Goal: Task Accomplishment & Management: Complete application form

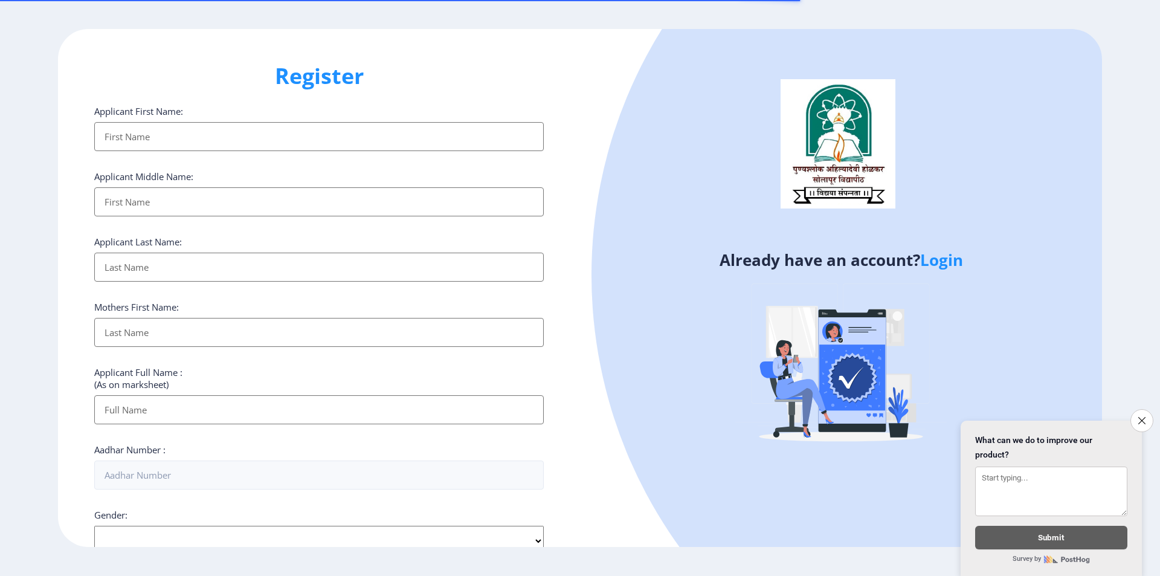
select select
click at [306, 141] on input "Applicant First Name:" at bounding box center [319, 136] width 450 height 29
click at [283, 122] on input "Applicant First Name:" at bounding box center [319, 136] width 450 height 29
click at [258, 153] on div "Applicant First Name: Applicant Middle Name: Applicant Last Name: Mothers First…" at bounding box center [319, 468] width 450 height 727
click at [172, 132] on input "Applicant First Name:" at bounding box center [319, 136] width 450 height 29
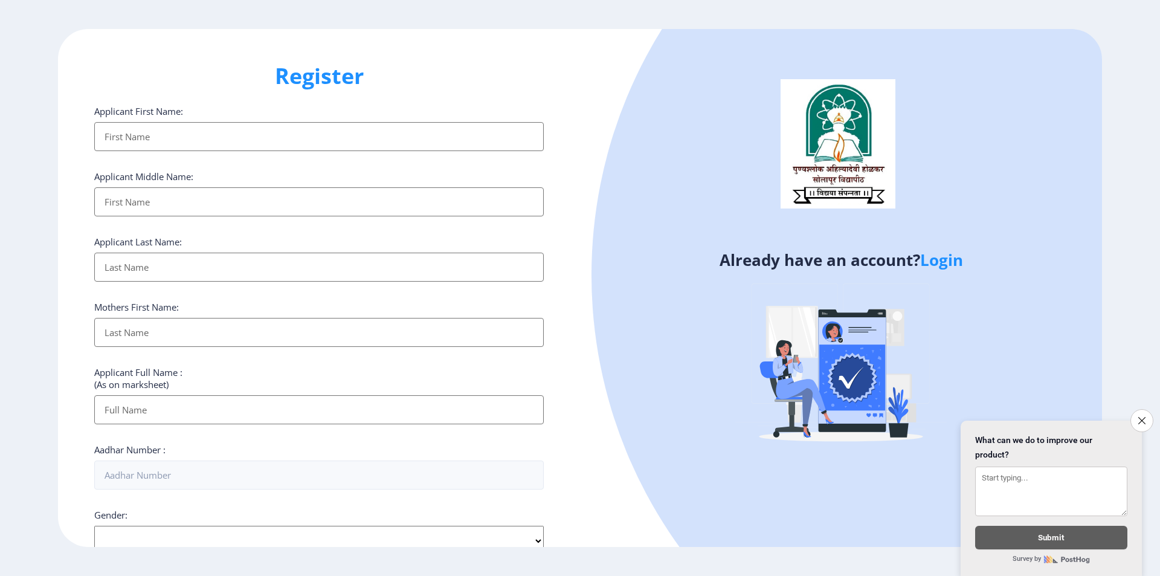
click at [163, 143] on input "Applicant First Name:" at bounding box center [319, 136] width 450 height 29
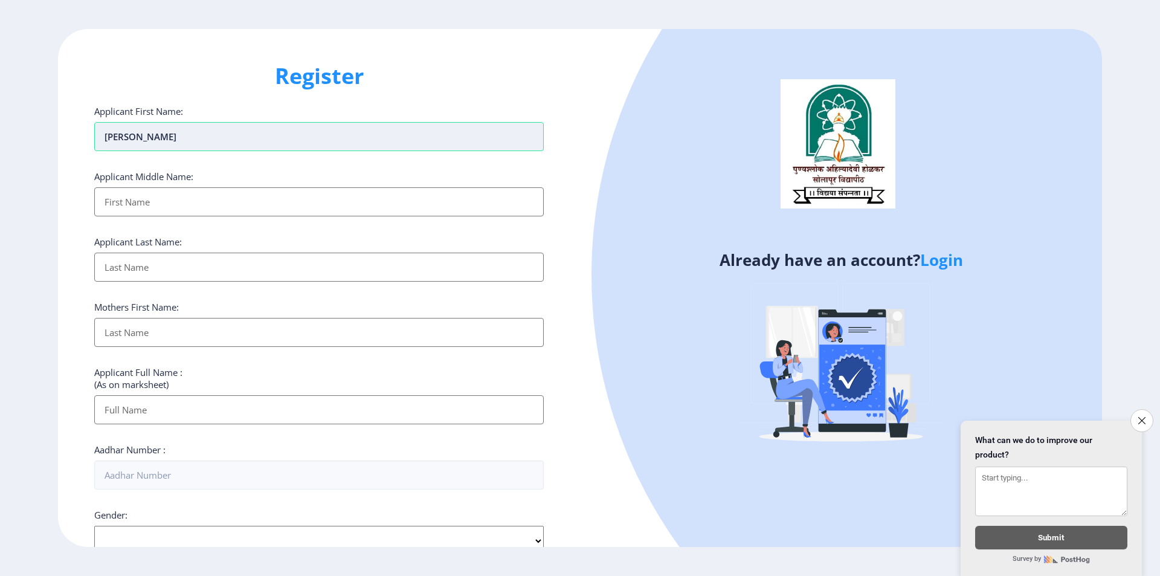
type input "[PERSON_NAME]"
type input "S"
type input "Keshav"
type input "M"
type input "[PERSON_NAME]"
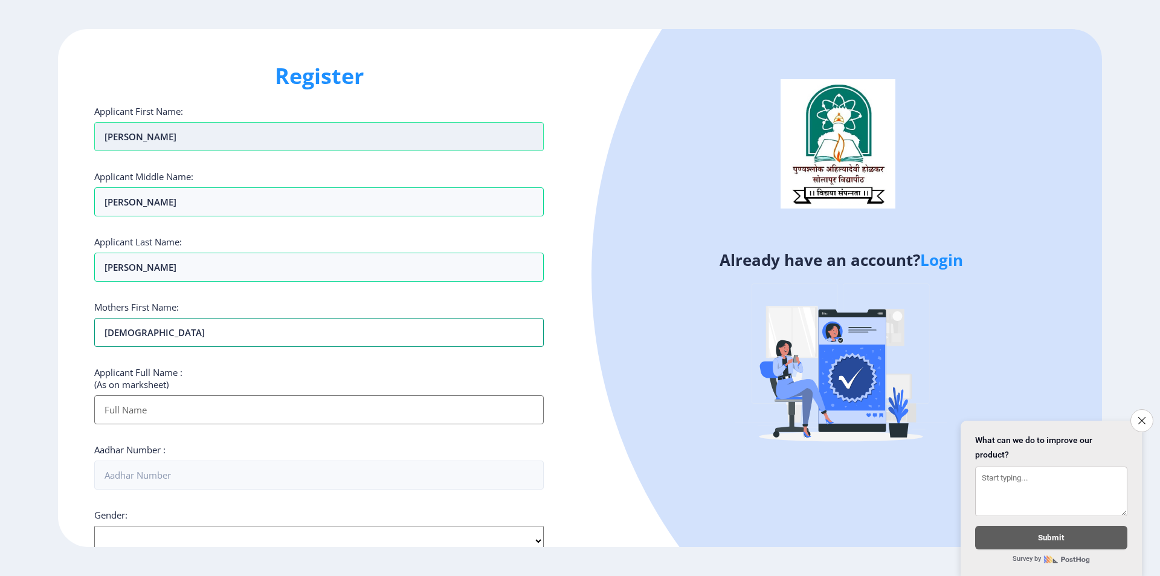
type input "Sunita"
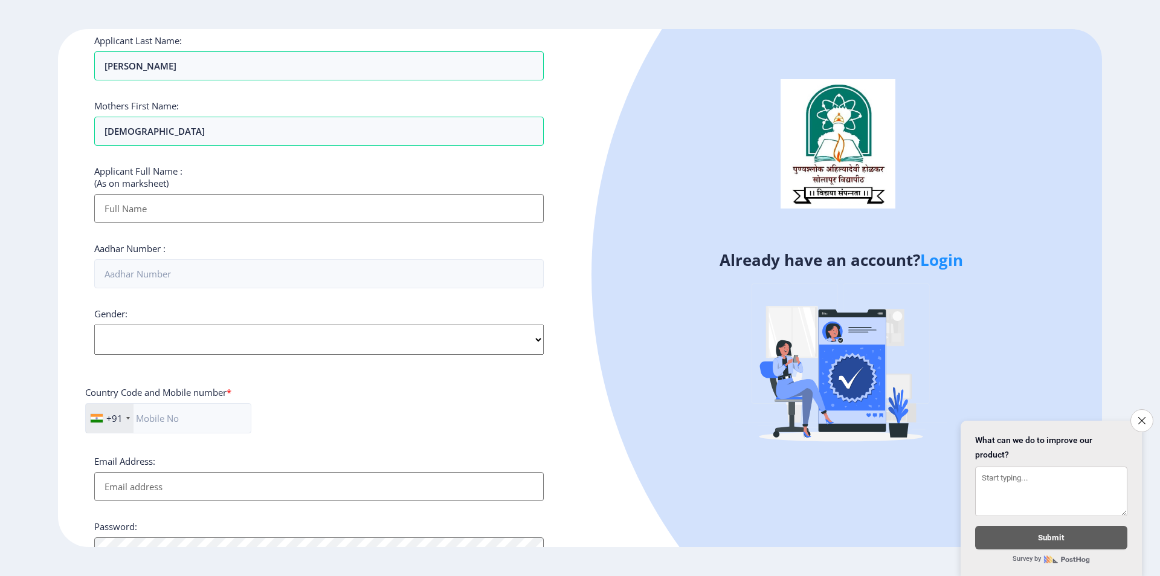
click at [148, 211] on input "Applicant First Name:" at bounding box center [319, 208] width 450 height 29
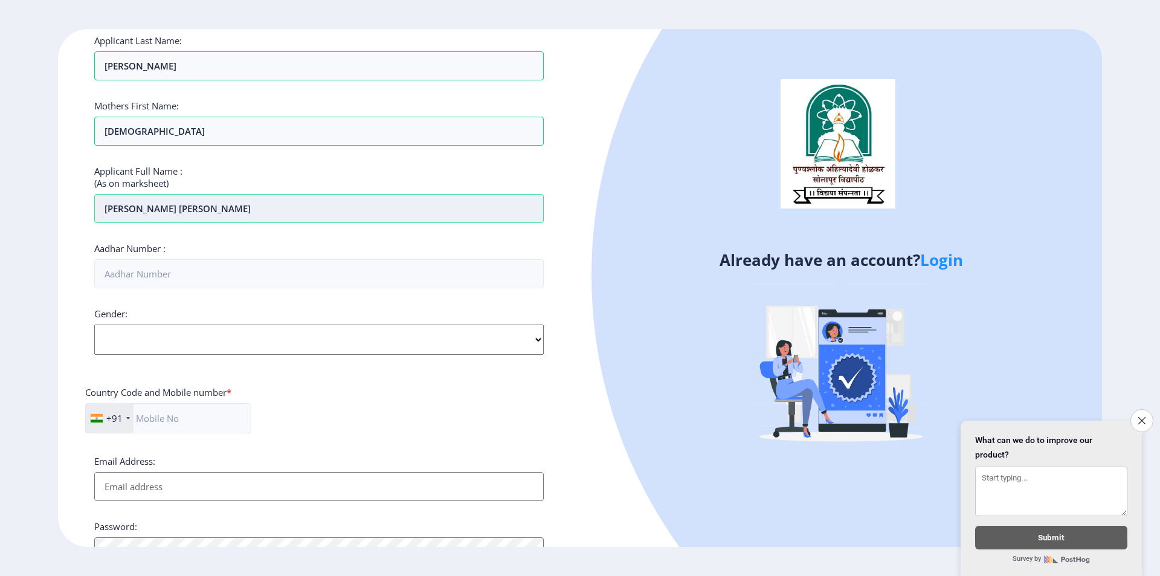
type input "[PERSON_NAME] [PERSON_NAME]"
type input "582522168646"
drag, startPoint x: 178, startPoint y: 321, endPoint x: 182, endPoint y: 326, distance: 6.4
click at [181, 324] on div "Gender: Select Gender Male Female Other" at bounding box center [319, 331] width 450 height 47
drag, startPoint x: 196, startPoint y: 341, endPoint x: 207, endPoint y: 352, distance: 15.8
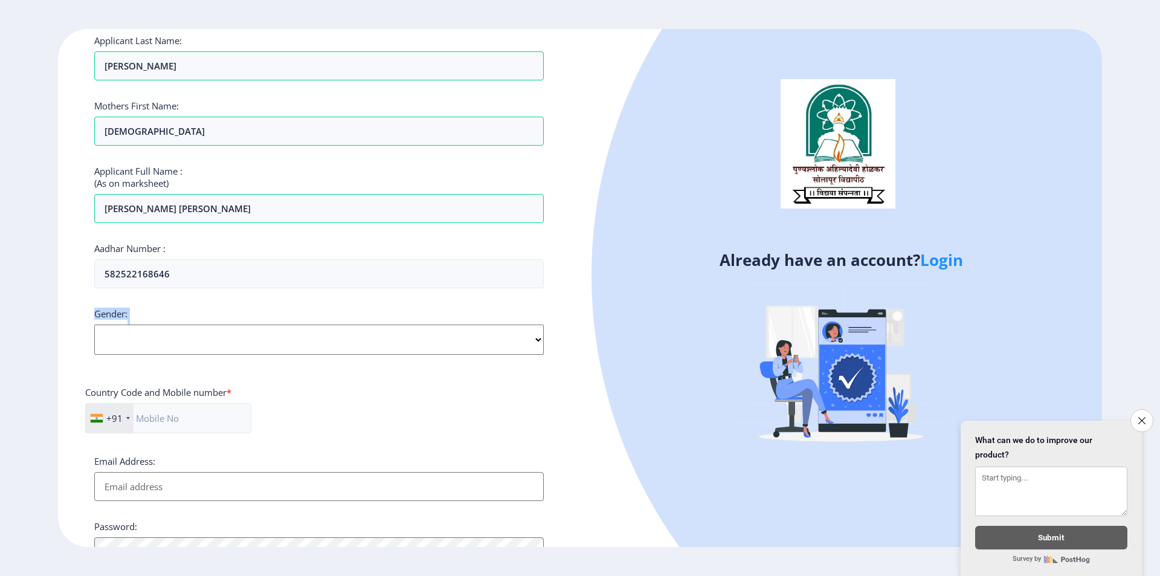
click at [202, 347] on select "Select Gender Male Female Other" at bounding box center [319, 339] width 450 height 30
select select "[DEMOGRAPHIC_DATA]"
click at [94, 324] on select "Select Gender Male Female Other" at bounding box center [319, 339] width 450 height 30
click at [179, 415] on input "text" at bounding box center [168, 418] width 166 height 30
type input "9022715641"
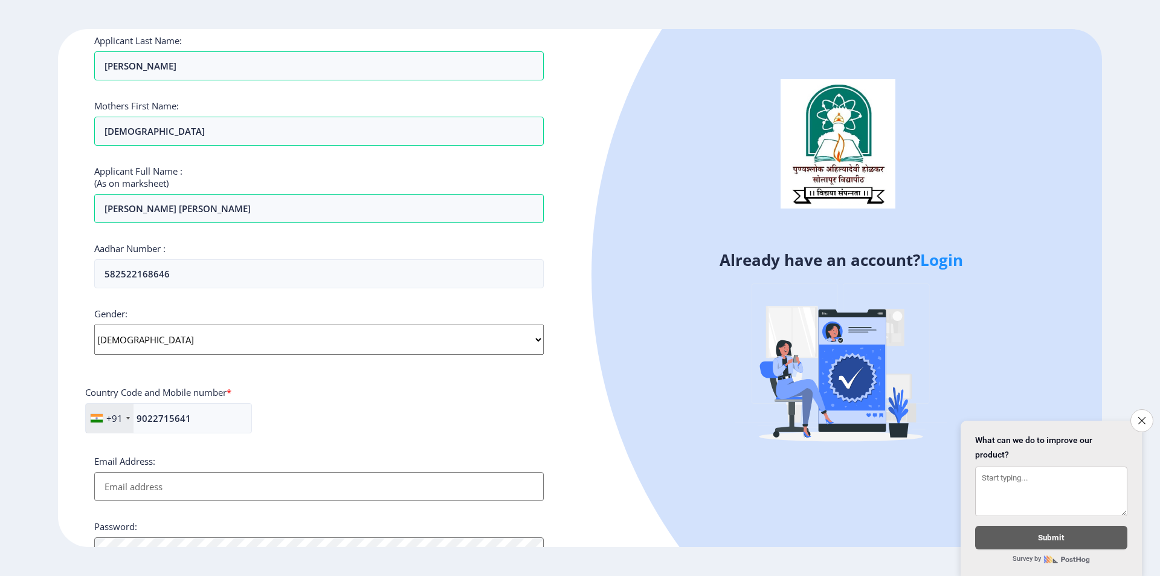
click at [213, 450] on div "Applicant First Name: Amarja Applicant Middle Name: Keshav Applicant Last Name:…" at bounding box center [319, 267] width 450 height 727
click at [201, 475] on input "Email Address:" at bounding box center [319, 486] width 450 height 29
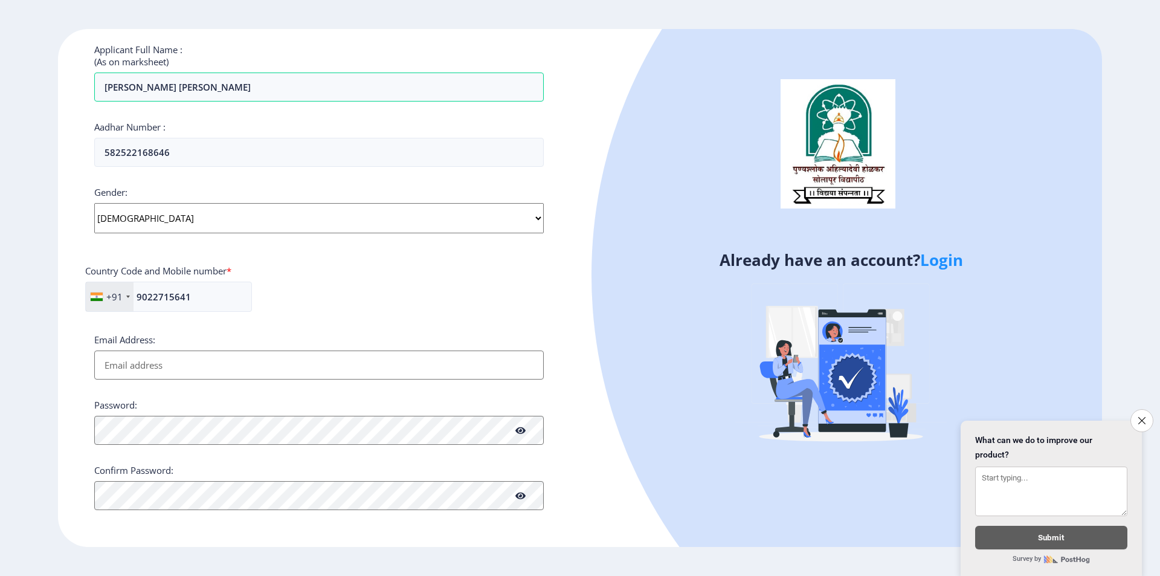
click at [192, 421] on div "Password:" at bounding box center [319, 422] width 450 height 46
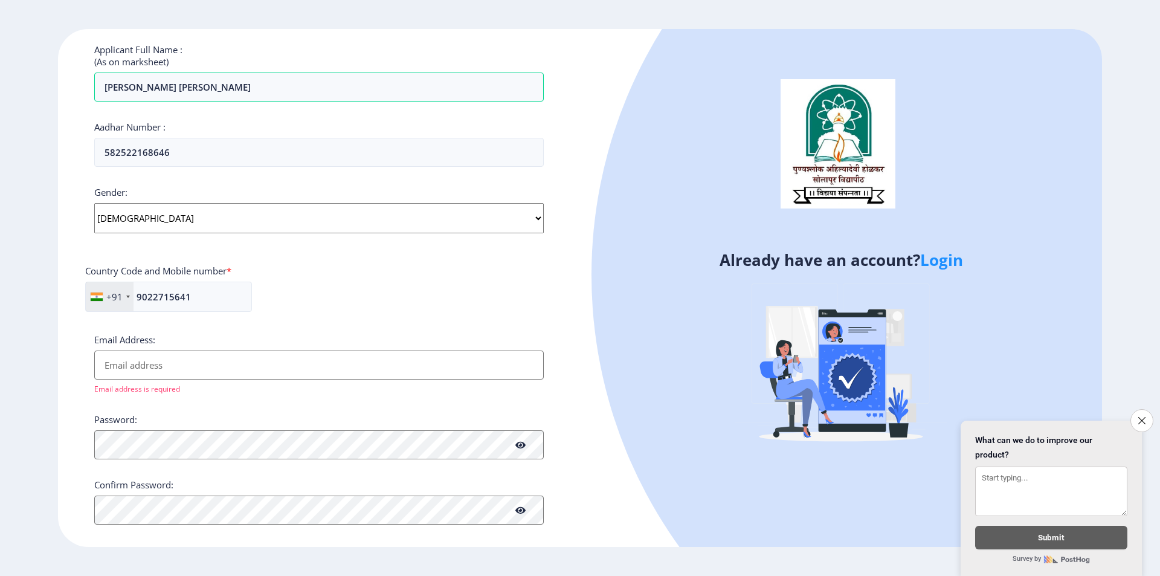
click at [166, 372] on input "Email Address:" at bounding box center [319, 364] width 450 height 29
click at [202, 358] on input "Email Address:" at bounding box center [319, 364] width 450 height 29
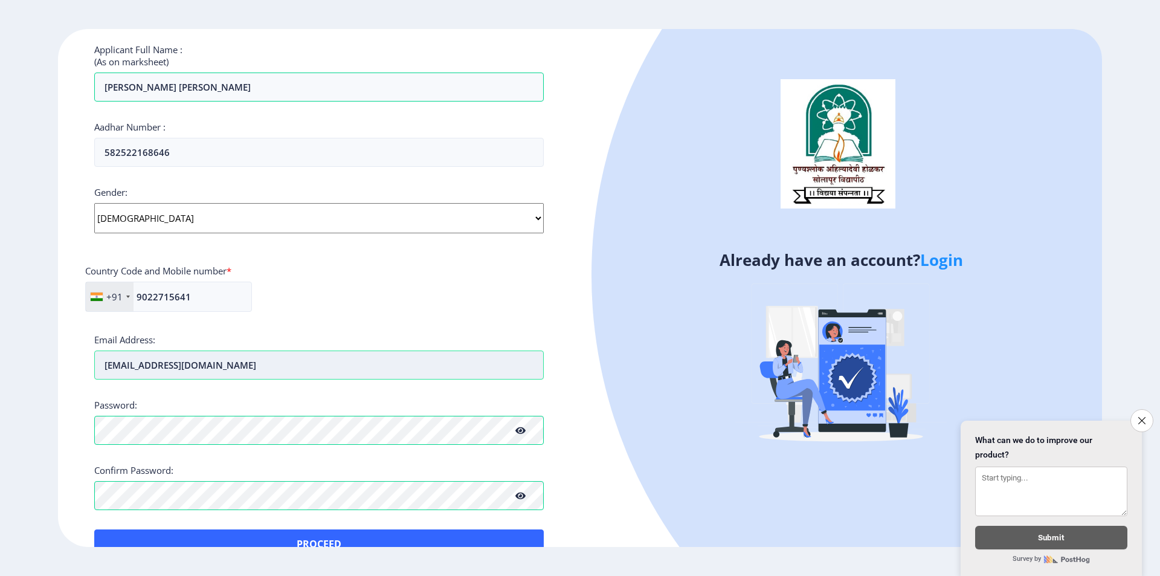
type input "[EMAIL_ADDRESS][DOMAIN_NAME]"
click at [202, 358] on input "[EMAIL_ADDRESS][DOMAIN_NAME]" at bounding box center [319, 364] width 450 height 29
click at [202, 359] on input "[EMAIL_ADDRESS][DOMAIN_NAME]" at bounding box center [319, 364] width 450 height 29
click at [204, 360] on input "[EMAIL_ADDRESS][DOMAIN_NAME]" at bounding box center [319, 364] width 450 height 29
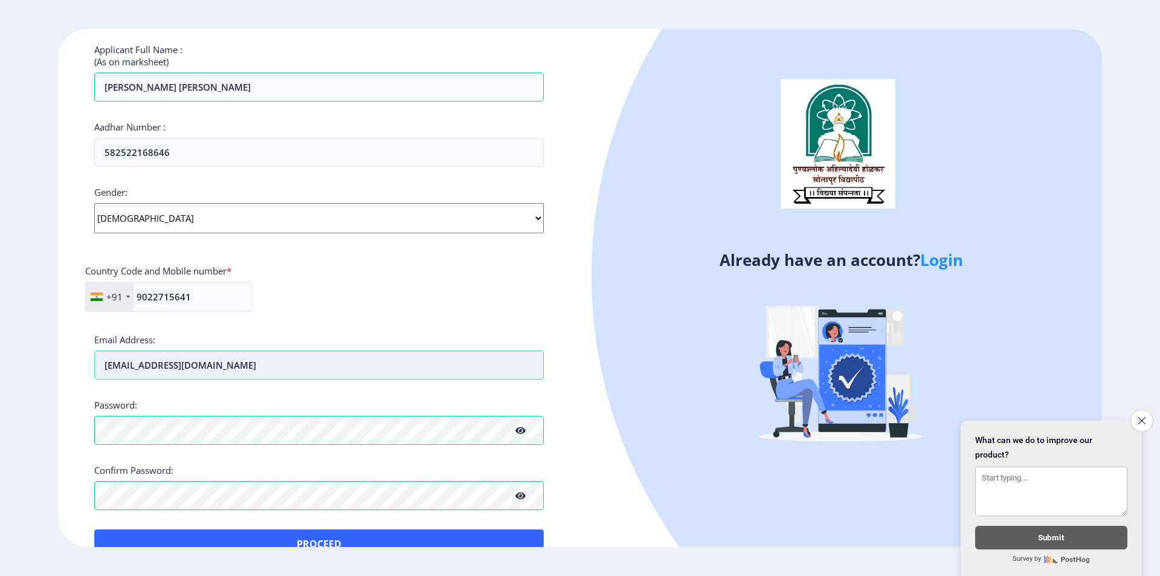
click at [204, 360] on input "[EMAIL_ADDRESS][DOMAIN_NAME]" at bounding box center [319, 364] width 450 height 29
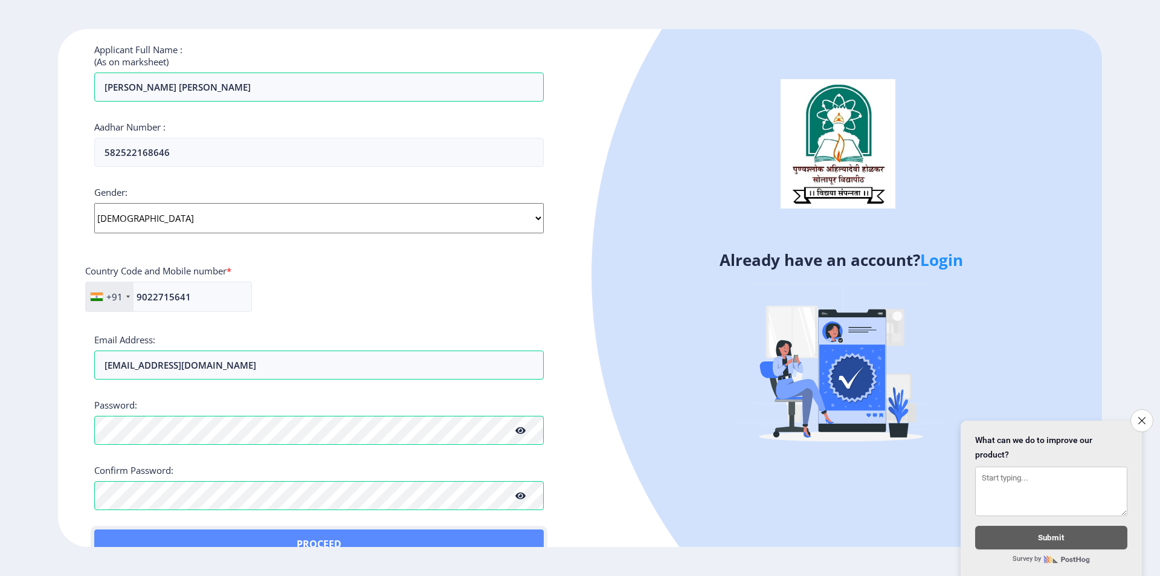
click at [340, 537] on button "Proceed" at bounding box center [319, 543] width 450 height 29
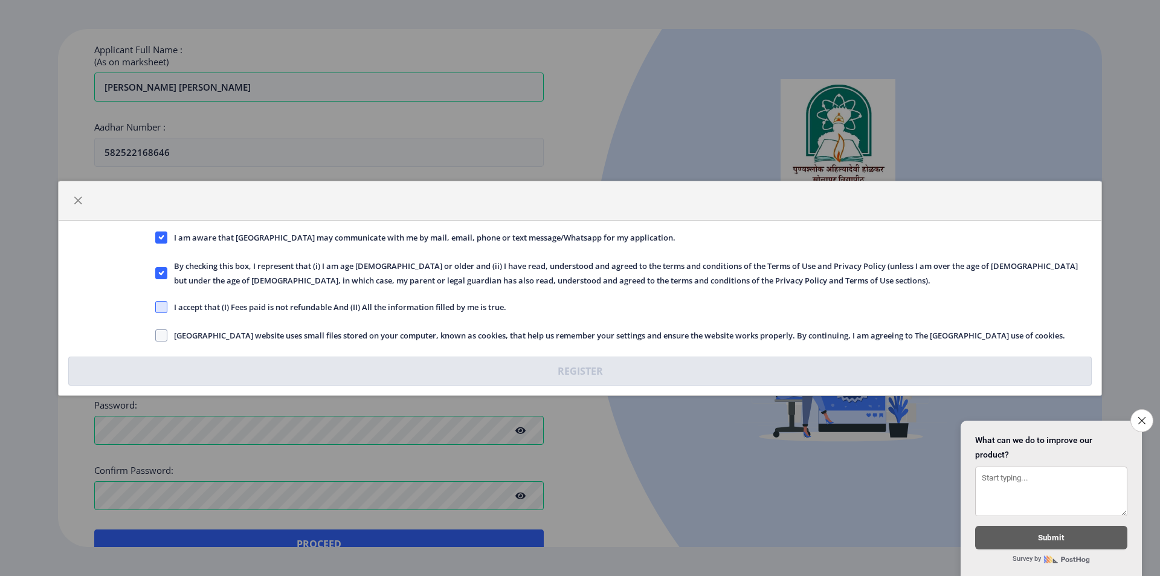
click at [163, 304] on span at bounding box center [161, 307] width 12 height 12
click at [156, 306] on input "I accept that (I) Fees paid is not refundable And (II) All the information fill…" at bounding box center [155, 306] width 1 height 1
checkbox input "true"
click at [167, 327] on div "I am aware that Solapur University may communicate with me by mail, email, phon…" at bounding box center [580, 308] width 1043 height 175
click at [164, 331] on span at bounding box center [161, 335] width 12 height 12
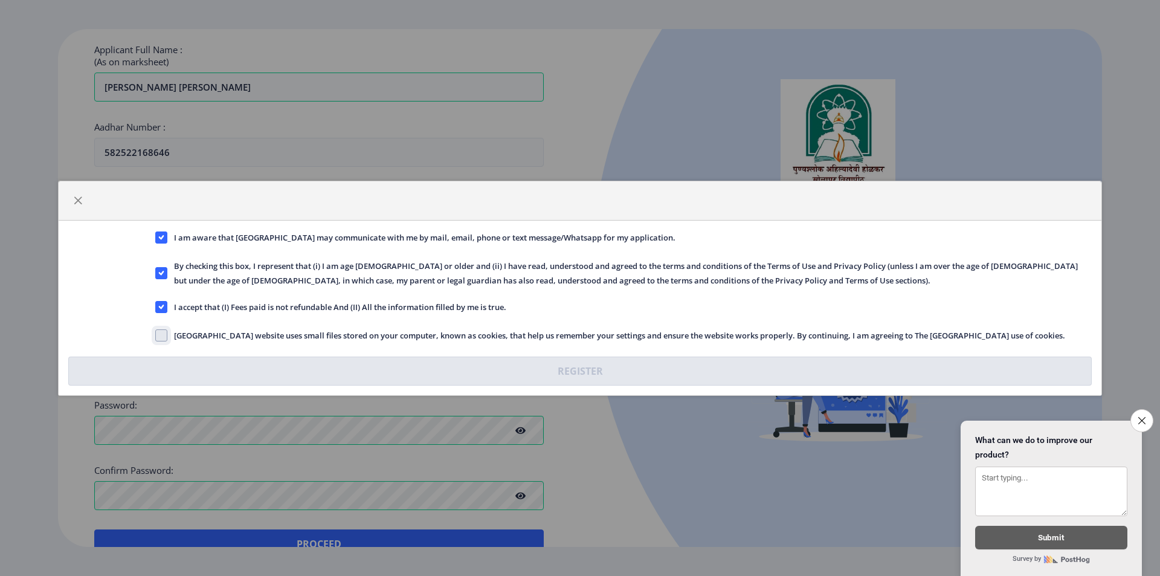
click at [156, 335] on input "Solapur University website uses small files stored on your computer, known as c…" at bounding box center [155, 335] width 1 height 1
checkbox input "true"
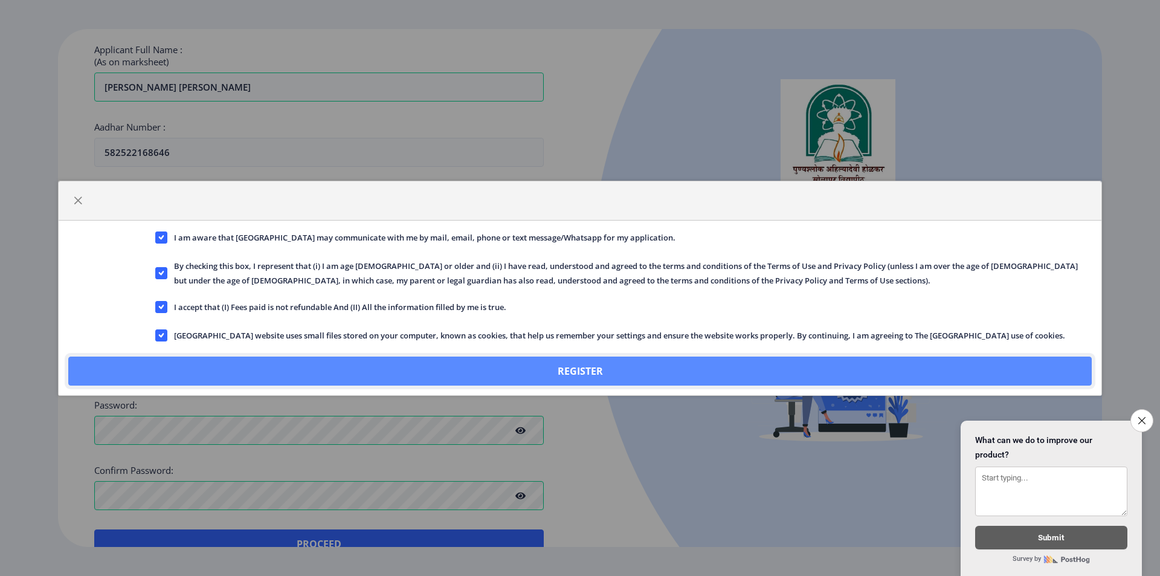
click at [499, 361] on button "Register" at bounding box center [579, 370] width 1023 height 29
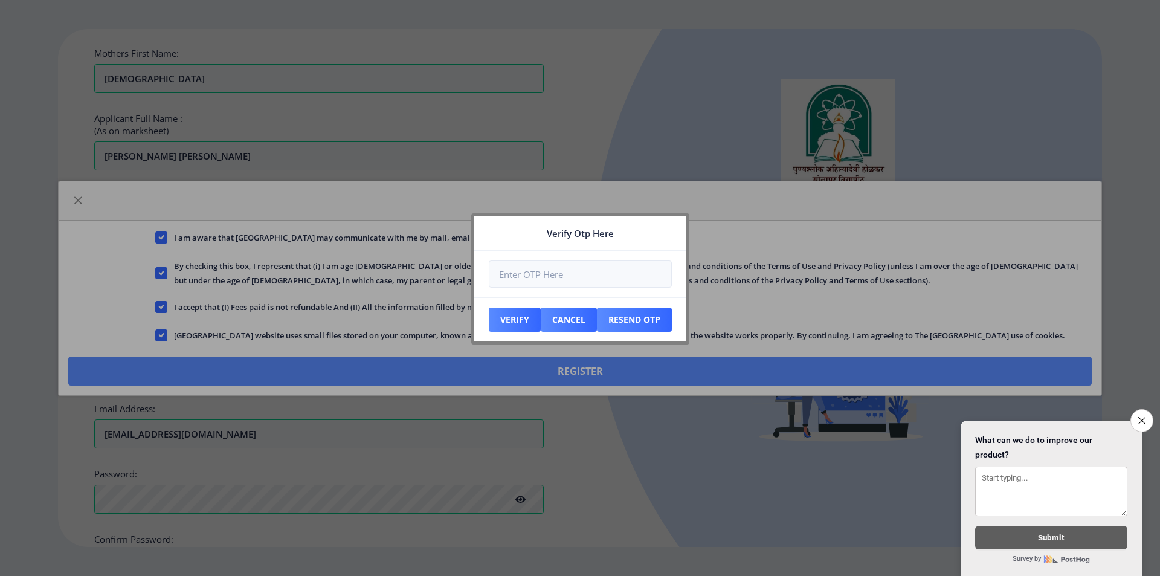
scroll to position [392, 0]
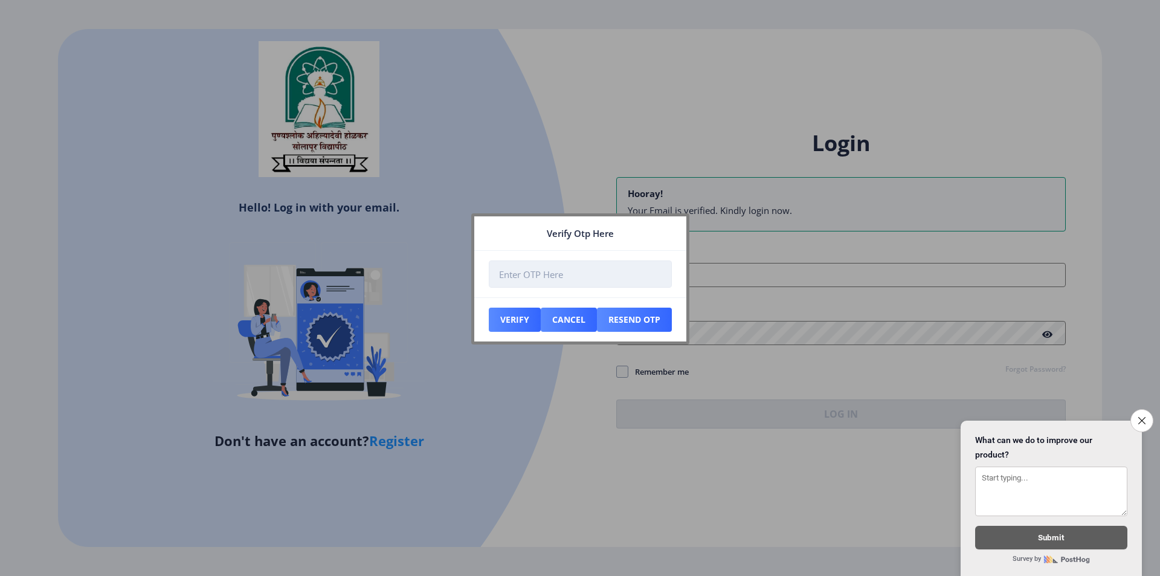
click at [575, 265] on input "number" at bounding box center [580, 273] width 183 height 27
type input "549066"
click at [515, 321] on button "Verify" at bounding box center [515, 320] width 52 height 24
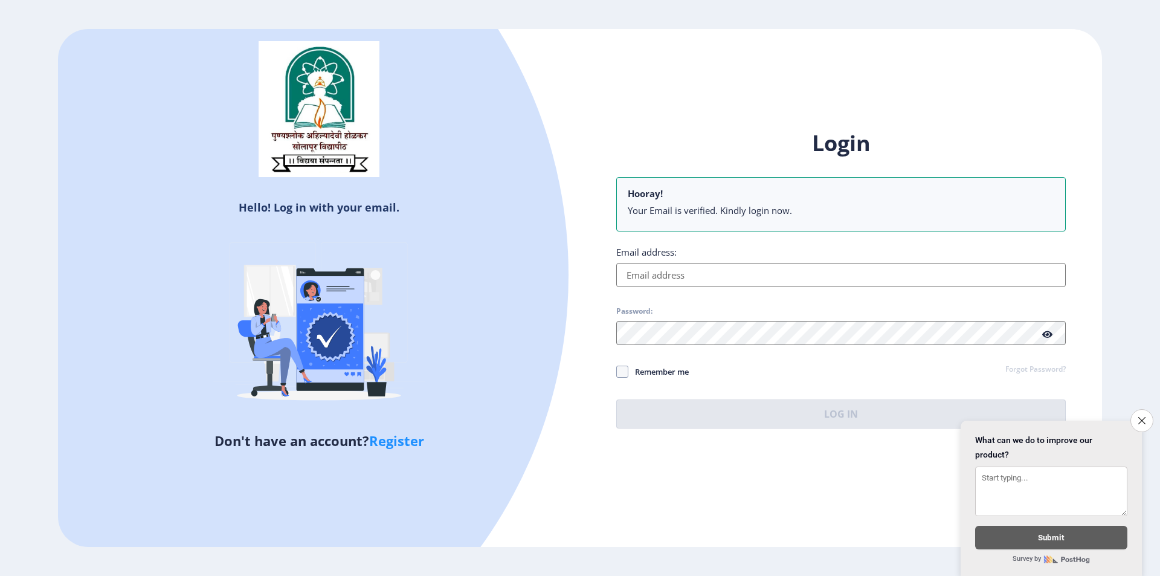
click at [635, 291] on div "Login Hooray! Your Email is verified. Kindly login now. Email address: Password…" at bounding box center [841, 279] width 450 height 300
click at [641, 281] on input "Email address:" at bounding box center [841, 275] width 450 height 24
paste input "[EMAIL_ADDRESS][DOMAIN_NAME]"
type input "[EMAIL_ADDRESS][DOMAIN_NAME]"
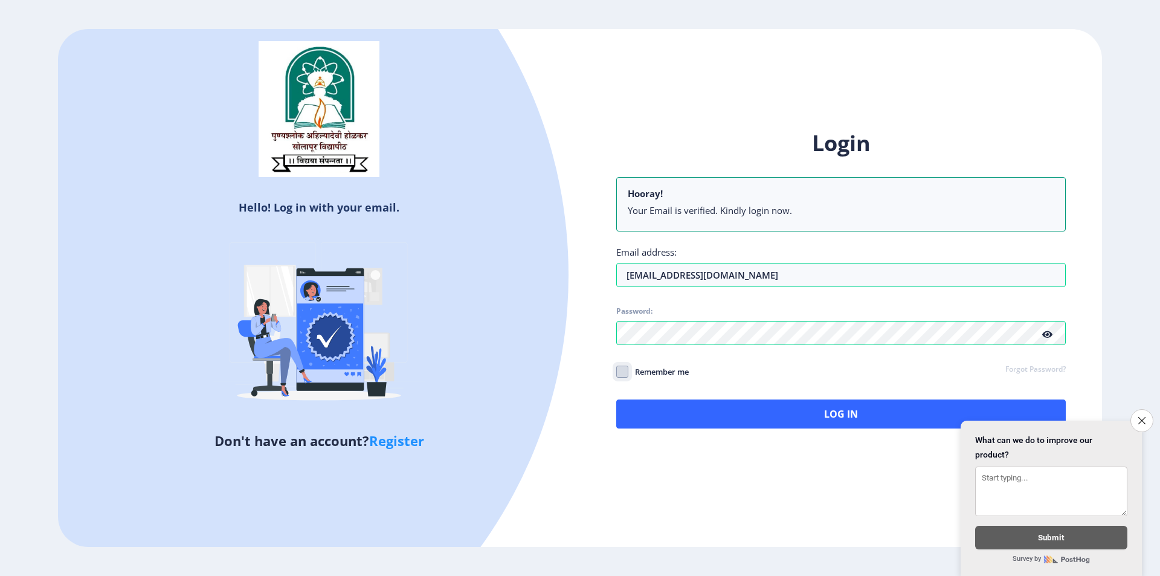
click at [616, 371] on input "Remember me" at bounding box center [616, 371] width 1 height 1
checkbox input "true"
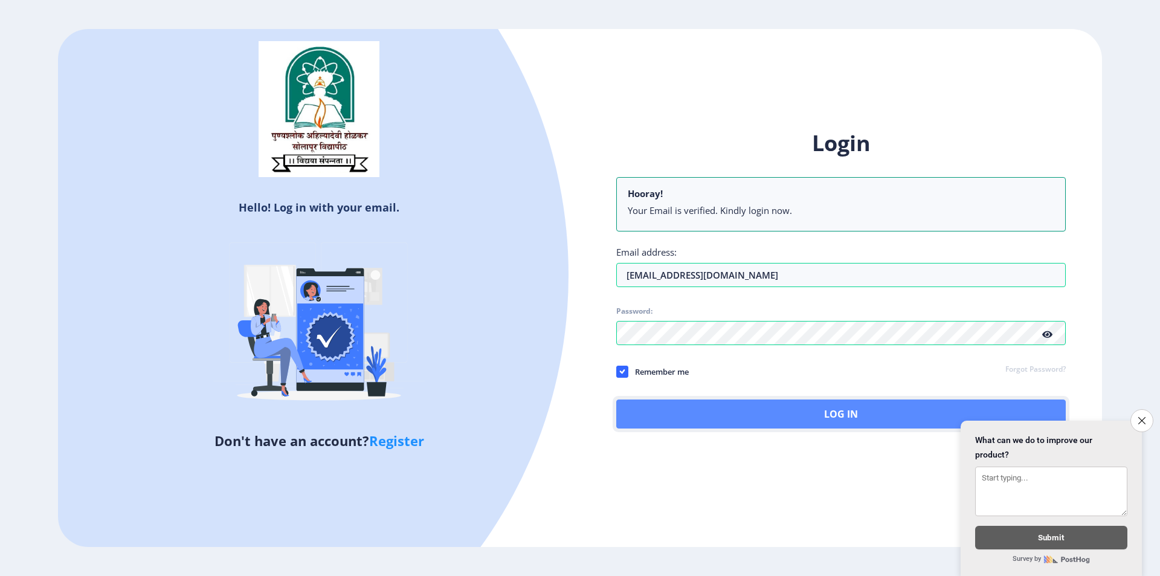
click at [758, 402] on button "Log In" at bounding box center [841, 413] width 450 height 29
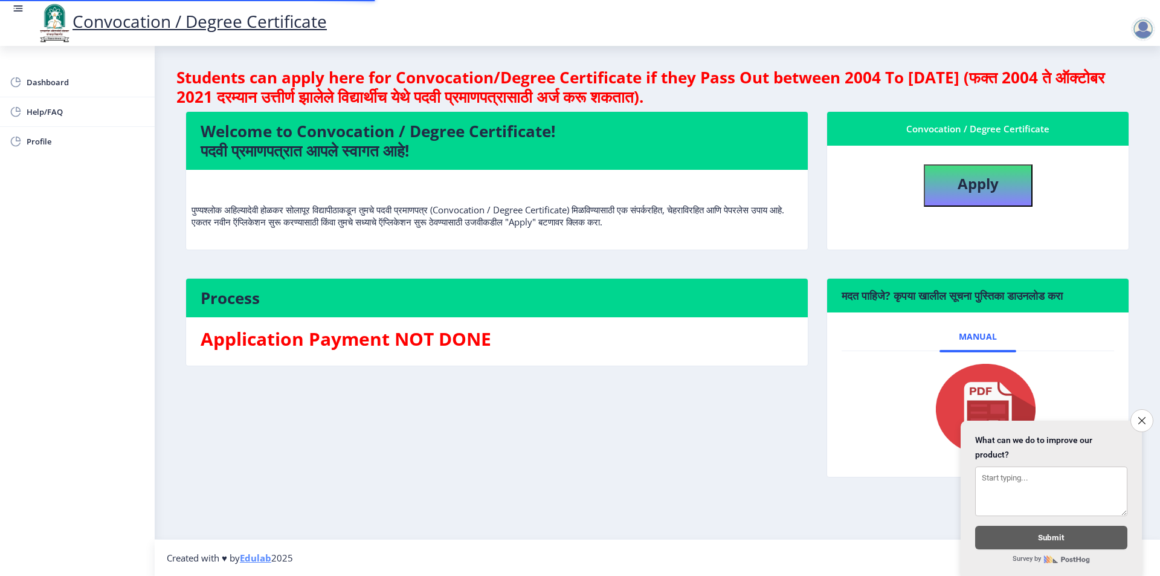
click at [1146, 421] on button "Close survey" at bounding box center [1141, 420] width 23 height 23
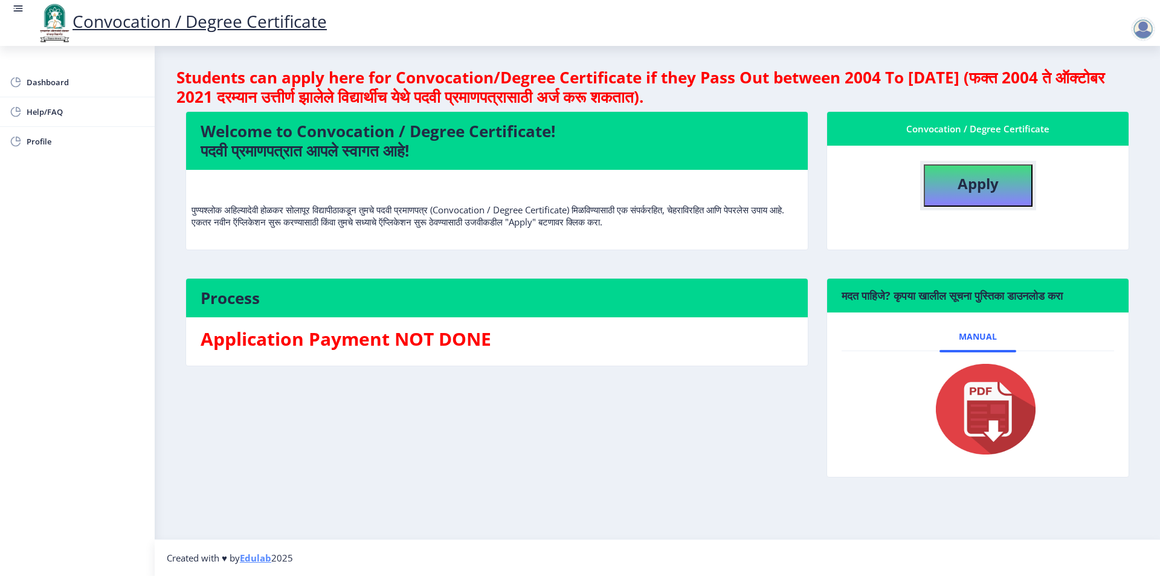
click at [969, 181] on b "Apply" at bounding box center [978, 183] width 41 height 20
select select
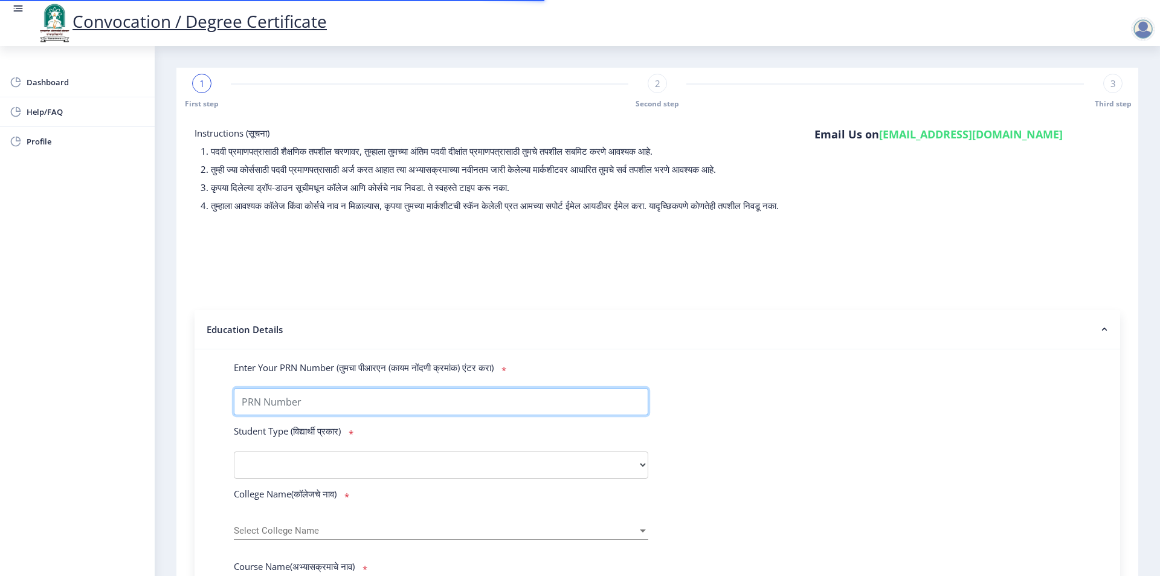
click at [312, 405] on input "Enter Your PRN Number (तुमचा पीआरएन (कायम नोंदणी क्रमांक) एंटर करा)" at bounding box center [441, 401] width 414 height 27
type input "2012032500210621"
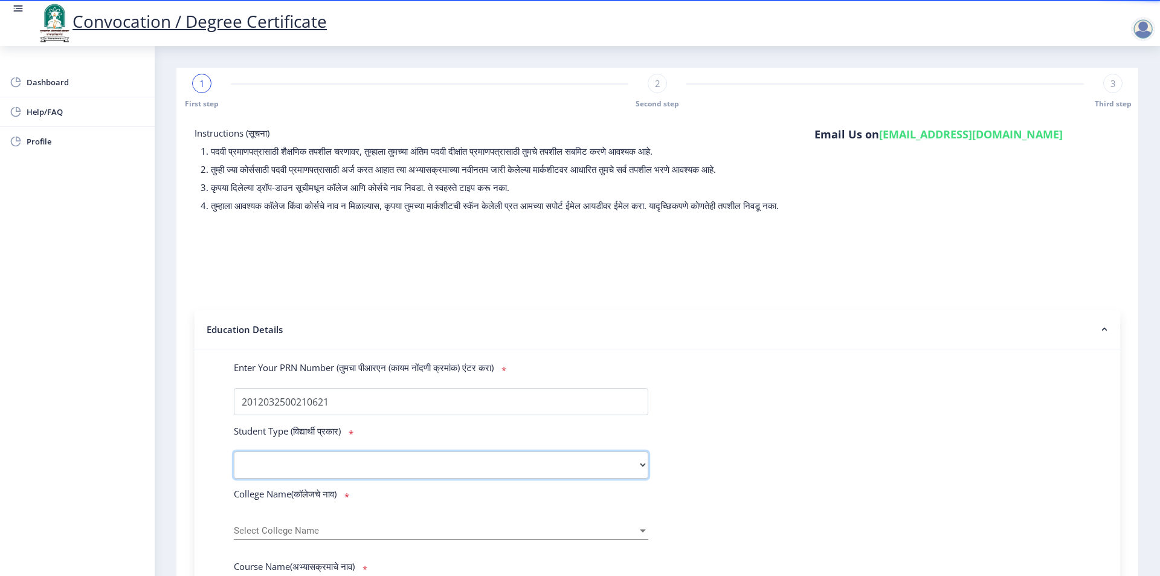
click at [321, 479] on select "Select Student Type Regular External" at bounding box center [441, 464] width 414 height 27
select select "Regular"
click at [234, 463] on select "Select Student Type Regular External" at bounding box center [441, 464] width 414 height 27
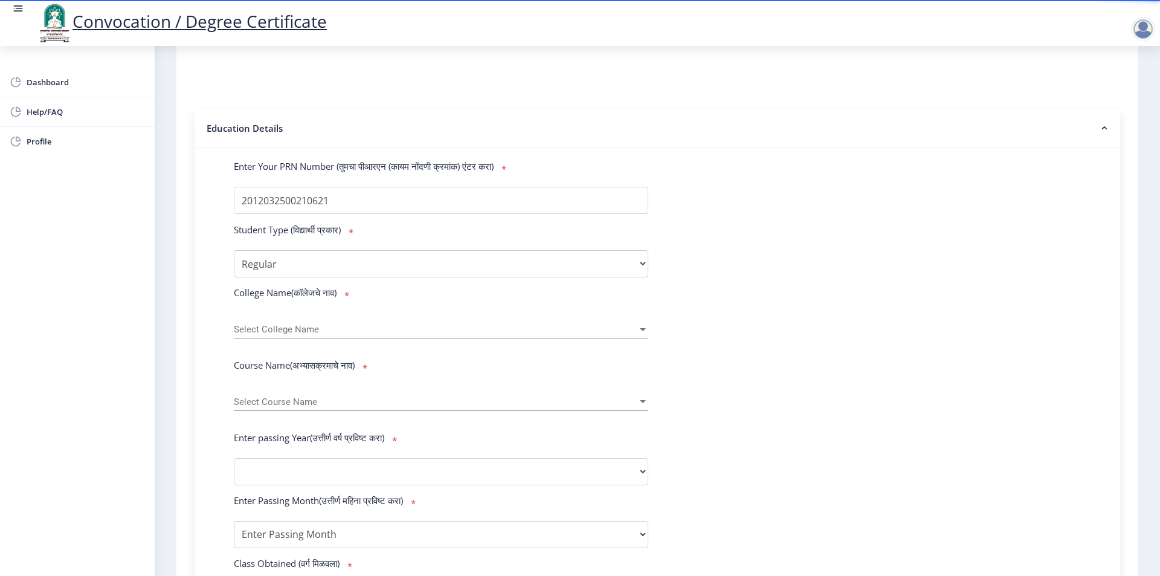
click at [296, 335] on span "Select College Name" at bounding box center [436, 329] width 404 height 10
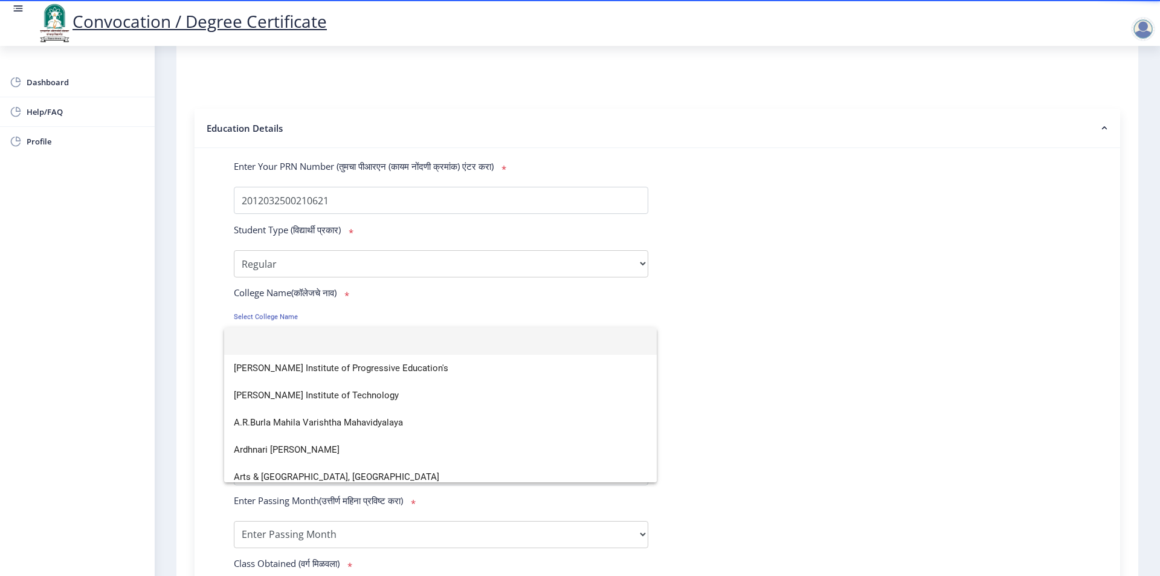
click at [175, 311] on div at bounding box center [580, 288] width 1160 height 576
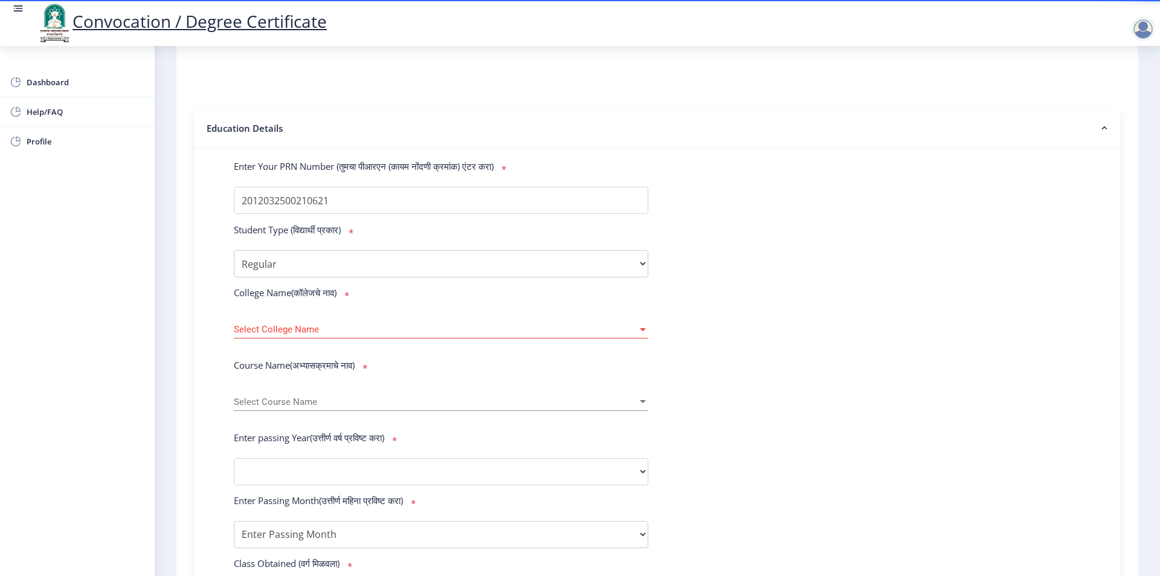
click at [282, 335] on span "Select College Name" at bounding box center [436, 329] width 404 height 10
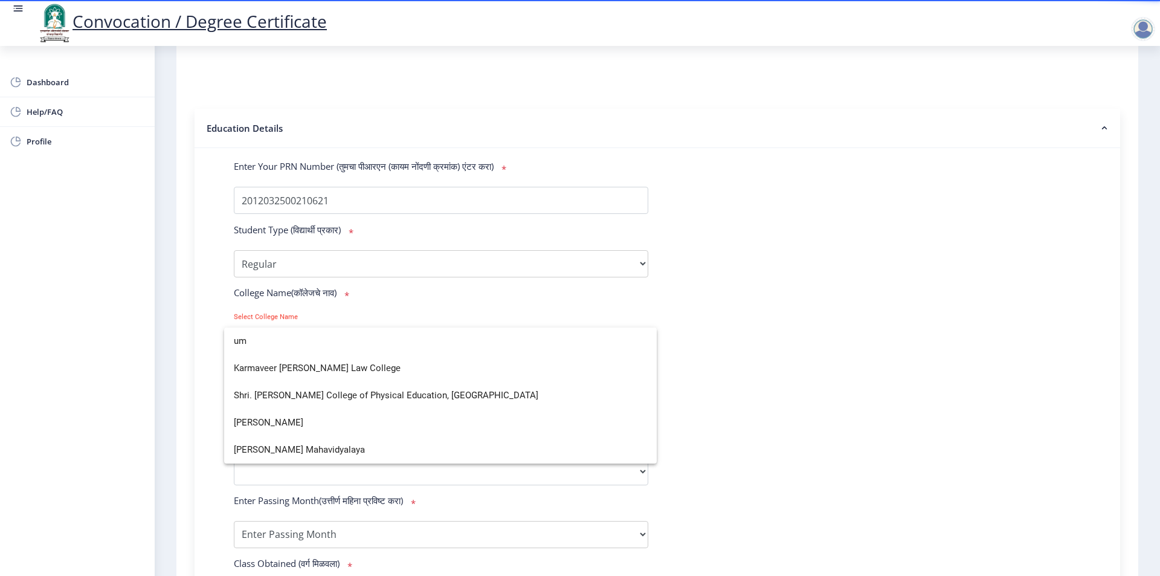
scroll to position [0, 0]
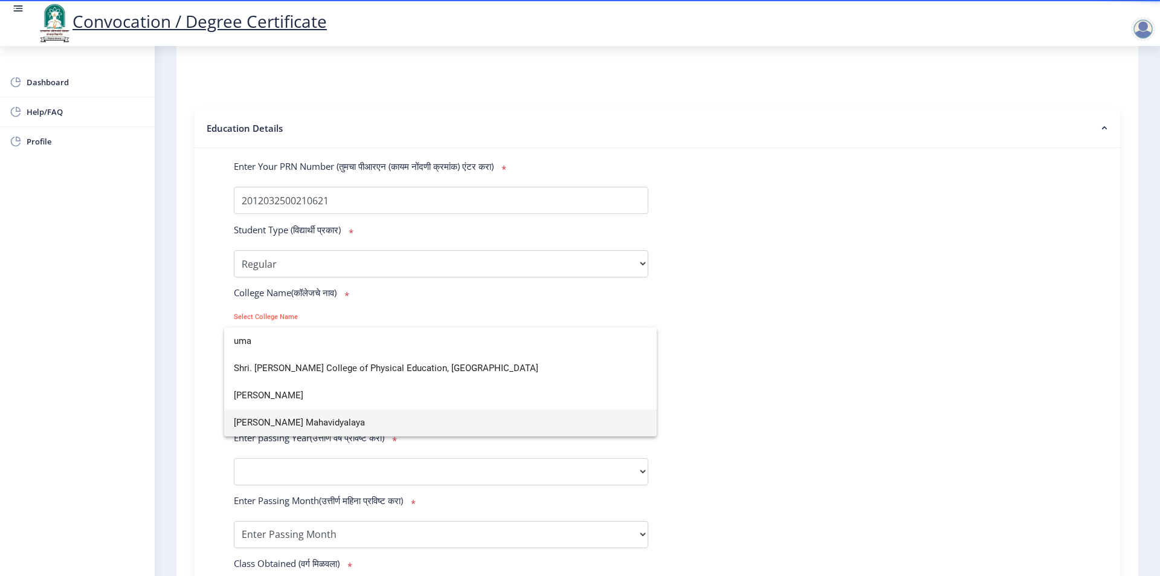
type input "uma"
click at [324, 427] on span "Uma Shikshanshatra Mahavidyalaya" at bounding box center [440, 422] width 413 height 27
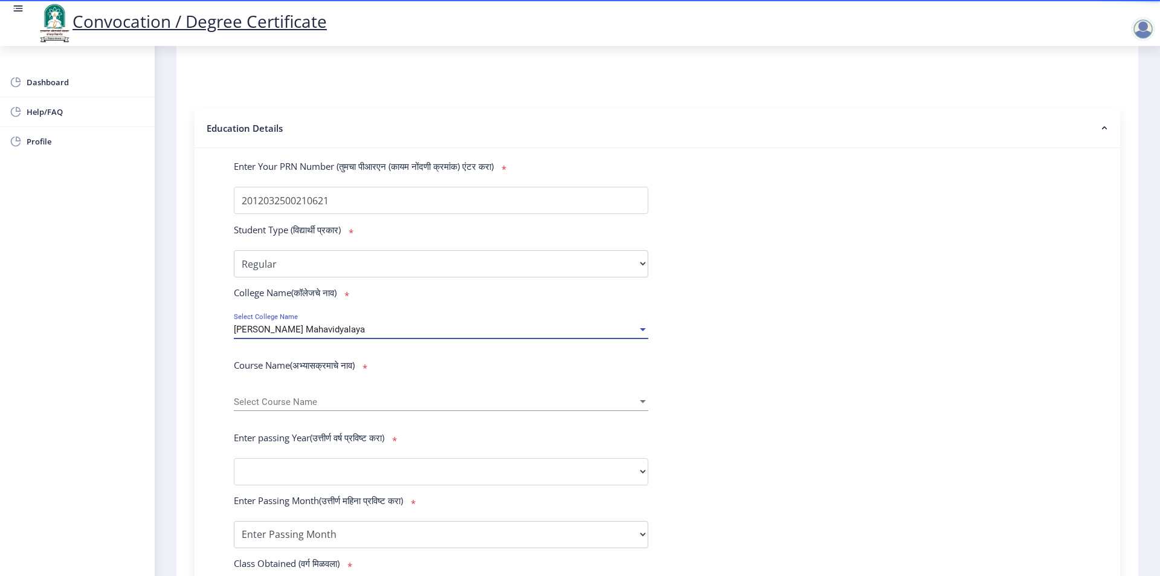
click at [319, 411] on div "Select Course Name Select Course Name" at bounding box center [441, 397] width 414 height 25
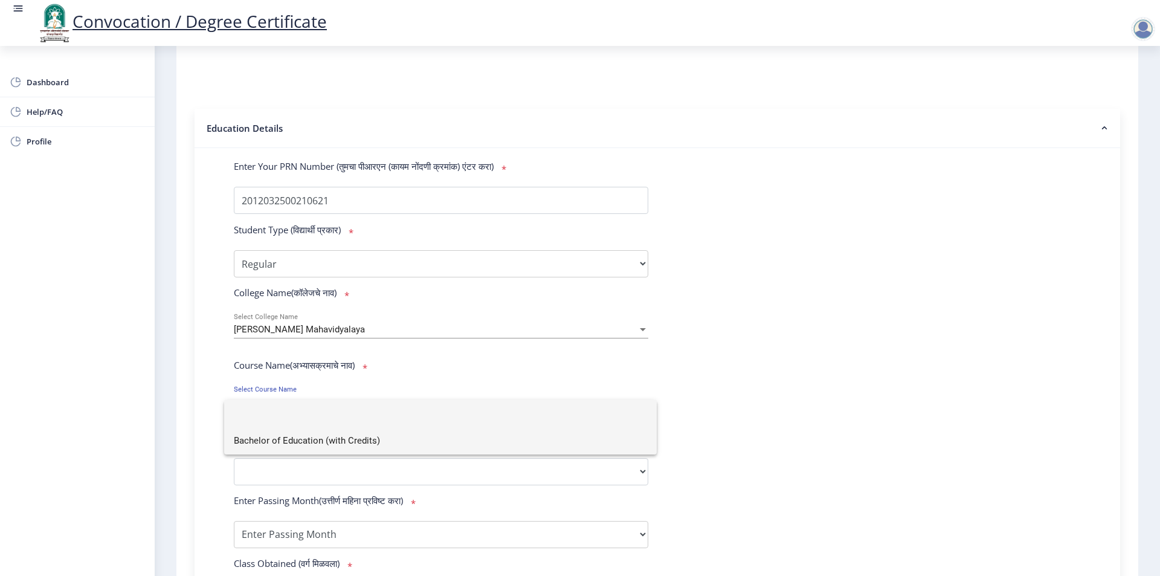
click at [313, 444] on span "Bachelor of Education (with Credits)" at bounding box center [440, 440] width 413 height 27
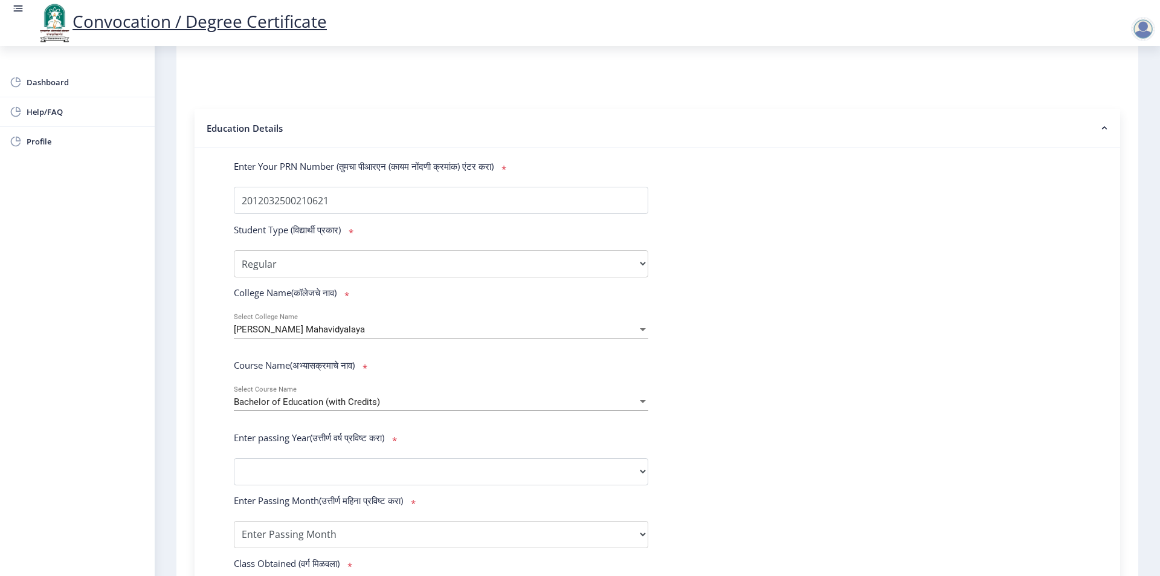
click at [313, 443] on label "Enter passing Year(उत्तीर्ण वर्ष प्रविष्ट करा)" at bounding box center [312, 437] width 156 height 12
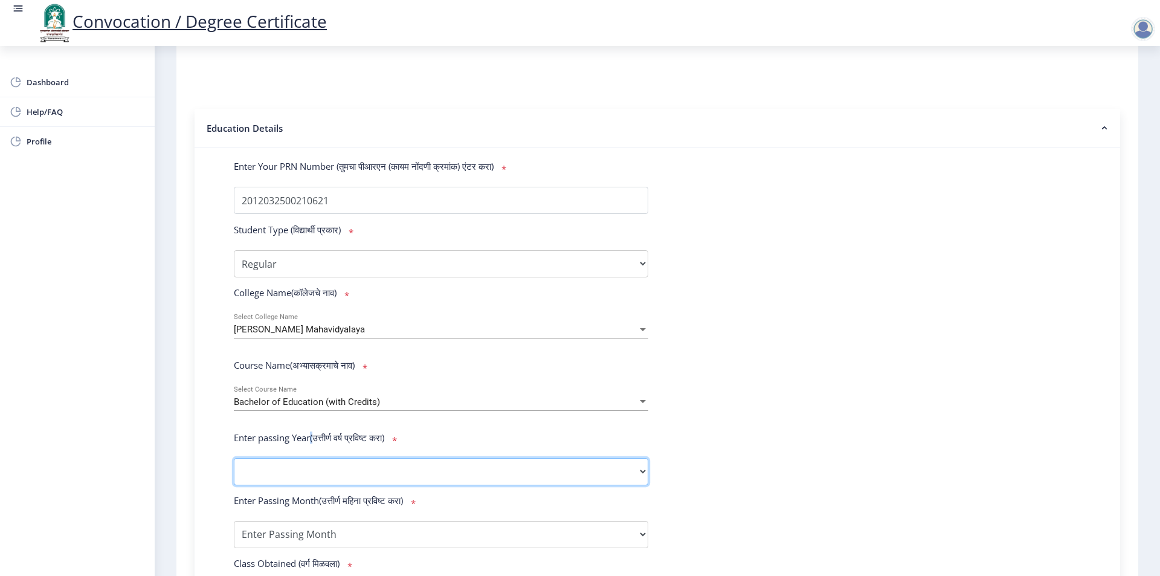
click at [320, 485] on select "2025 2024 2023 2022 2021 2020 2019 2018 2017 2016 2015 2014 2013 2012 2011 2010…" at bounding box center [441, 471] width 414 height 27
click at [315, 475] on select "2025 2024 2023 2022 2021 2020 2019 2018 2017 2016 2015 2014 2013 2012 2011 2010…" at bounding box center [441, 471] width 414 height 27
select select "2013"
click at [234, 469] on select "2025 2024 2023 2022 2021 2020 2019 2018 2017 2016 2015 2014 2013 2012 2011 2010…" at bounding box center [441, 471] width 414 height 27
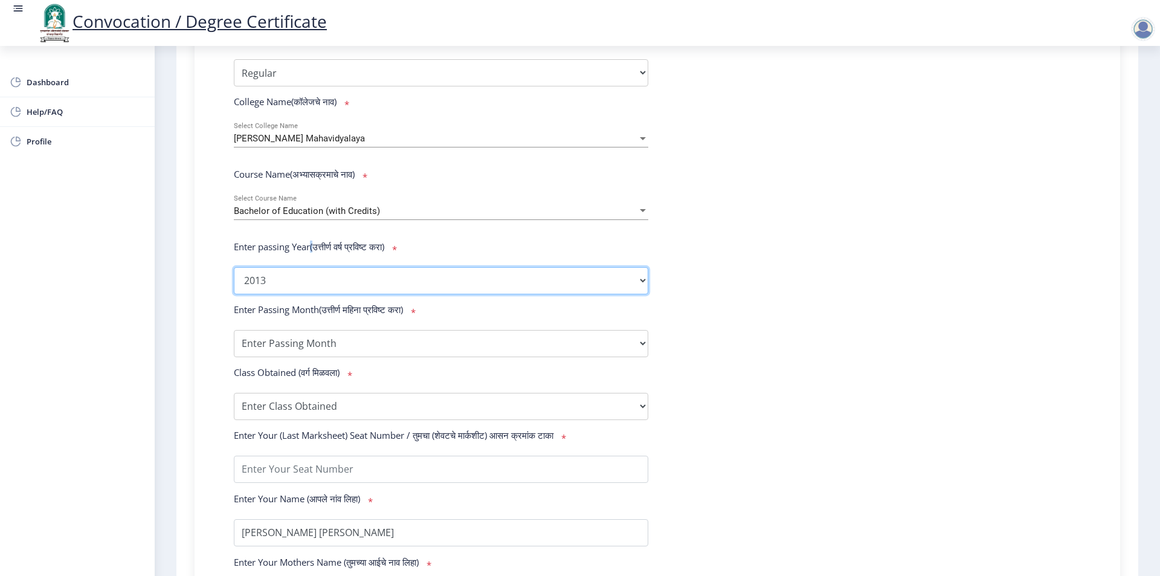
scroll to position [403, 0]
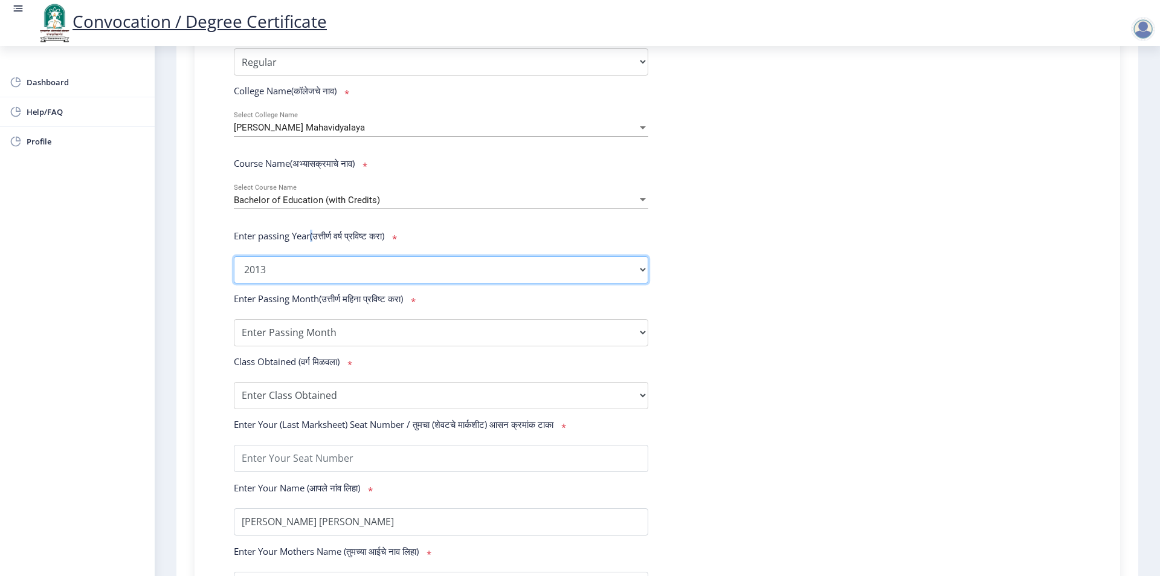
click at [308, 283] on select "2025 2024 2023 2022 2021 2020 2019 2018 2017 2016 2015 2014 2013 2012 2011 2010…" at bounding box center [441, 269] width 414 height 27
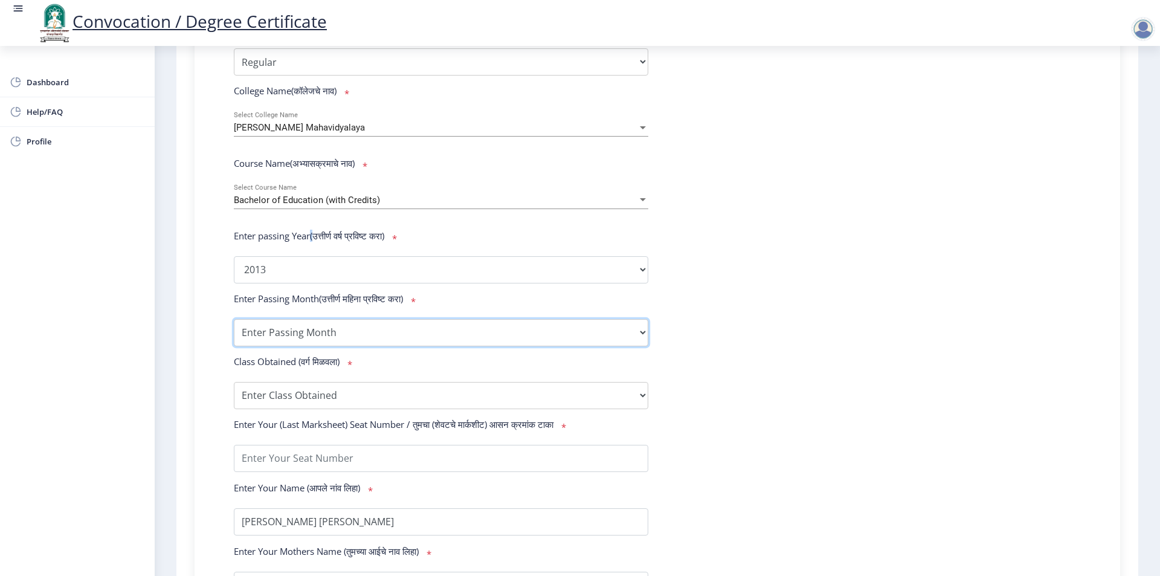
click at [306, 346] on select "Enter Passing Month March April May October November December" at bounding box center [441, 332] width 414 height 27
click at [289, 339] on select "Enter Passing Month March April May October November December" at bounding box center [441, 332] width 414 height 27
click at [301, 297] on form "Enter Your PRN Number (तुमचा पीआरएन (कायम नोंदणी क्रमांक) एंटर करा) * Student T…" at bounding box center [657, 278] width 865 height 640
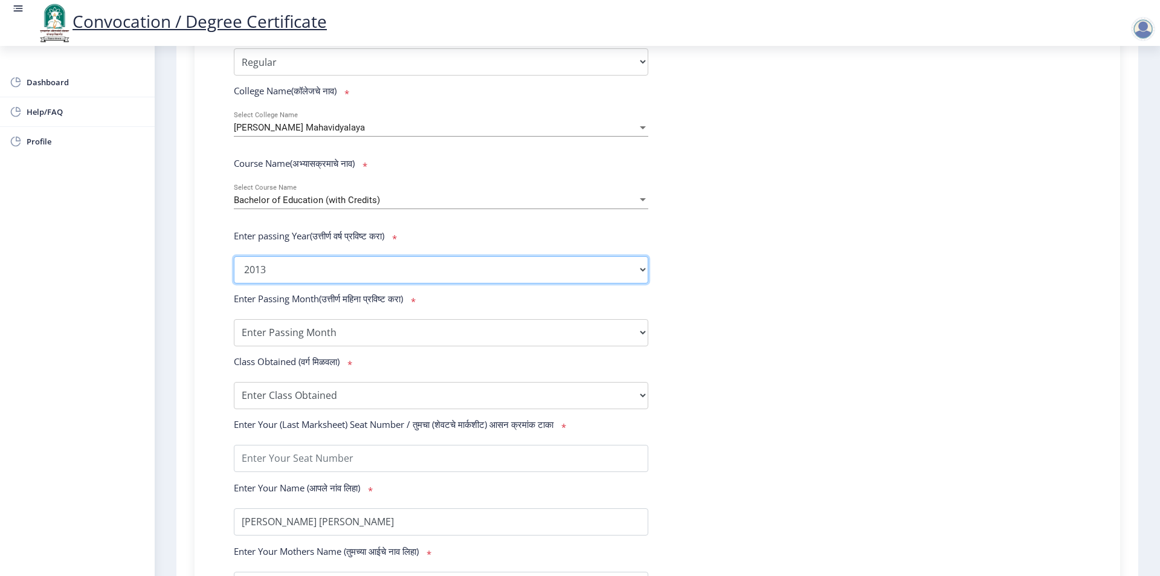
click at [298, 278] on select "2025 2024 2023 2022 2021 2020 2019 2018 2017 2016 2015 2014 2013 2012 2011 2010…" at bounding box center [441, 269] width 414 height 27
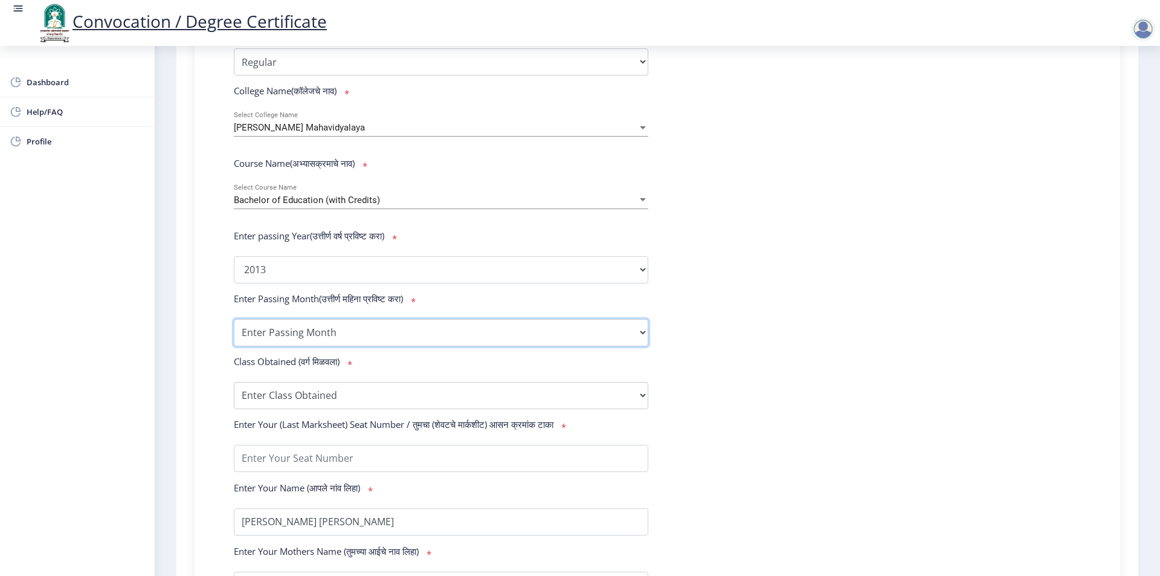
click at [302, 335] on select "Enter Passing Month March April May October November December" at bounding box center [441, 332] width 414 height 27
select select "March"
click at [234, 330] on select "Enter Passing Month March April May October November December" at bounding box center [441, 332] width 414 height 27
click at [303, 397] on select "Enter Class Obtained FIRST CLASS WITH DISTINCTION FIRST CLASS HIGHER SECOND CLA…" at bounding box center [441, 395] width 414 height 27
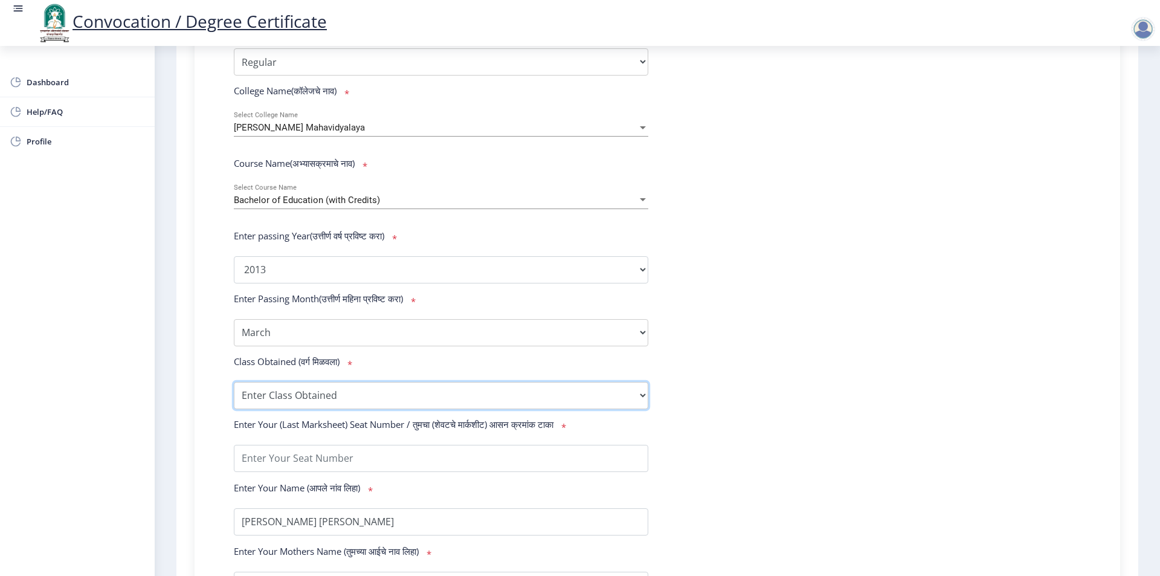
click at [303, 397] on select "Enter Class Obtained FIRST CLASS WITH DISTINCTION FIRST CLASS HIGHER SECOND CLA…" at bounding box center [441, 395] width 414 height 27
select select "Grade A+"
click at [234, 393] on select "Enter Class Obtained FIRST CLASS WITH DISTINCTION FIRST CLASS HIGHER SECOND CLA…" at bounding box center [441, 395] width 414 height 27
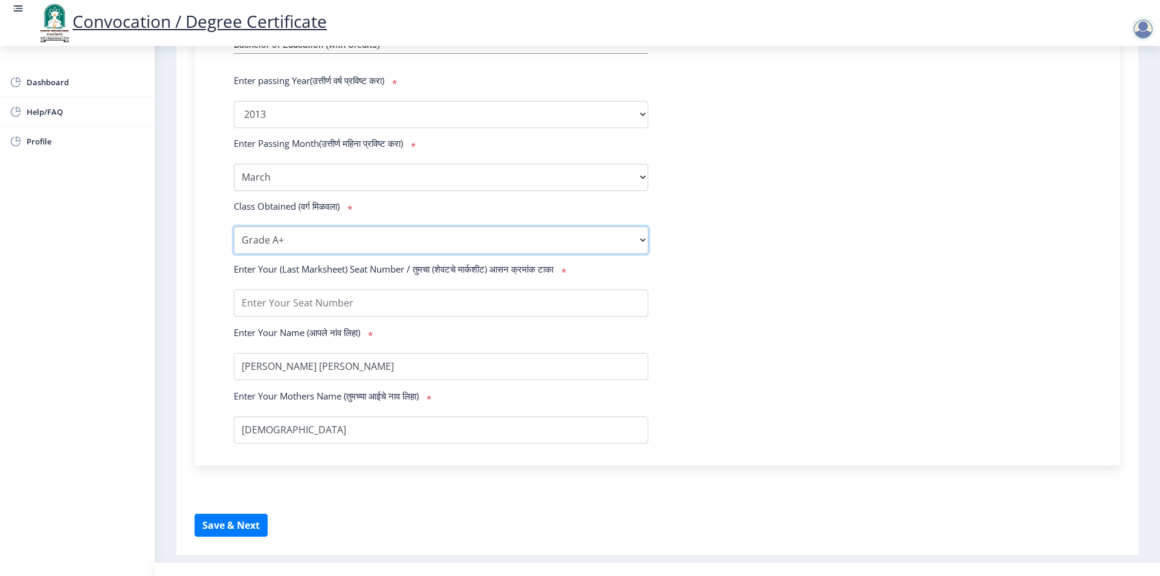
scroll to position [593, 0]
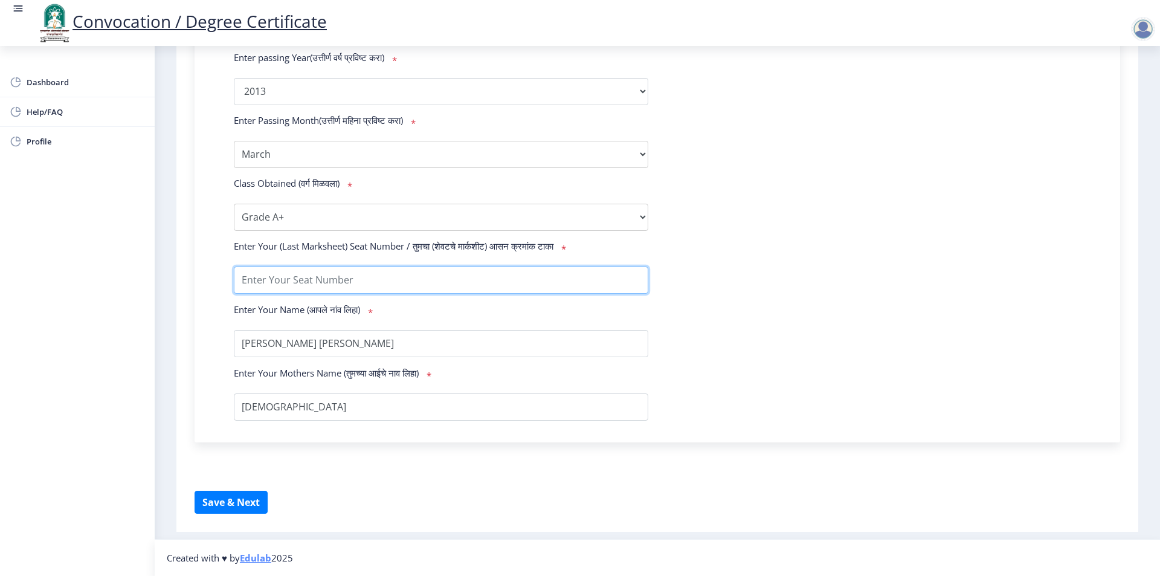
click at [314, 290] on input "textarea" at bounding box center [441, 279] width 414 height 27
type input "002417"
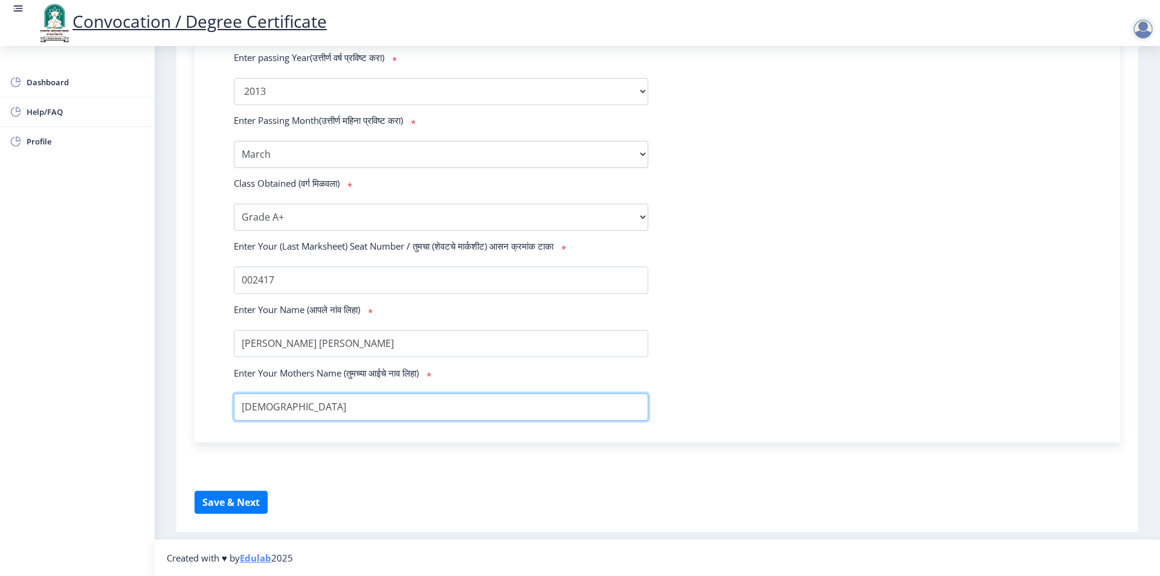
click at [315, 407] on input "textarea" at bounding box center [441, 406] width 414 height 27
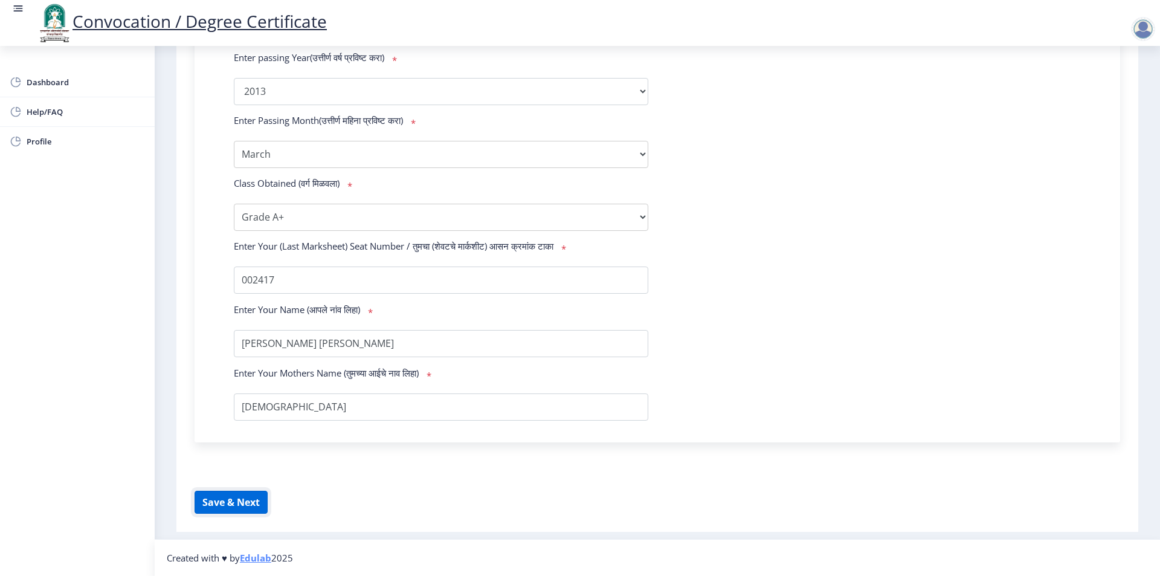
click at [234, 508] on button "Save & Next" at bounding box center [231, 502] width 73 height 23
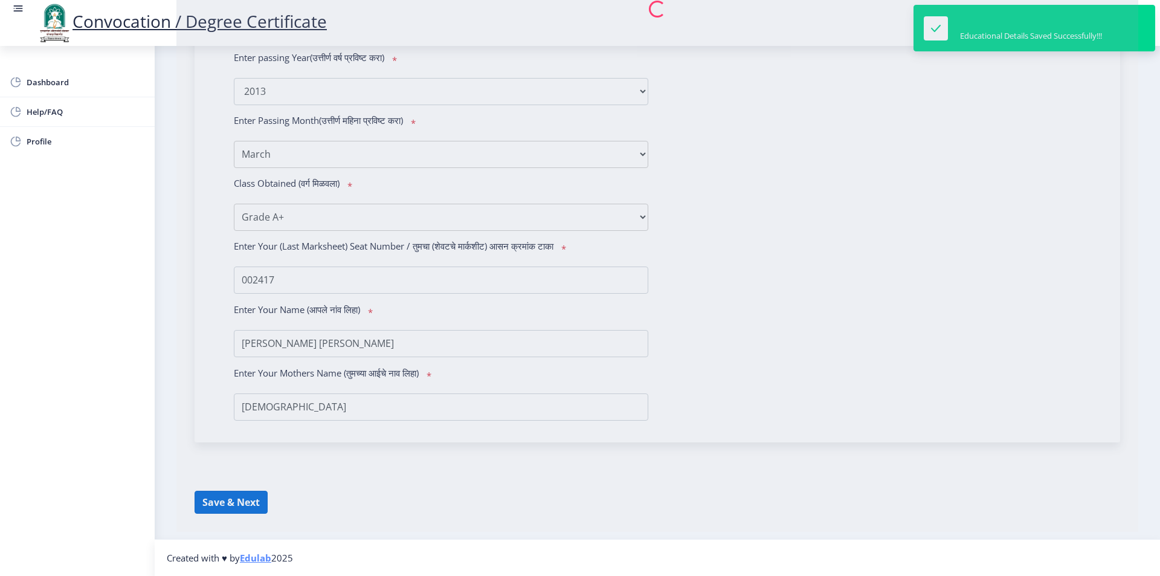
select select
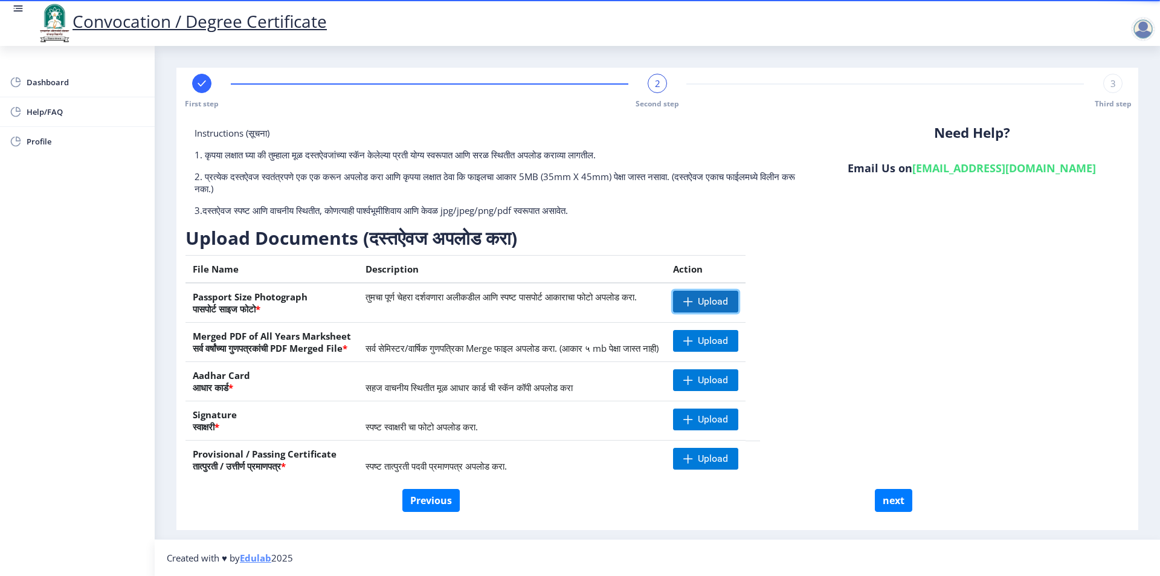
click at [738, 303] on span "Upload" at bounding box center [705, 302] width 65 height 22
click at [693, 343] on span at bounding box center [688, 341] width 10 height 10
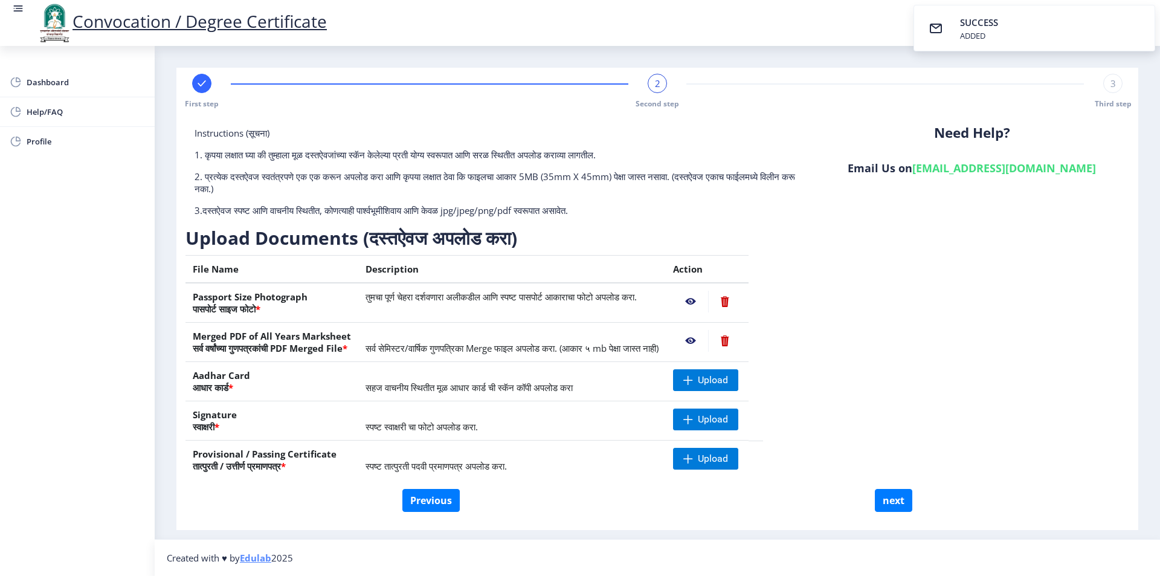
click at [741, 337] on nb-action at bounding box center [724, 341] width 33 height 22
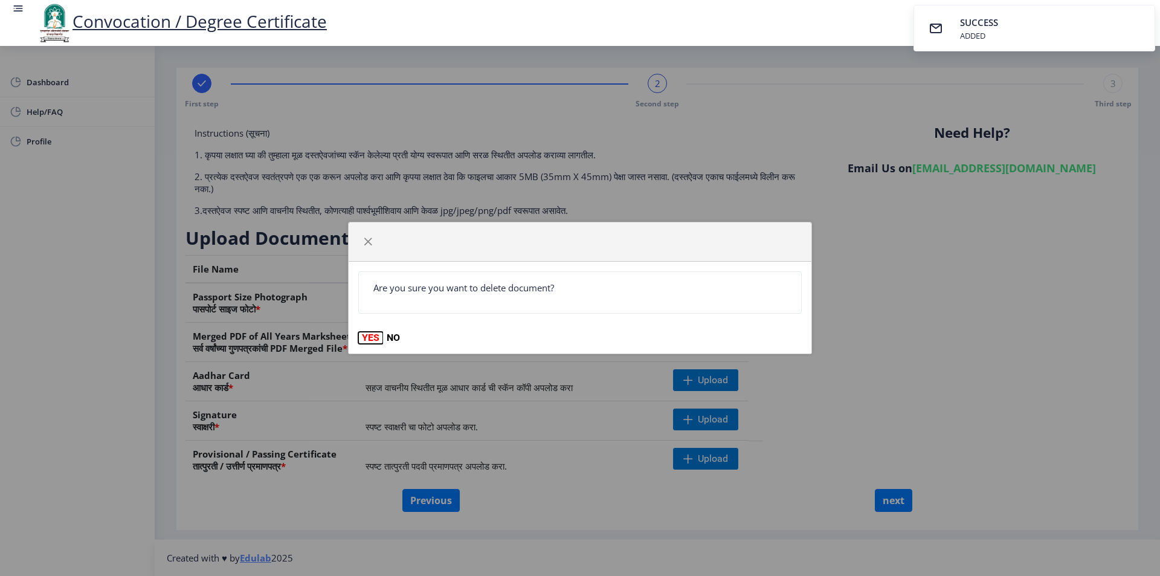
click at [366, 340] on button "YES" at bounding box center [370, 338] width 25 height 12
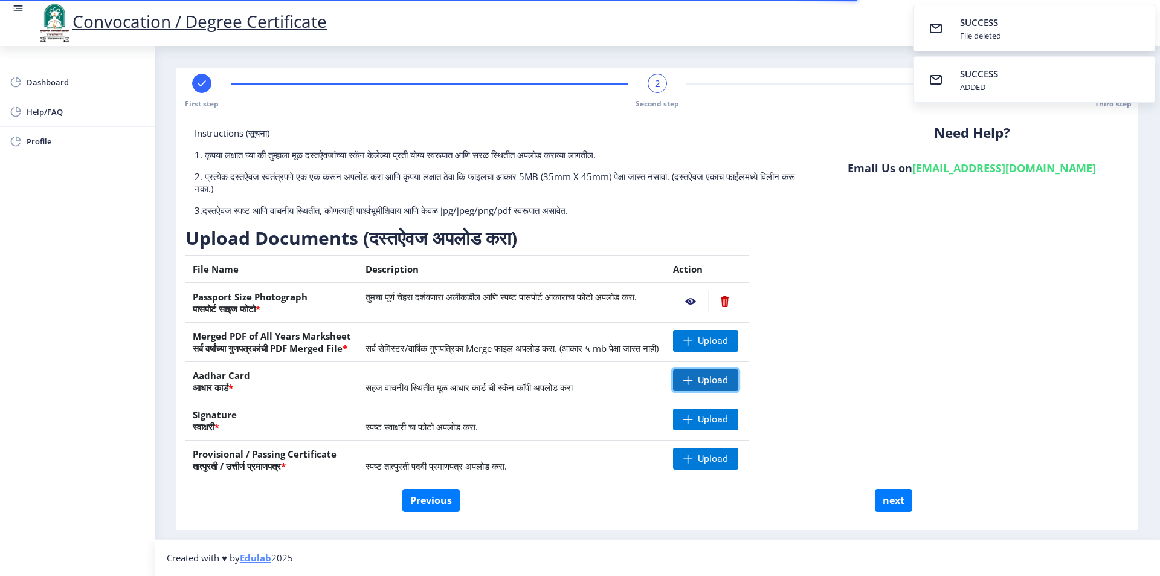
click at [728, 379] on span "Upload" at bounding box center [713, 380] width 30 height 12
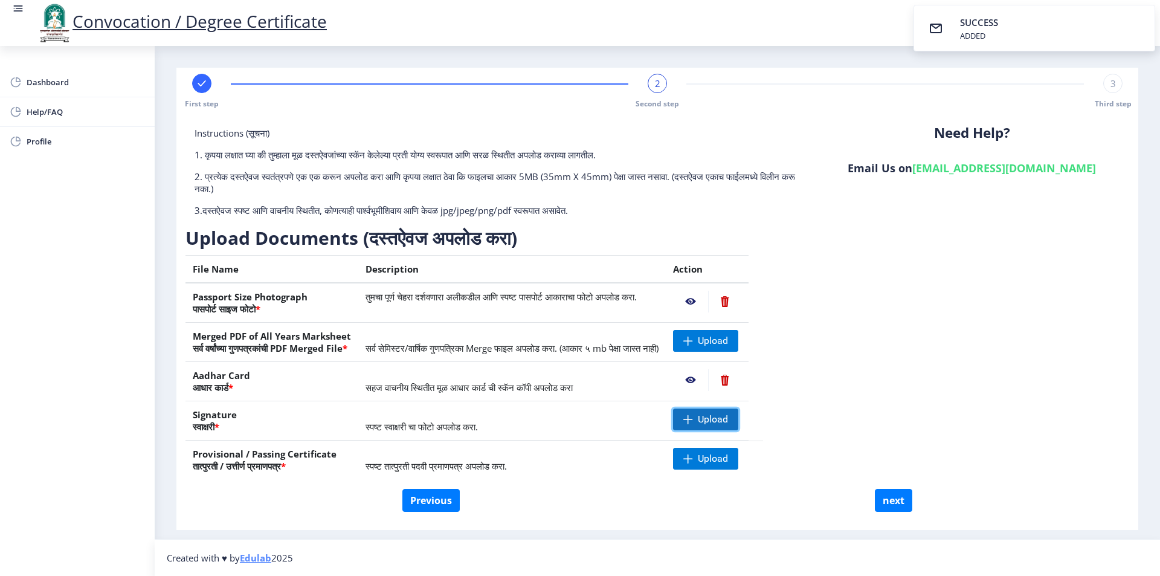
click at [728, 419] on span "Upload" at bounding box center [713, 419] width 30 height 12
click at [736, 337] on span "Upload" at bounding box center [705, 341] width 65 height 22
click at [741, 347] on nb-action at bounding box center [724, 341] width 33 height 22
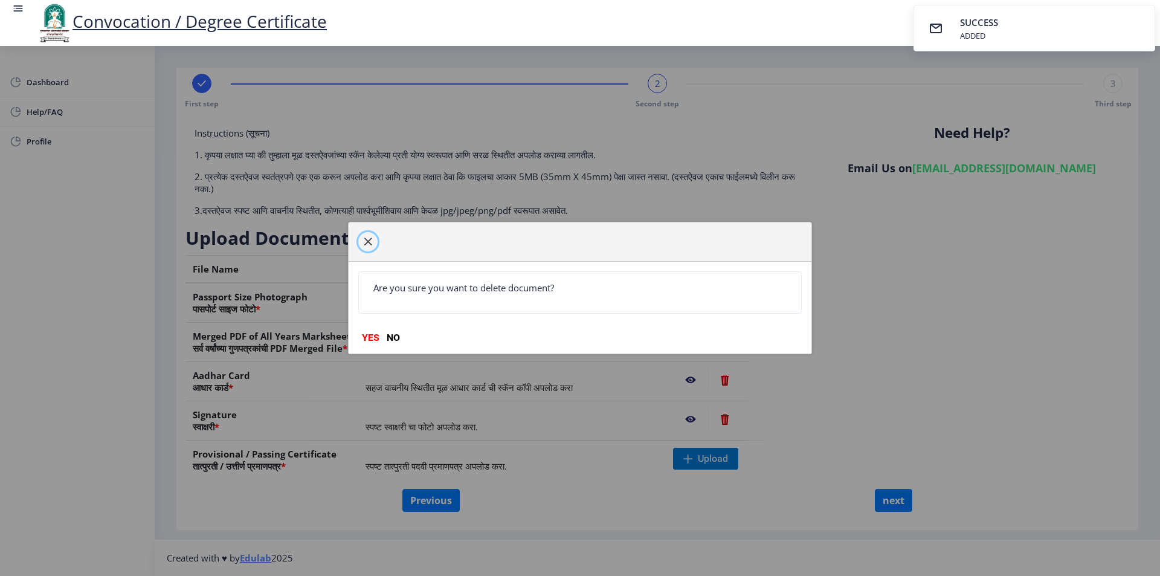
click at [373, 244] on button "button" at bounding box center [367, 241] width 19 height 19
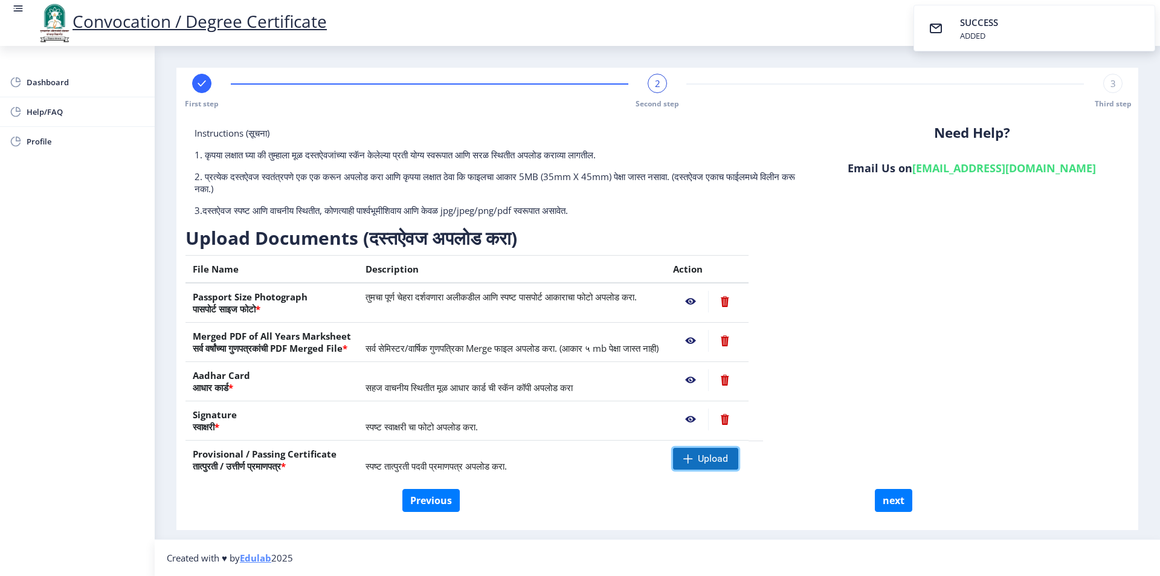
click at [738, 455] on span "Upload" at bounding box center [705, 459] width 65 height 22
click at [708, 301] on nb-action at bounding box center [690, 302] width 35 height 22
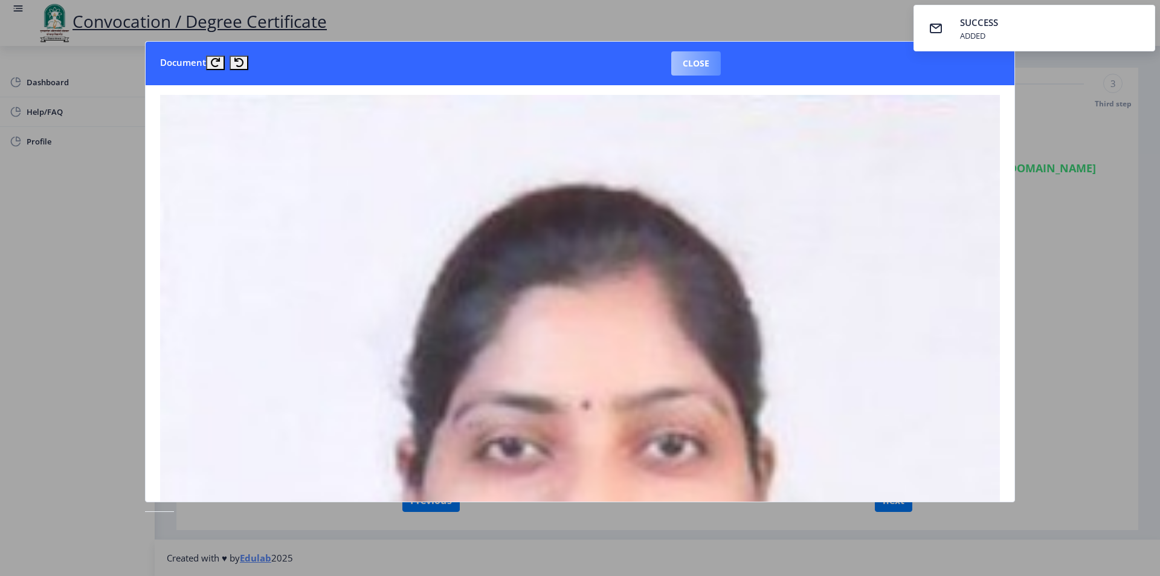
click at [720, 61] on button "Close" at bounding box center [696, 63] width 50 height 24
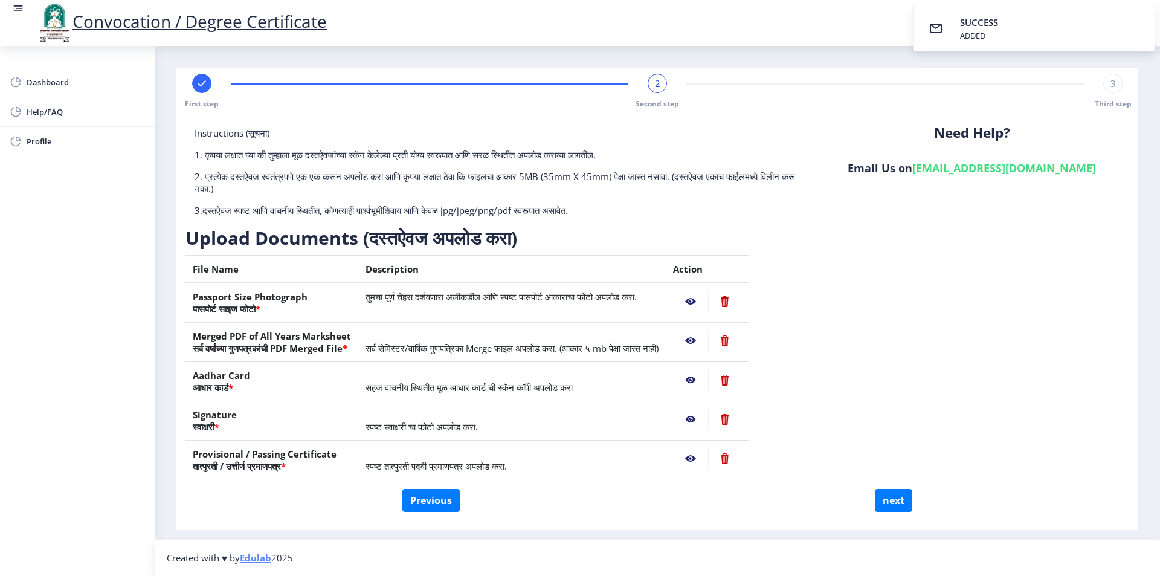
click at [708, 301] on nb-action at bounding box center [690, 302] width 35 height 22
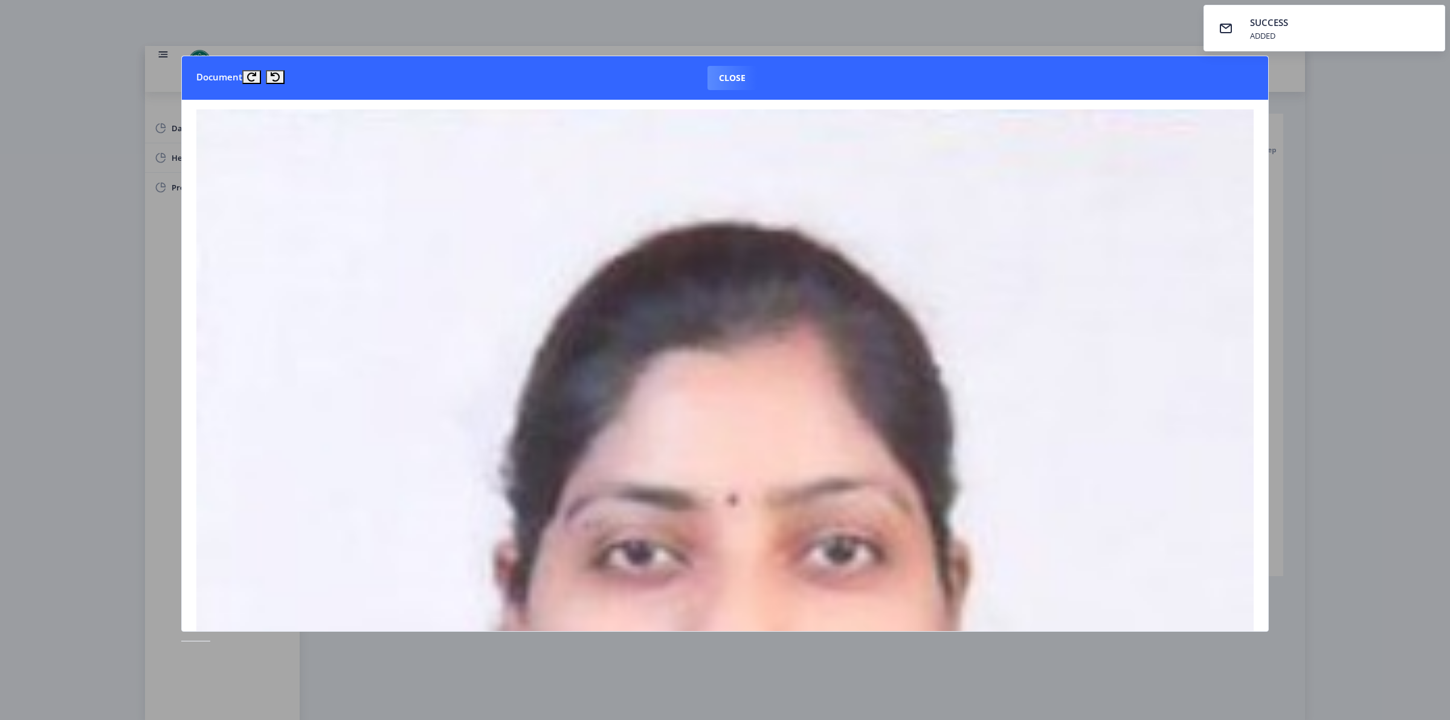
click at [1159, 127] on div at bounding box center [725, 360] width 1450 height 720
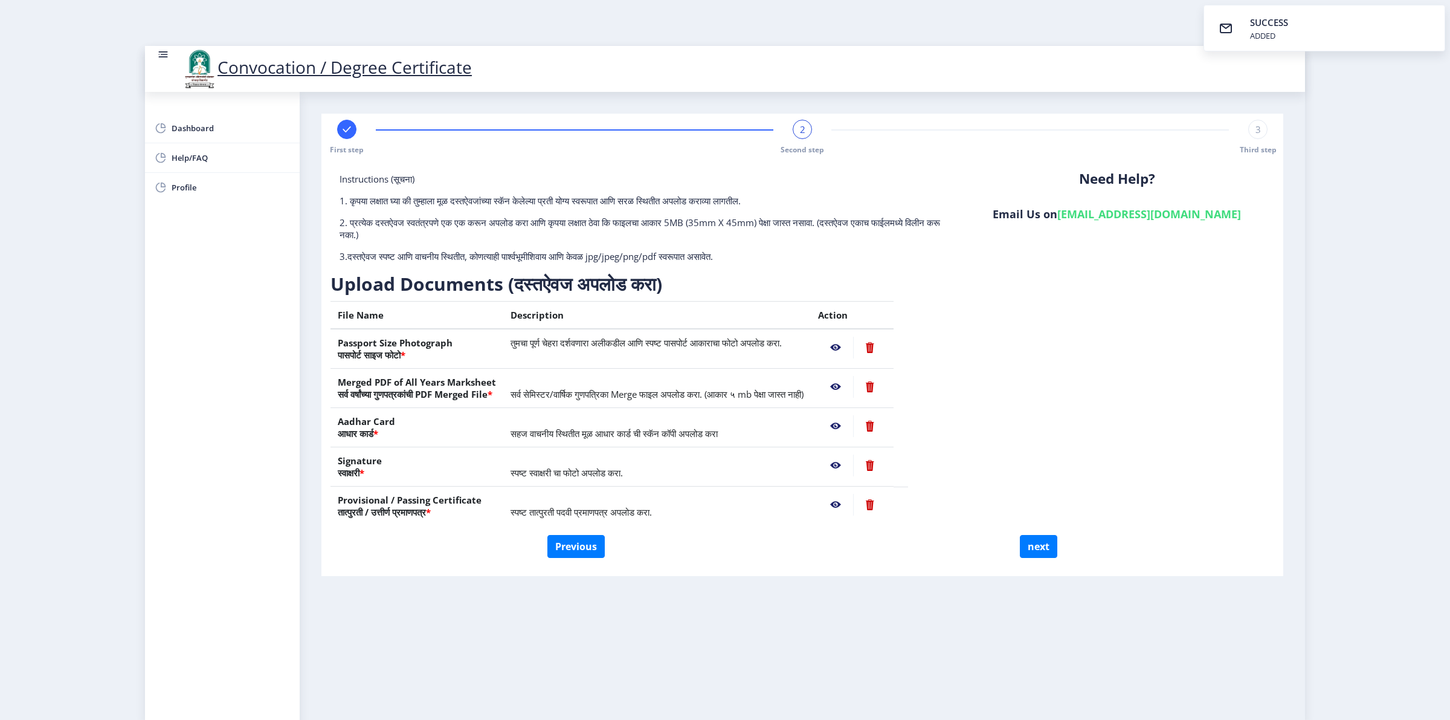
click at [853, 387] on nb-action at bounding box center [835, 387] width 35 height 22
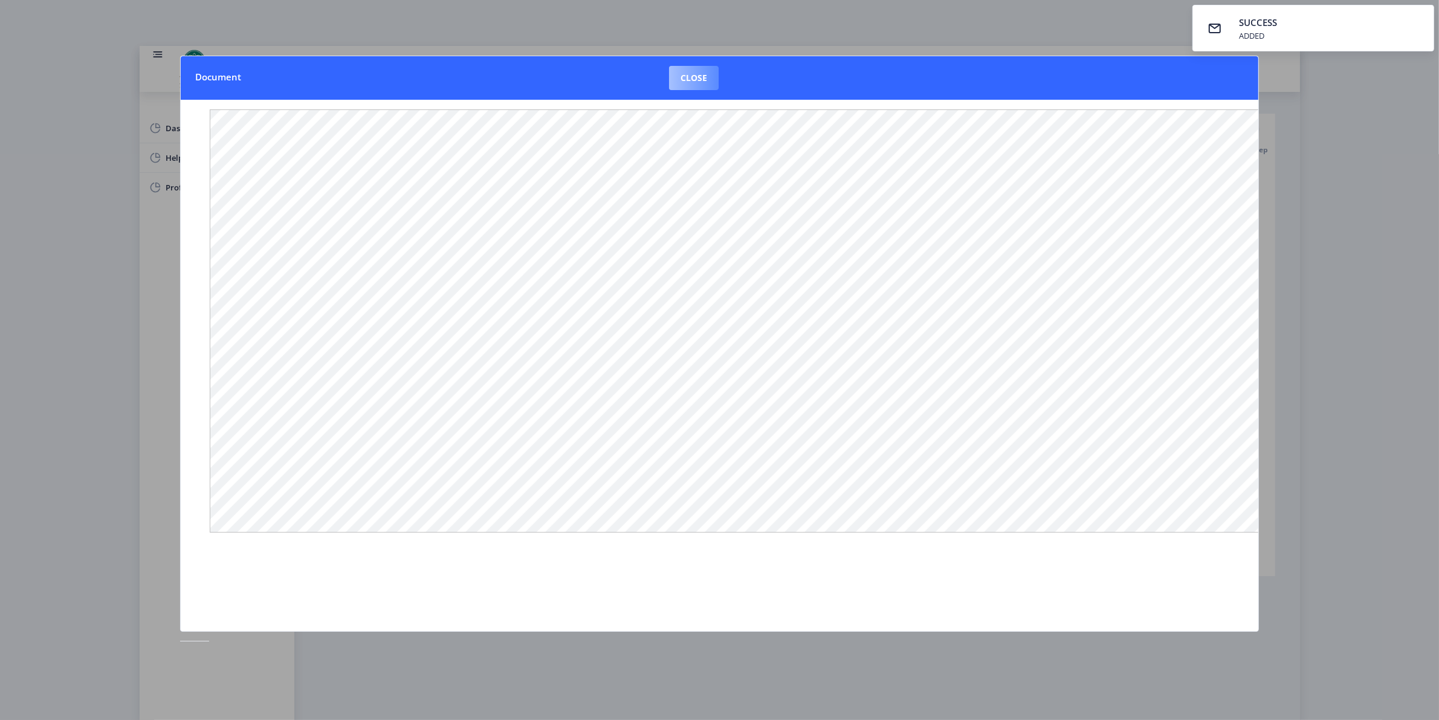
click at [706, 77] on button "Close" at bounding box center [694, 78] width 50 height 24
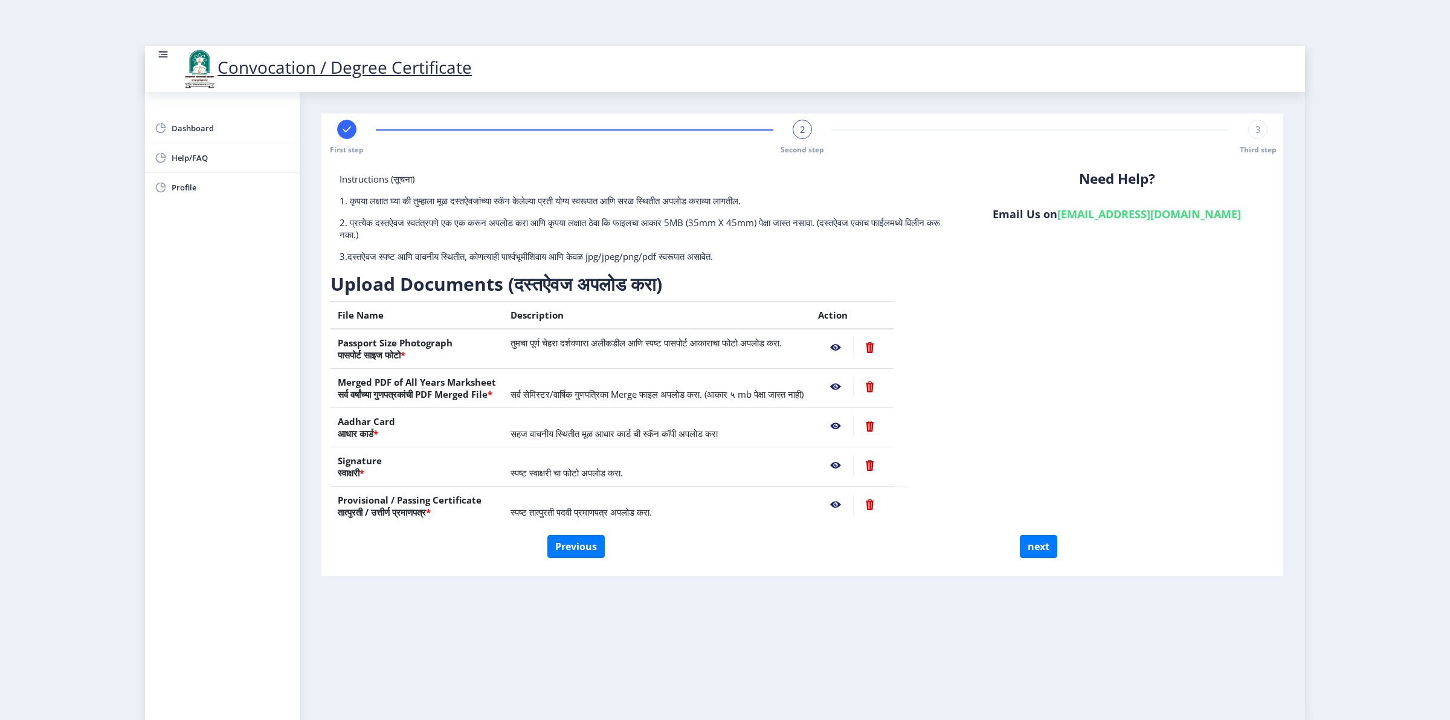
click at [853, 424] on nb-action at bounding box center [835, 426] width 35 height 22
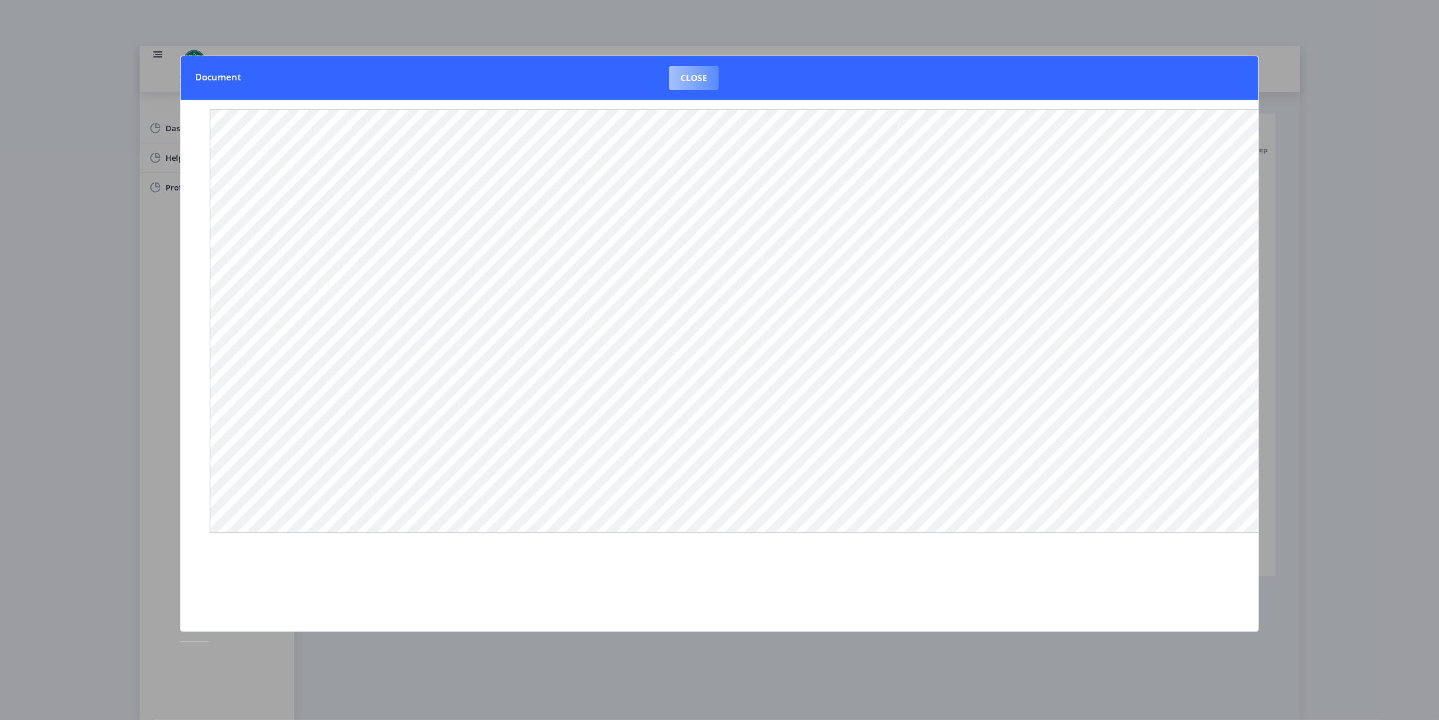
click at [694, 77] on button "Close" at bounding box center [694, 78] width 50 height 24
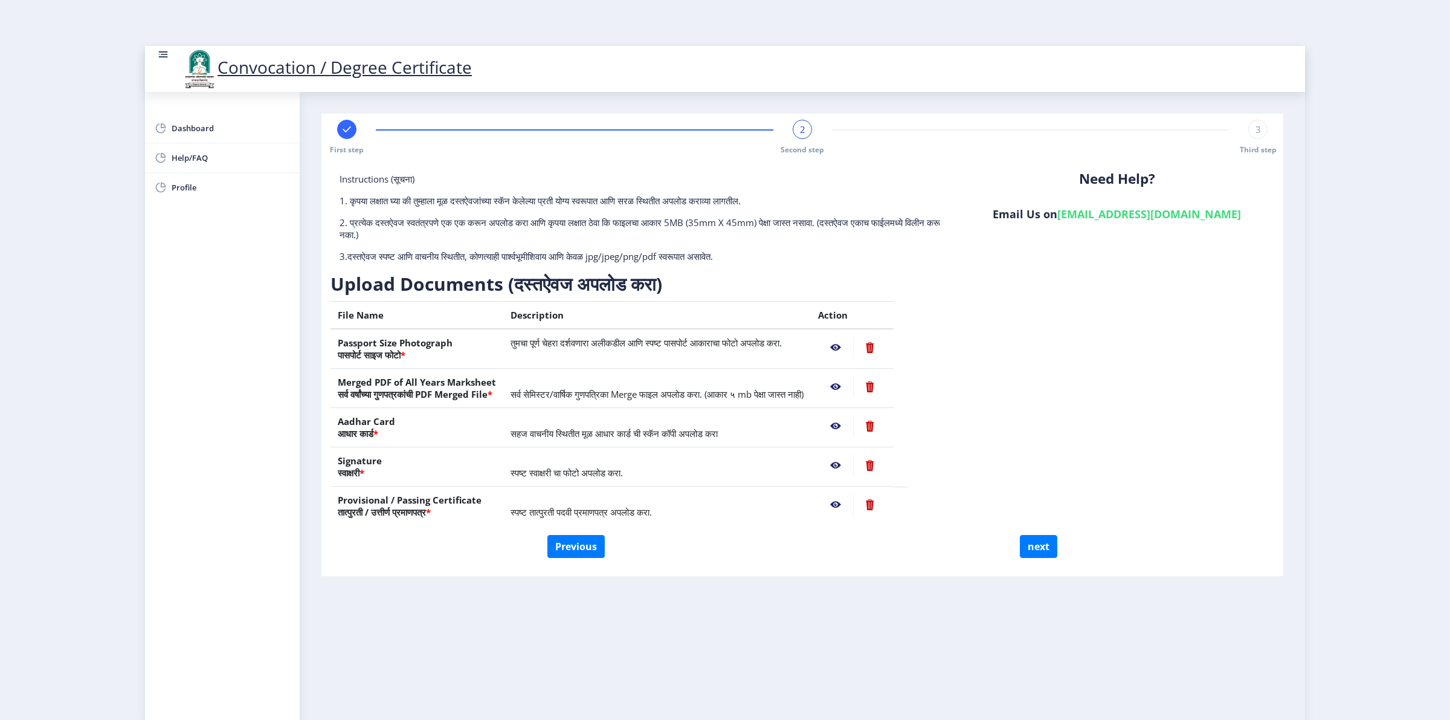
click at [853, 503] on nb-action at bounding box center [835, 505] width 35 height 22
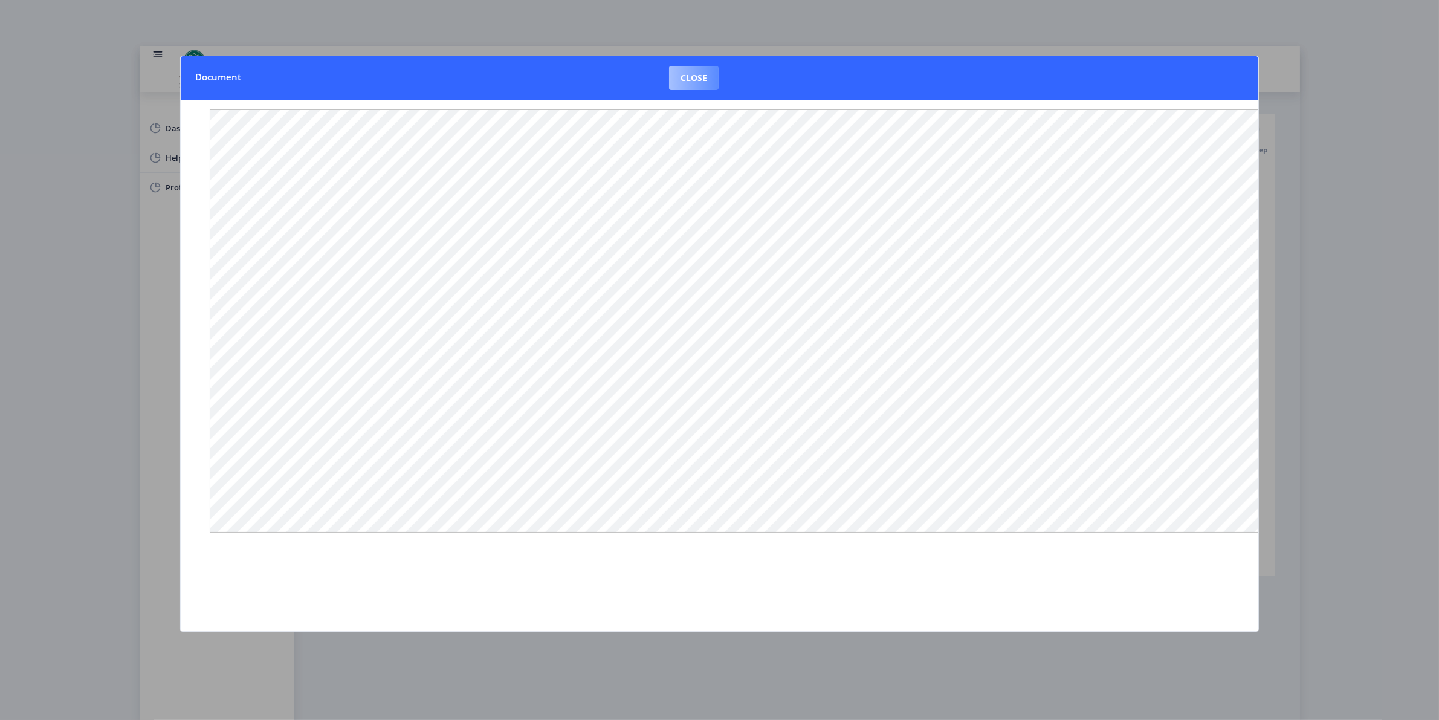
click at [680, 73] on button "Close" at bounding box center [694, 78] width 50 height 24
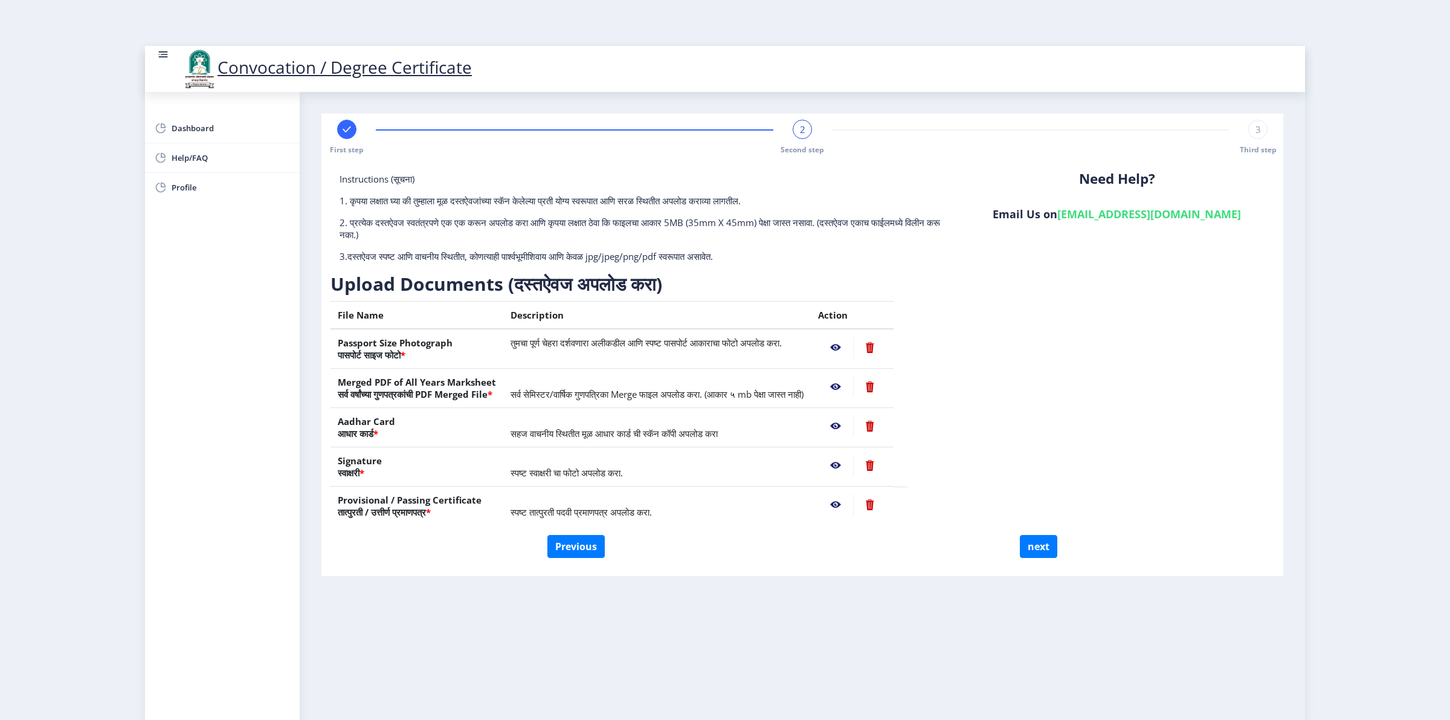
click at [853, 465] on nb-action at bounding box center [835, 465] width 35 height 22
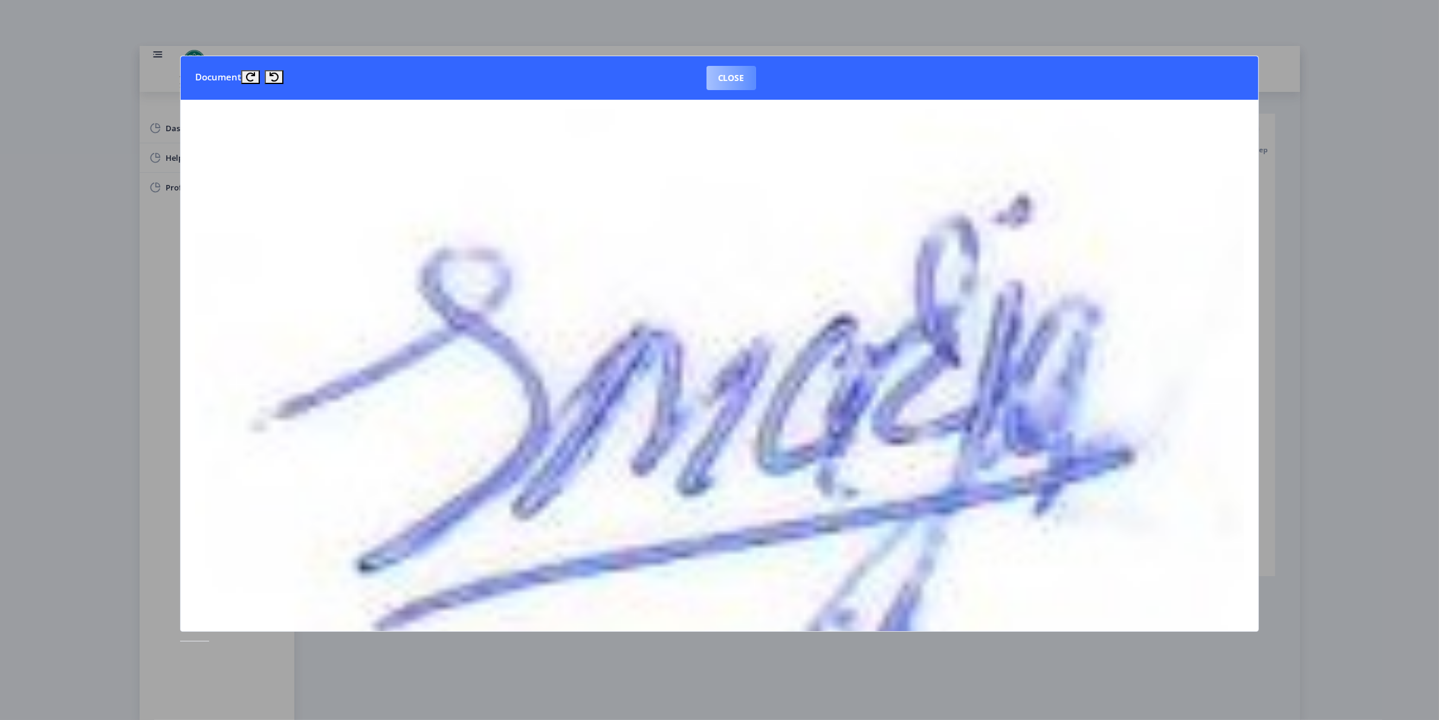
click at [744, 68] on button "Close" at bounding box center [731, 78] width 50 height 24
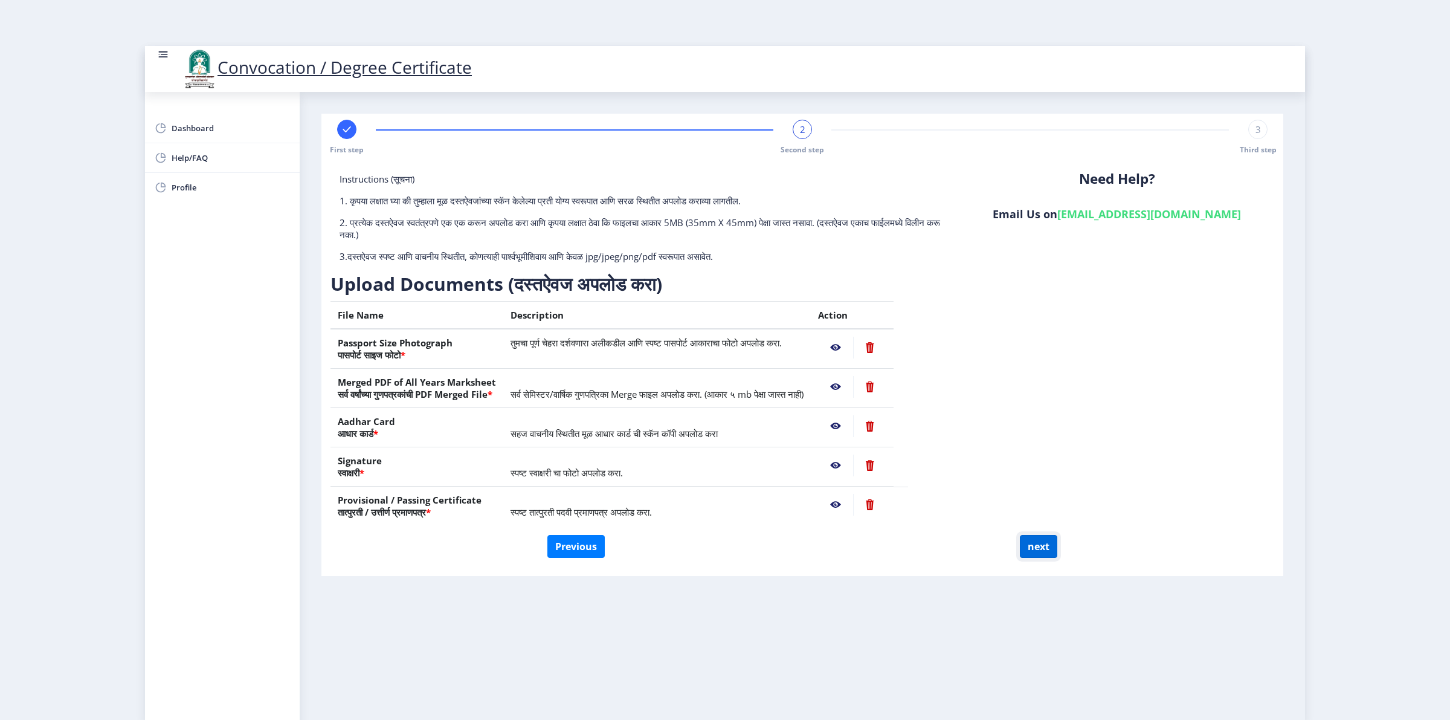
click at [1035, 536] on button "next" at bounding box center [1038, 546] width 37 height 23
select select
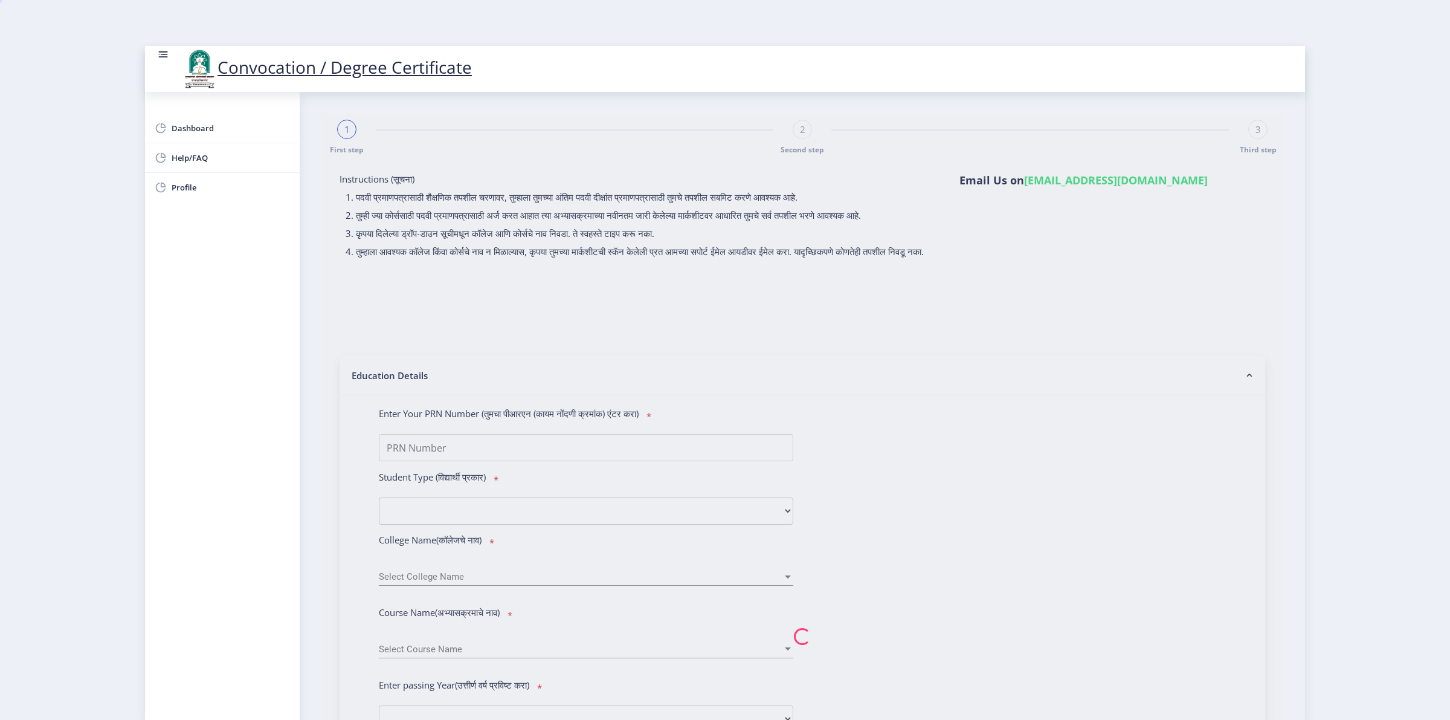
type input "[PERSON_NAME] [PERSON_NAME]"
type input "Sunita"
select select
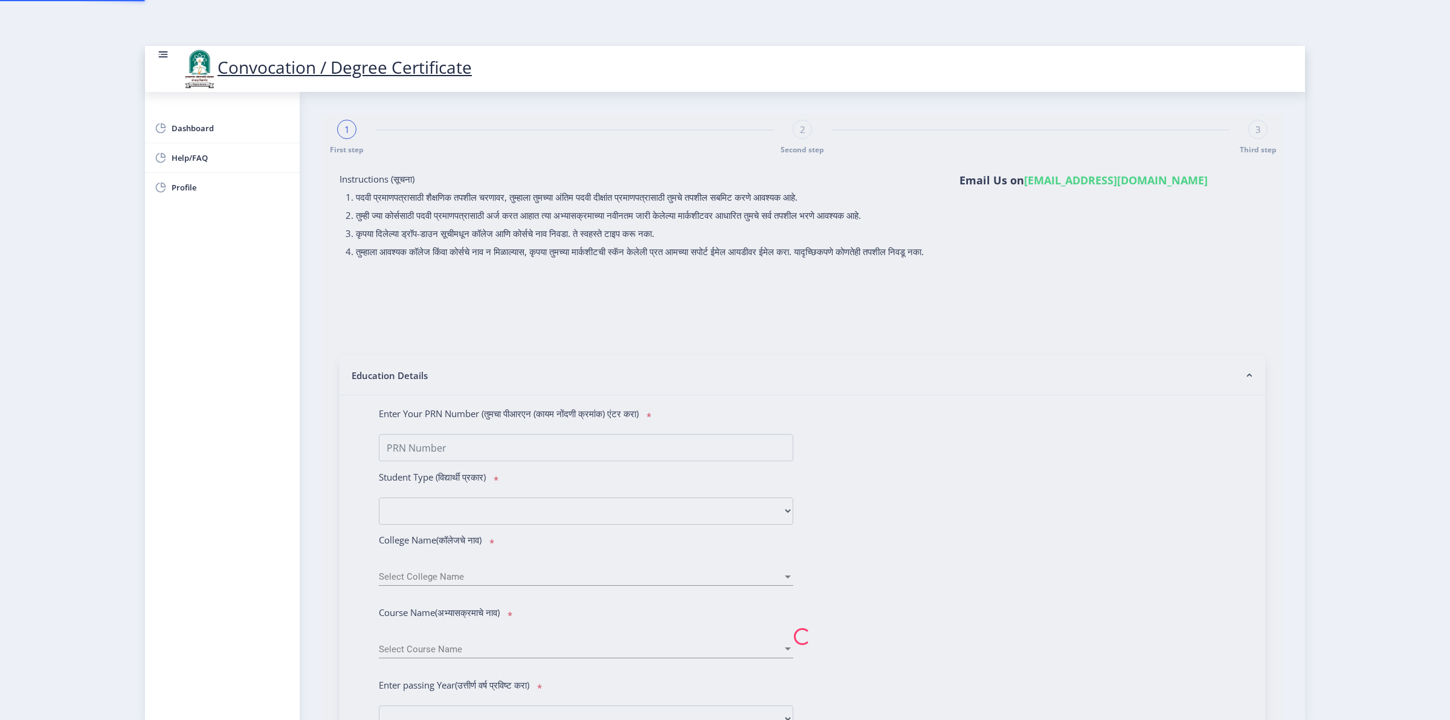
select select
type input "[PERSON_NAME] [PERSON_NAME]"
type input "Sunita"
type input "2012032500210621"
select select "Regular"
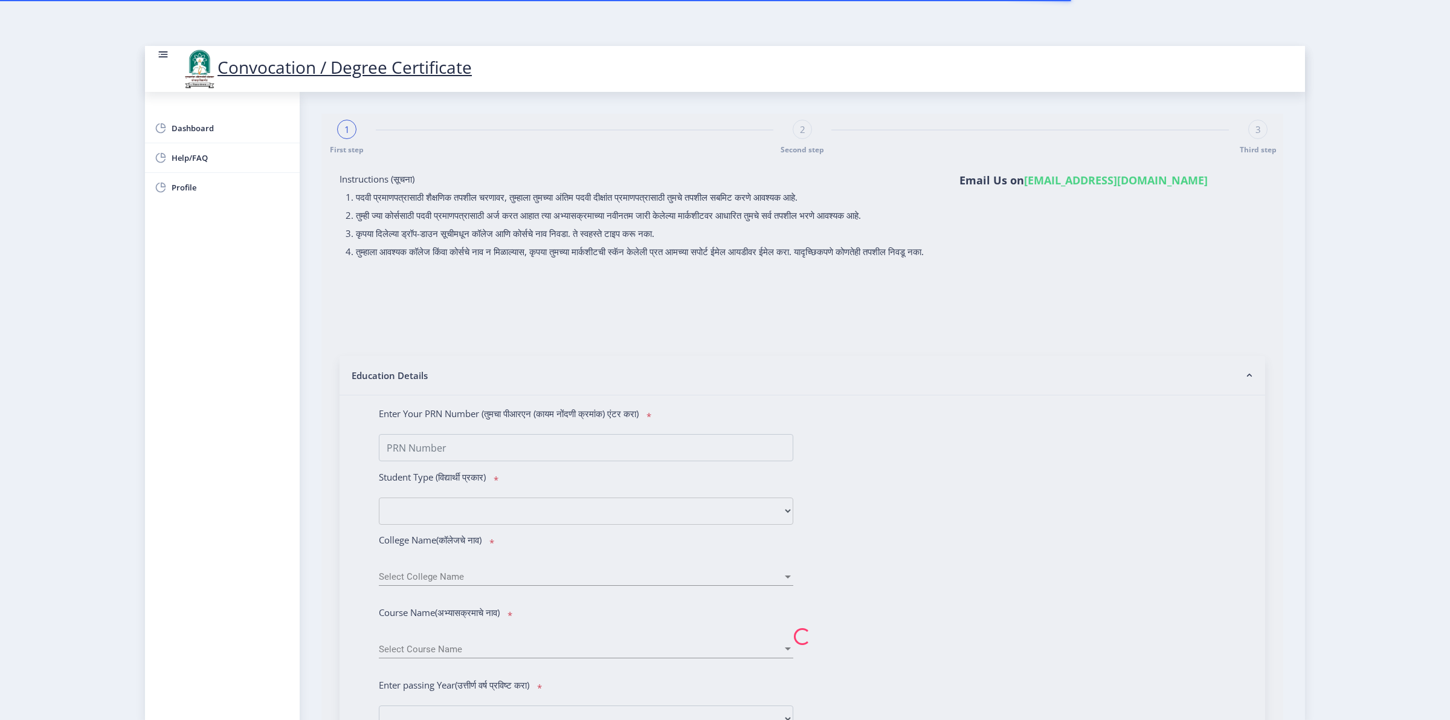
select select "2013"
select select "March"
select select "Grade A+"
type input "002417"
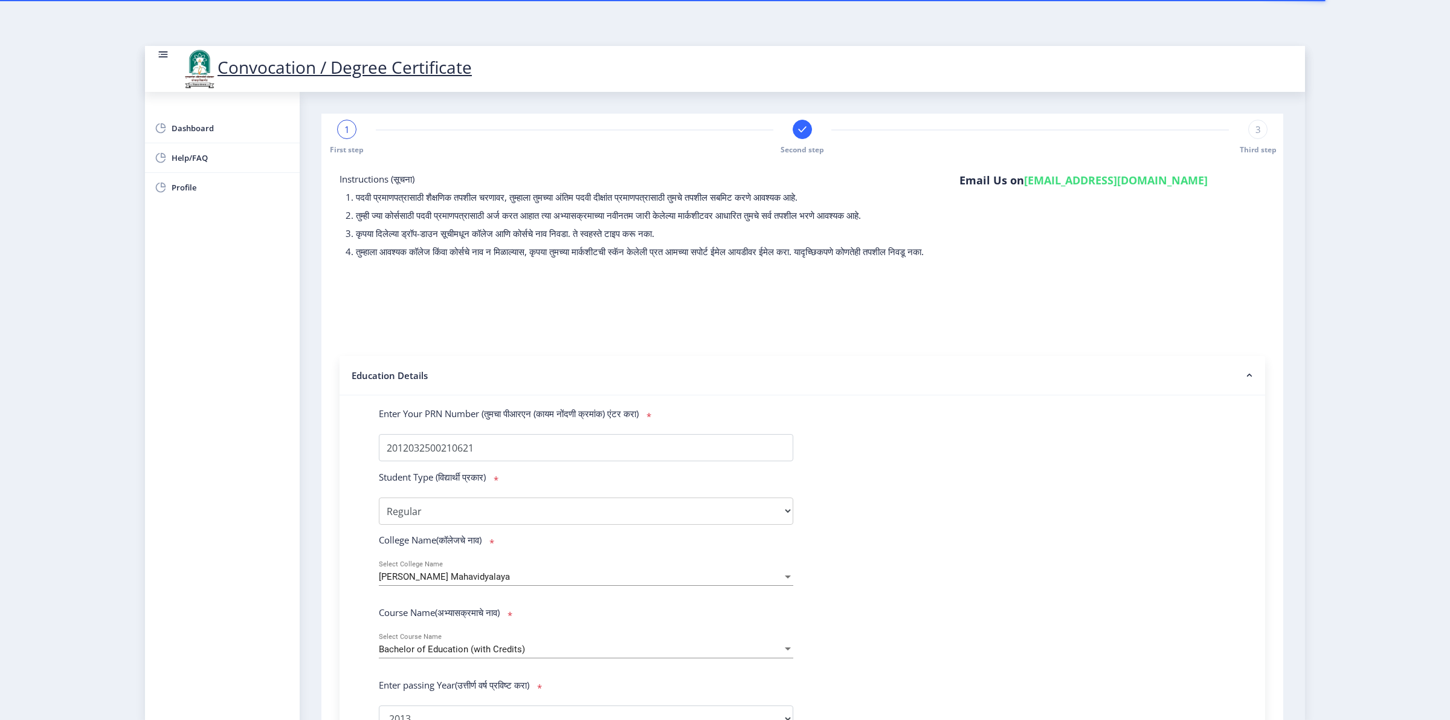
select select
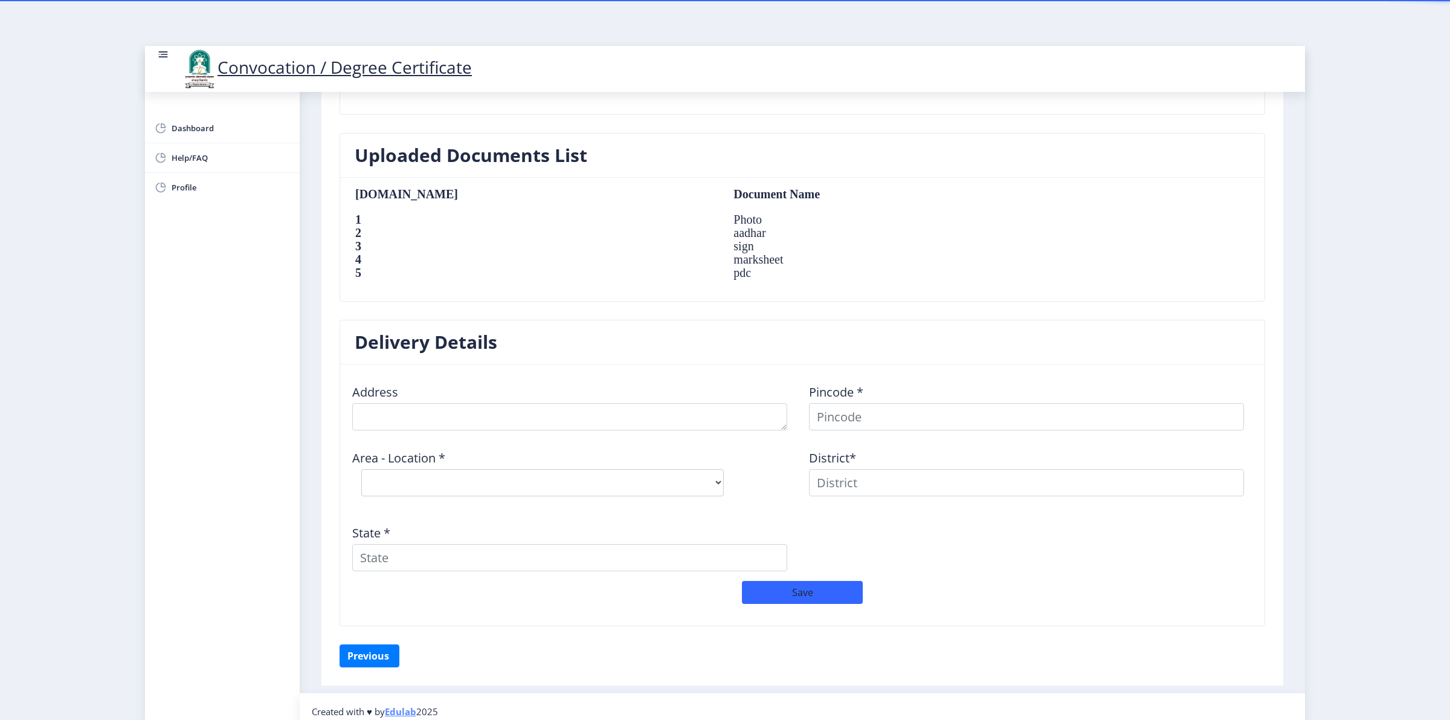
scroll to position [762, 0]
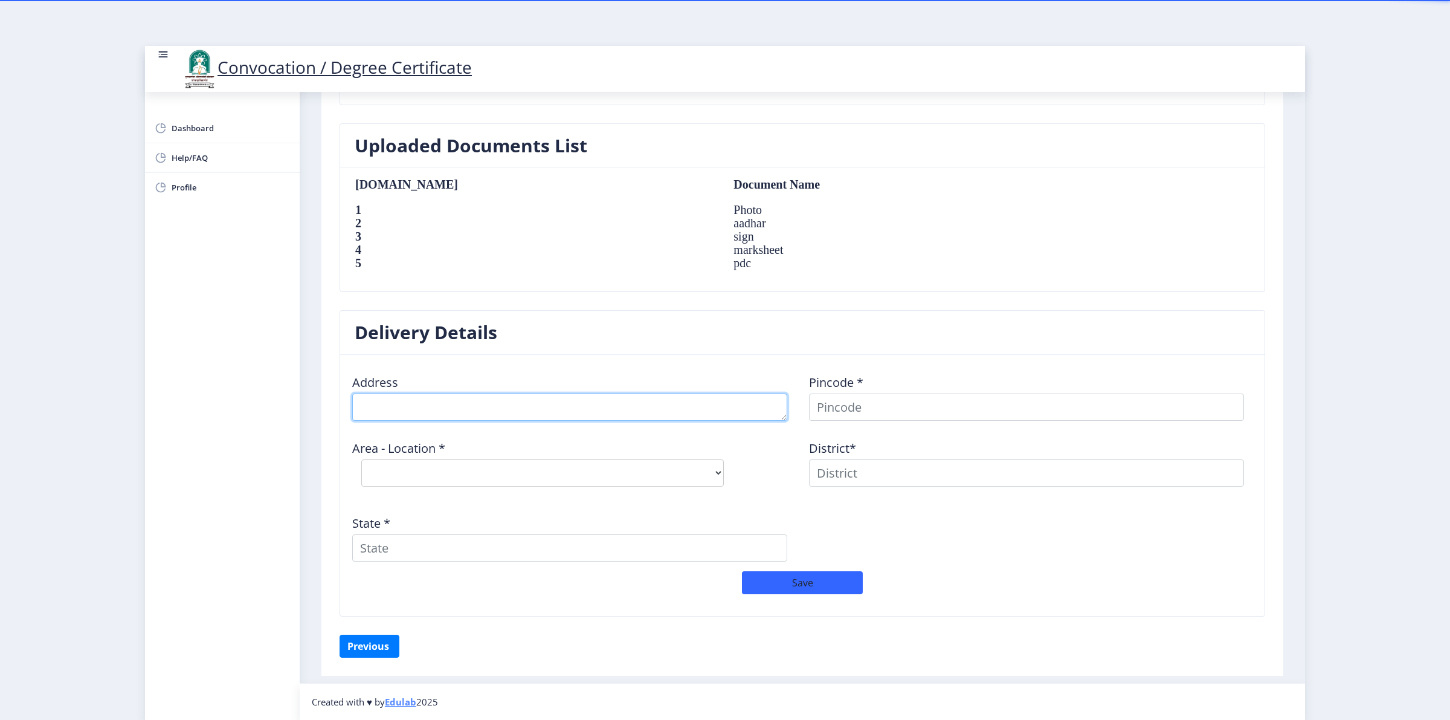
click at [459, 409] on textarea at bounding box center [569, 406] width 435 height 27
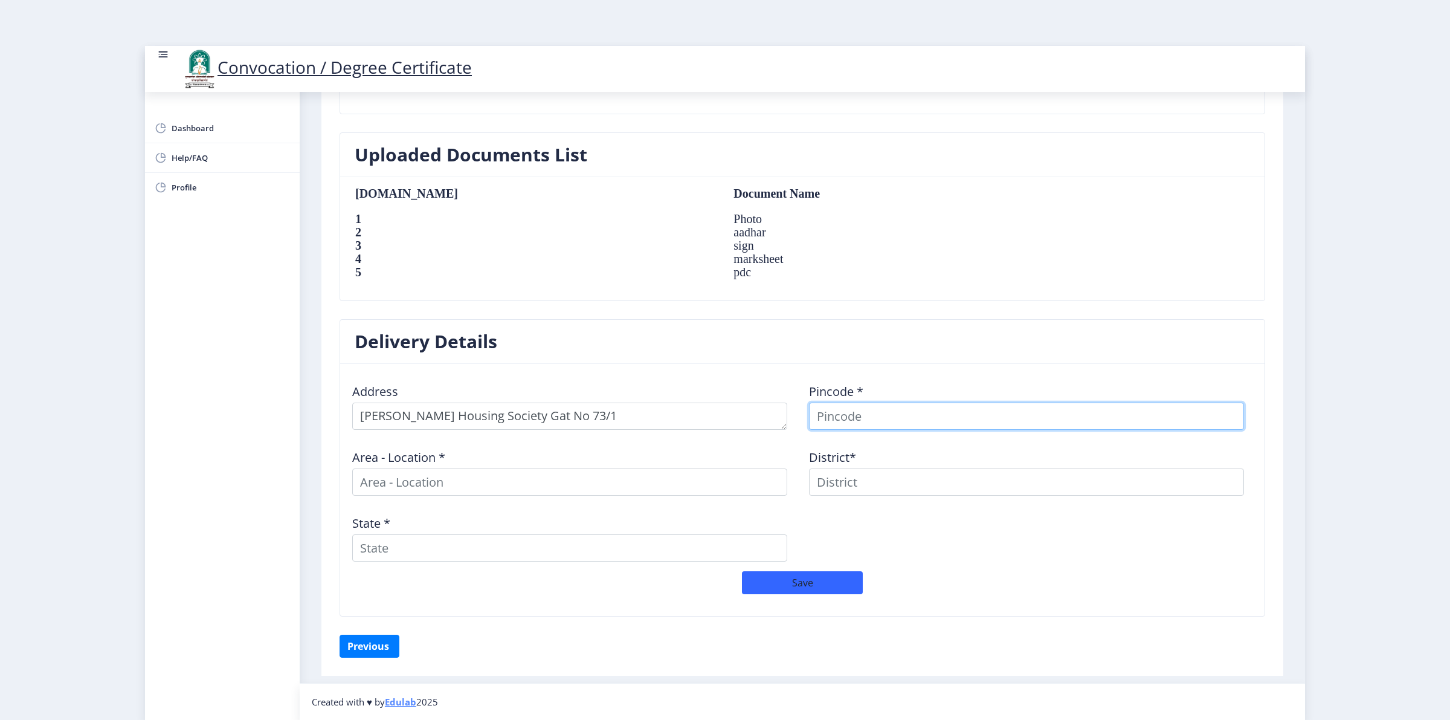
scroll to position [754, 0]
click at [677, 406] on textarea at bounding box center [569, 415] width 435 height 27
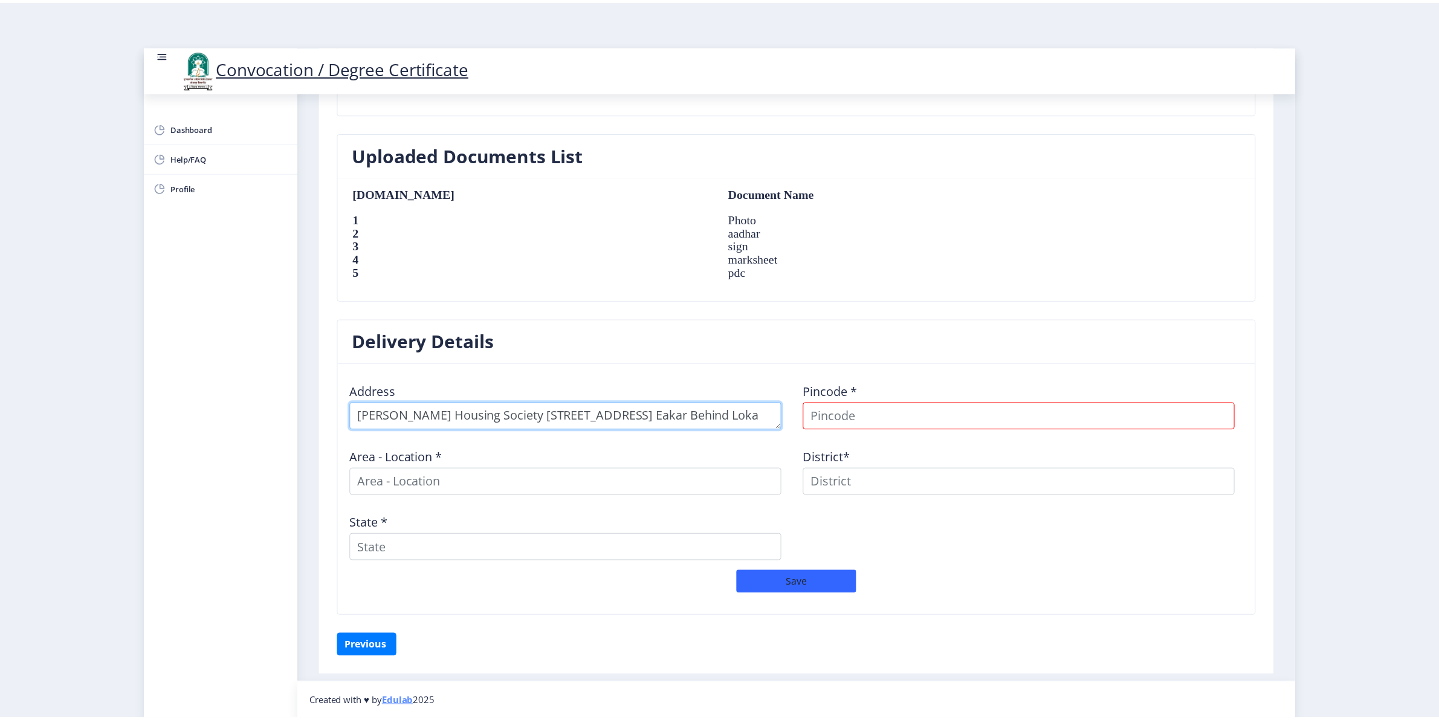
scroll to position [13, 0]
type textarea "Karmveer Housing Society Gat No 73/1 Plot No 9 Near 52 Eakar Behind Lokare Gyam…"
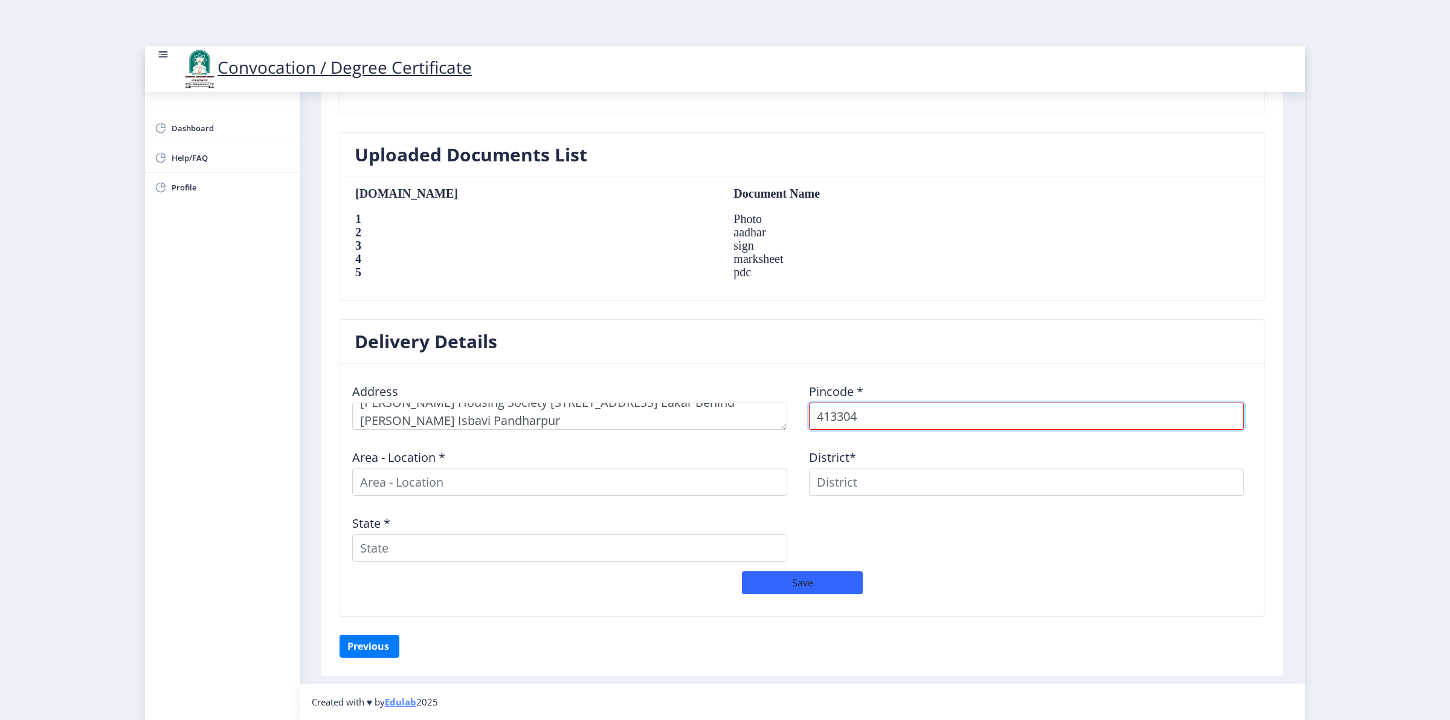
type input "413304"
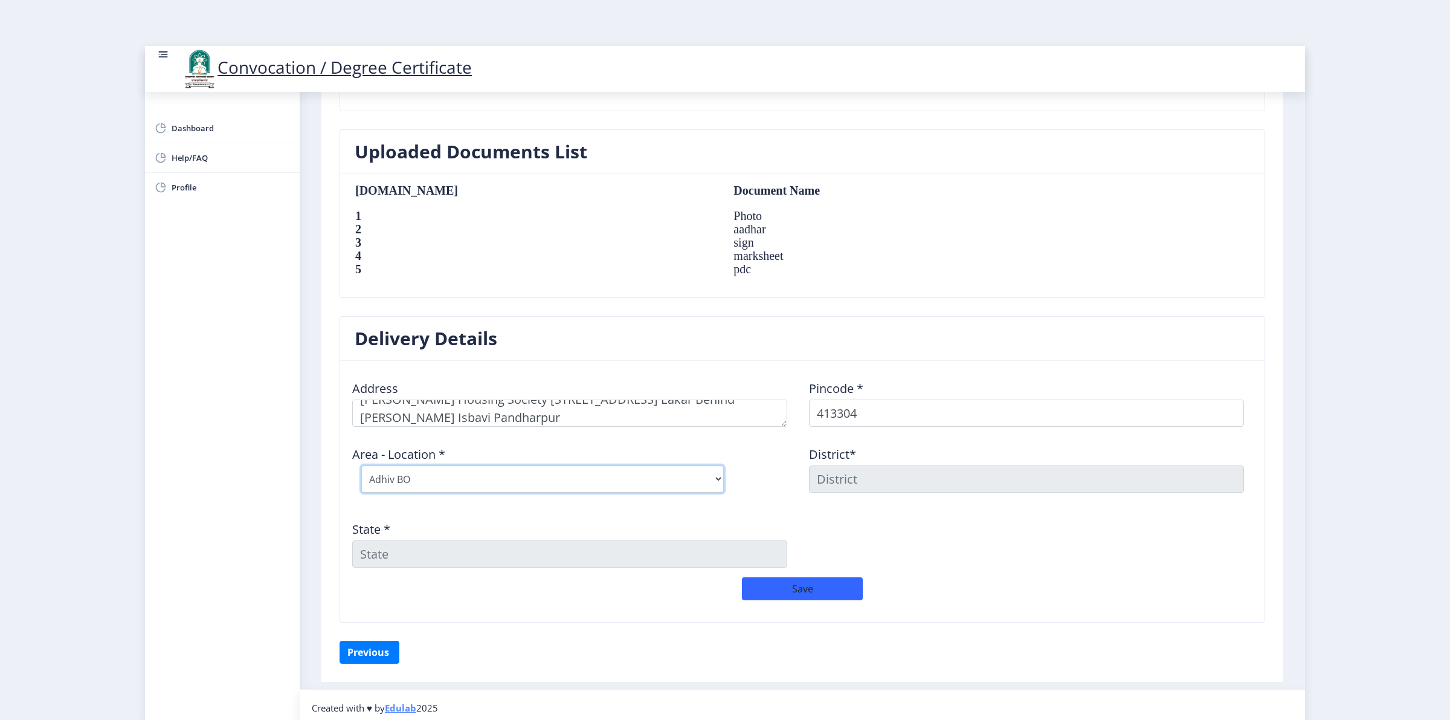
click at [637, 471] on select "Select Area Location Adhiv BO Ambe B.O Anawali B.O Babhulgaon B.O Bhandishegaon…" at bounding box center [542, 478] width 363 height 27
select select "53: Object"
click at [361, 466] on select "Select Area Location Adhiv BO Ambe B.O Anawali B.O Babhulgaon B.O Bhandishegaon…" at bounding box center [542, 478] width 363 height 27
type input "SOLAPUR"
type input "Maharashtra"
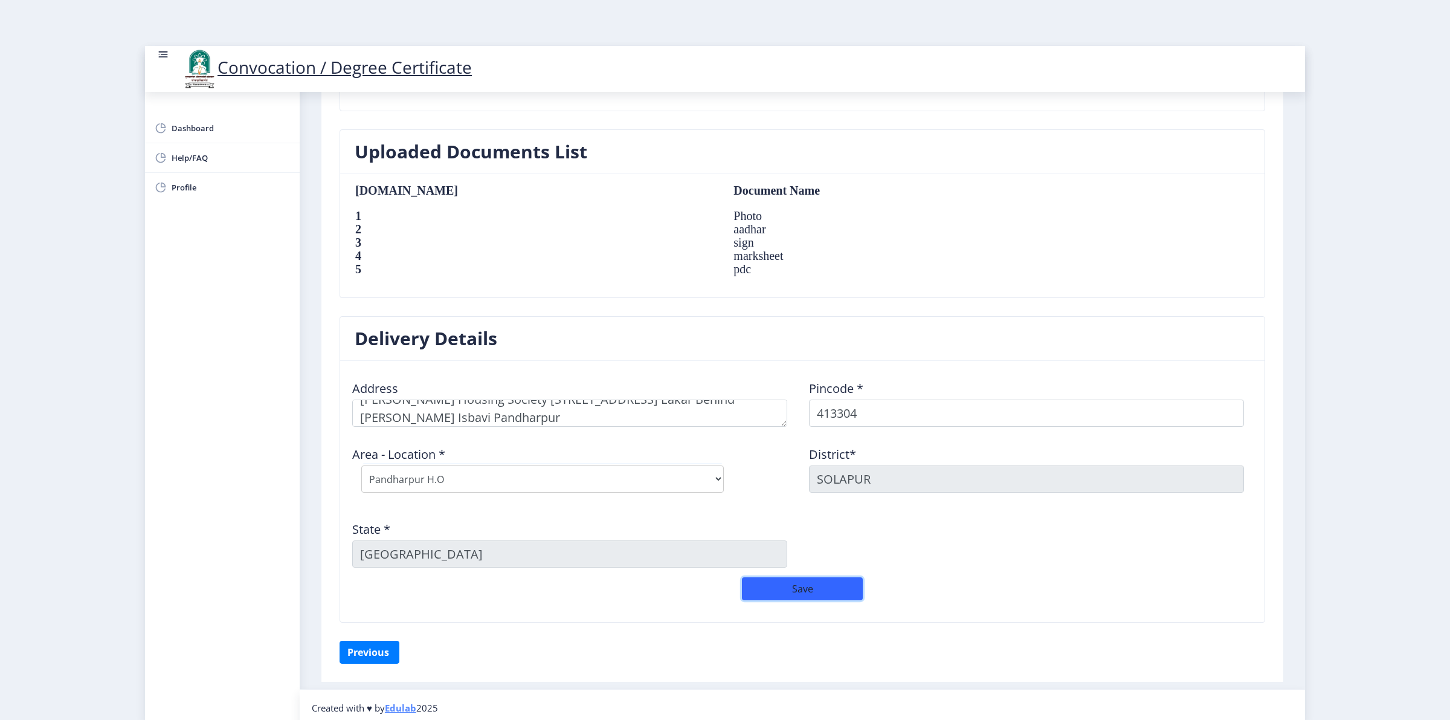
click at [798, 575] on button "Save" at bounding box center [802, 588] width 121 height 23
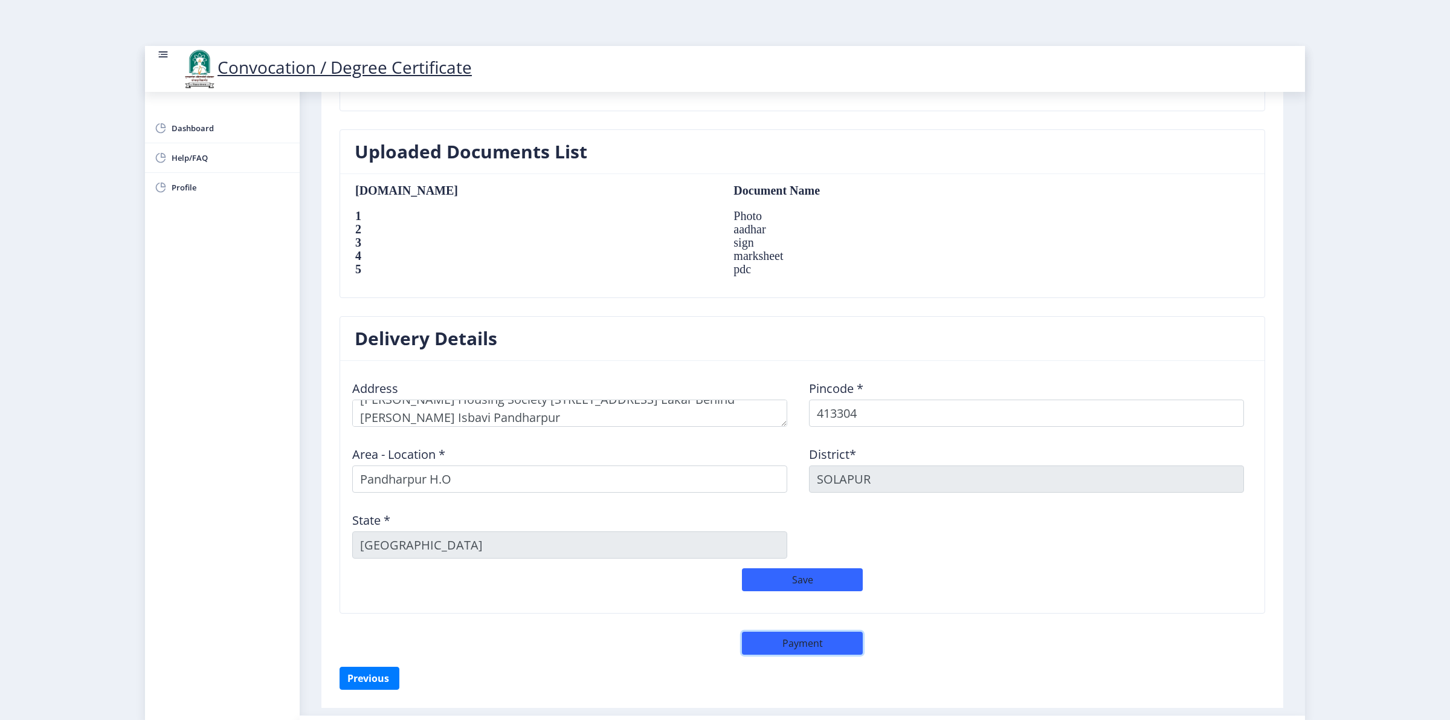
click at [820, 575] on button "Payment" at bounding box center [802, 642] width 121 height 23
select select "sealed"
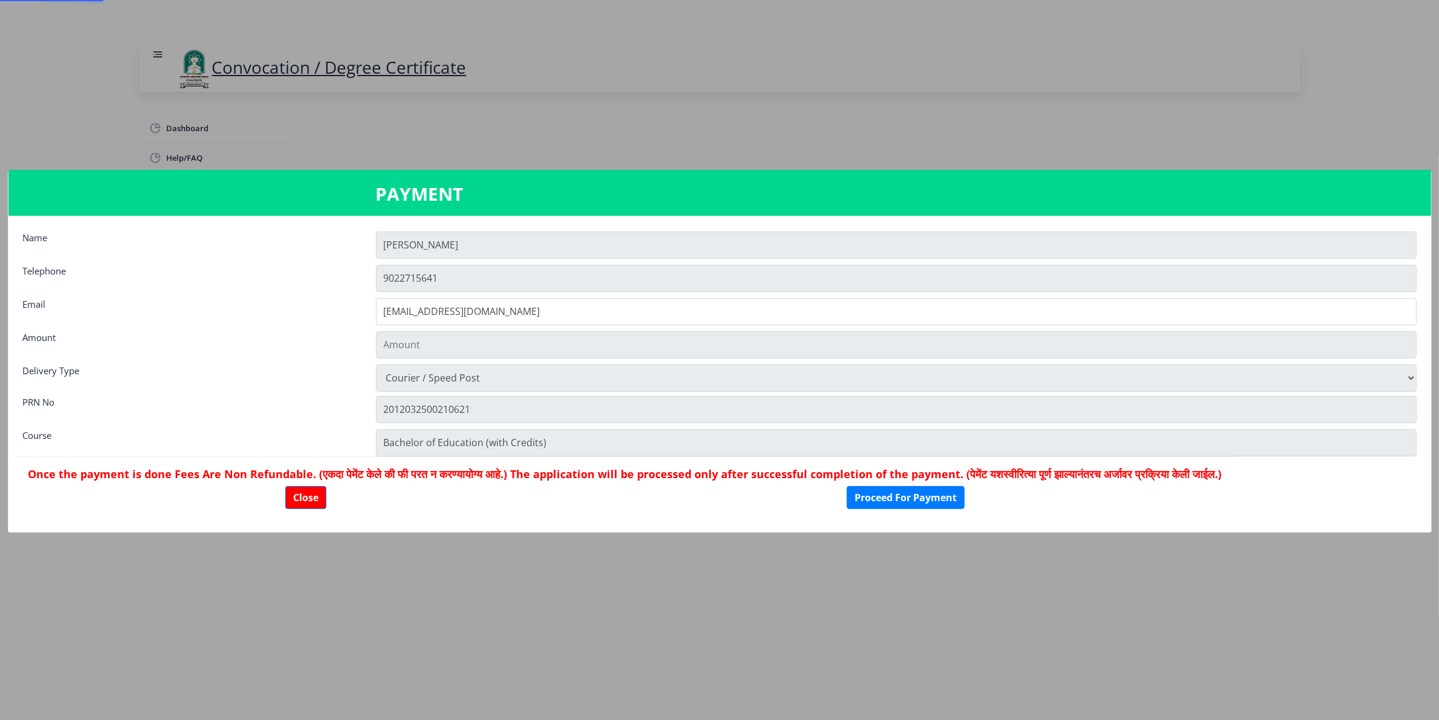
type input "2885"
click at [939, 492] on button "Proceed For Payment" at bounding box center [905, 497] width 118 height 23
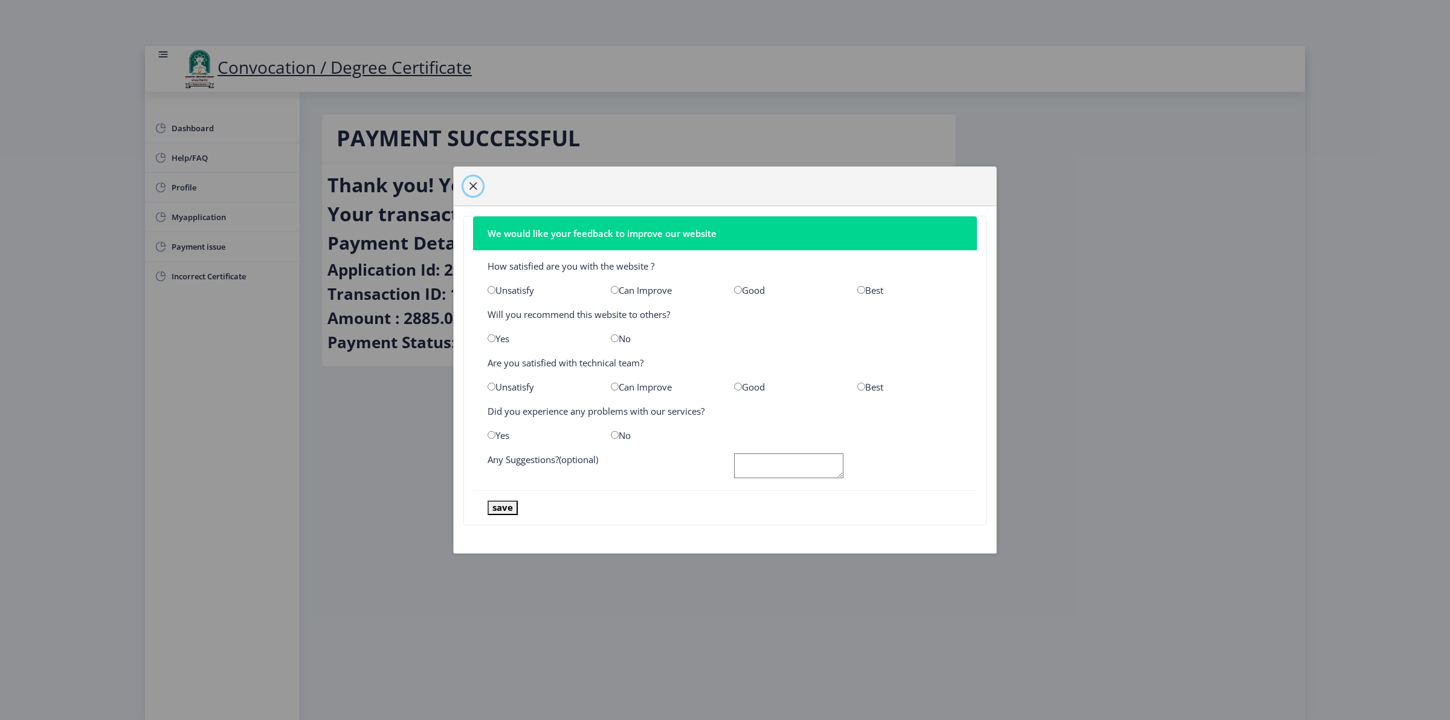
click at [475, 183] on span "button" at bounding box center [473, 186] width 10 height 10
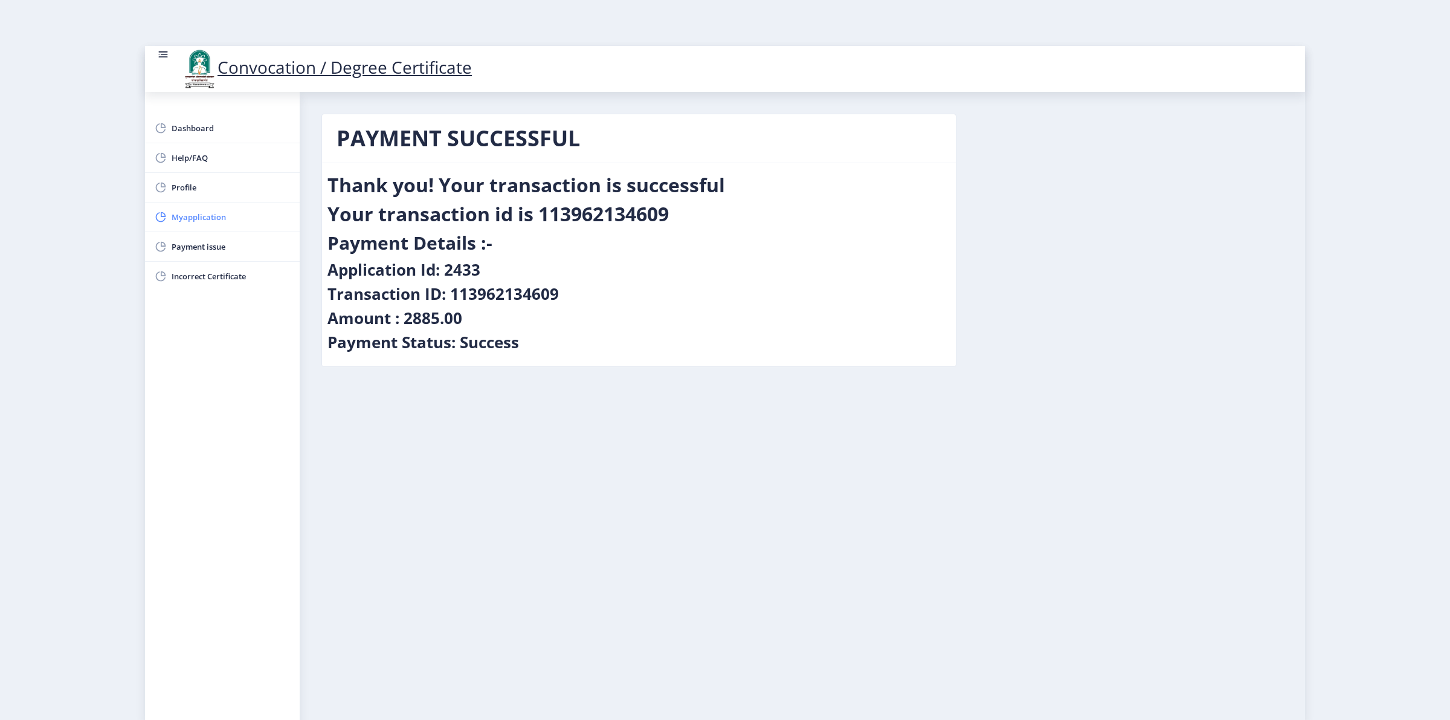
click at [219, 213] on span "Myapplication" at bounding box center [231, 217] width 118 height 15
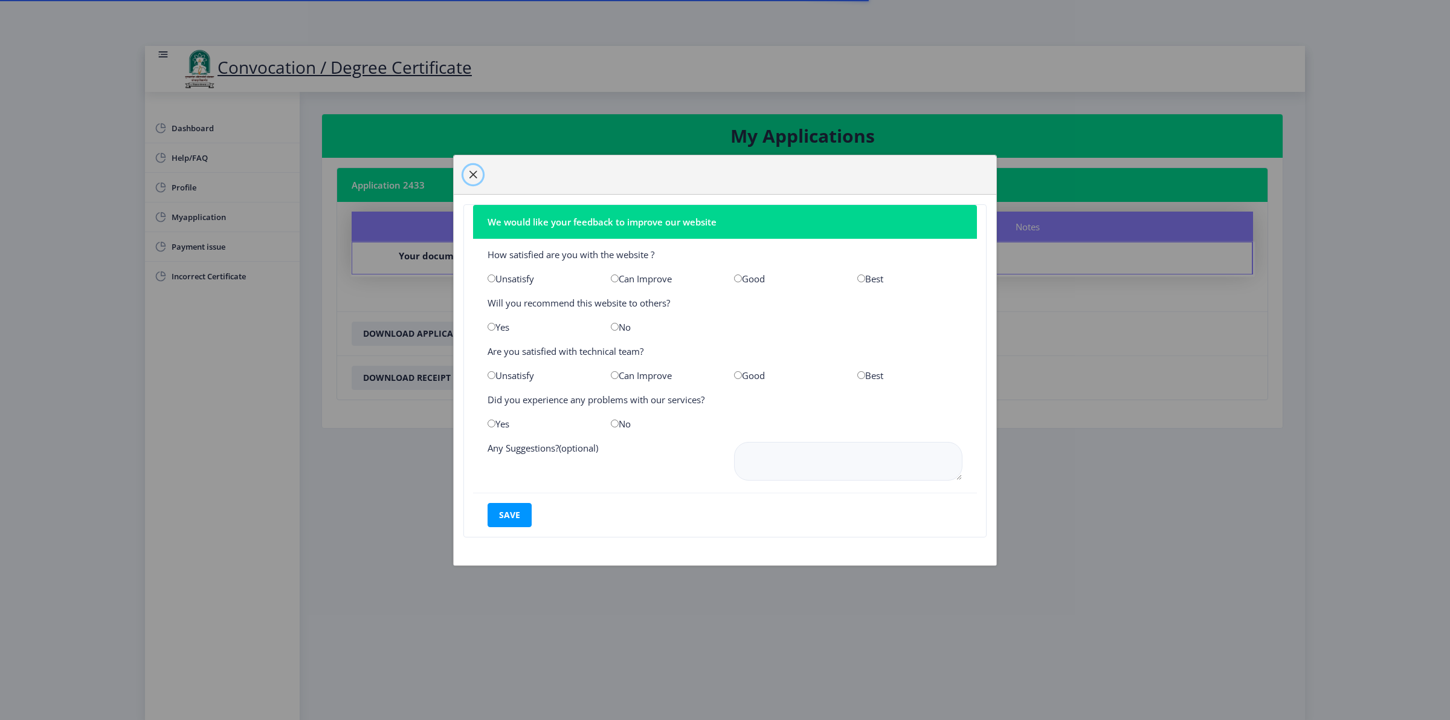
click at [473, 170] on span "button" at bounding box center [473, 175] width 10 height 10
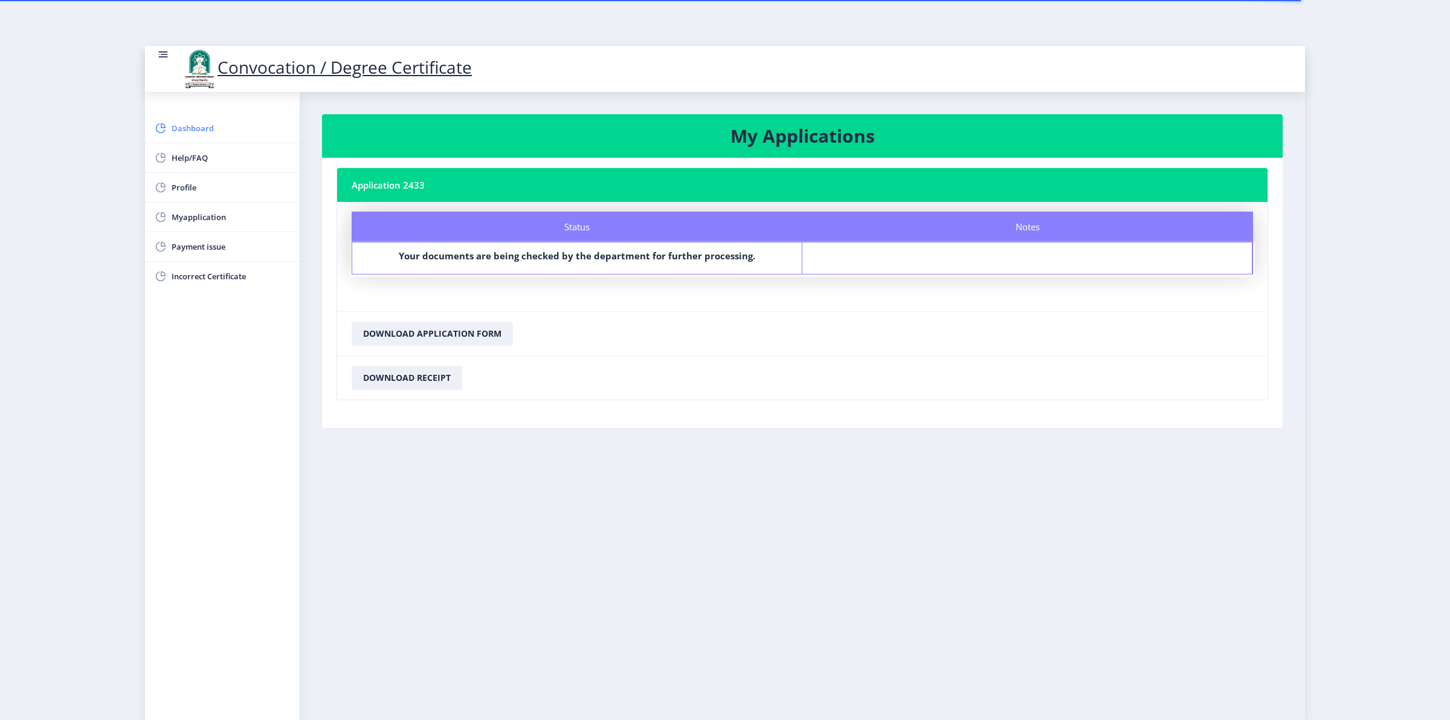
click at [196, 125] on span "Dashboard" at bounding box center [231, 128] width 118 height 15
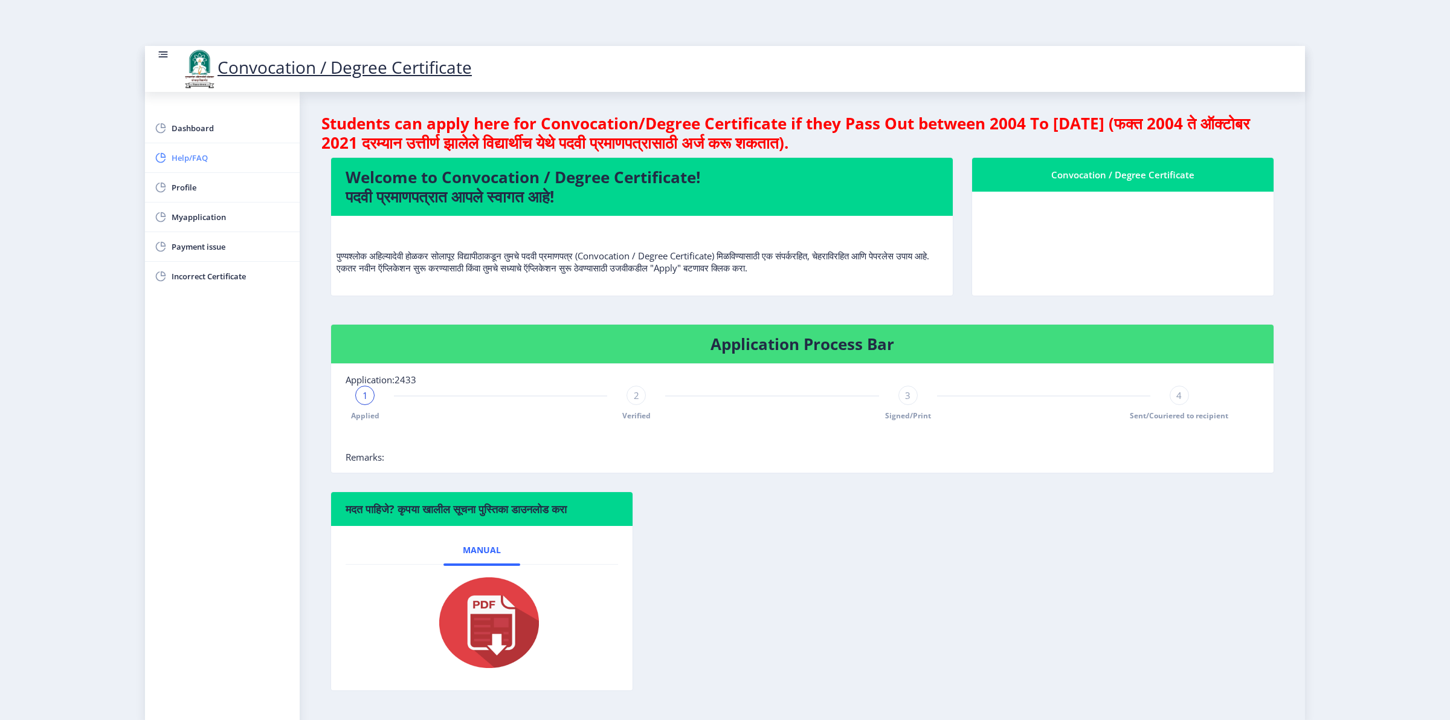
click at [197, 148] on link "Help/FAQ" at bounding box center [222, 157] width 155 height 29
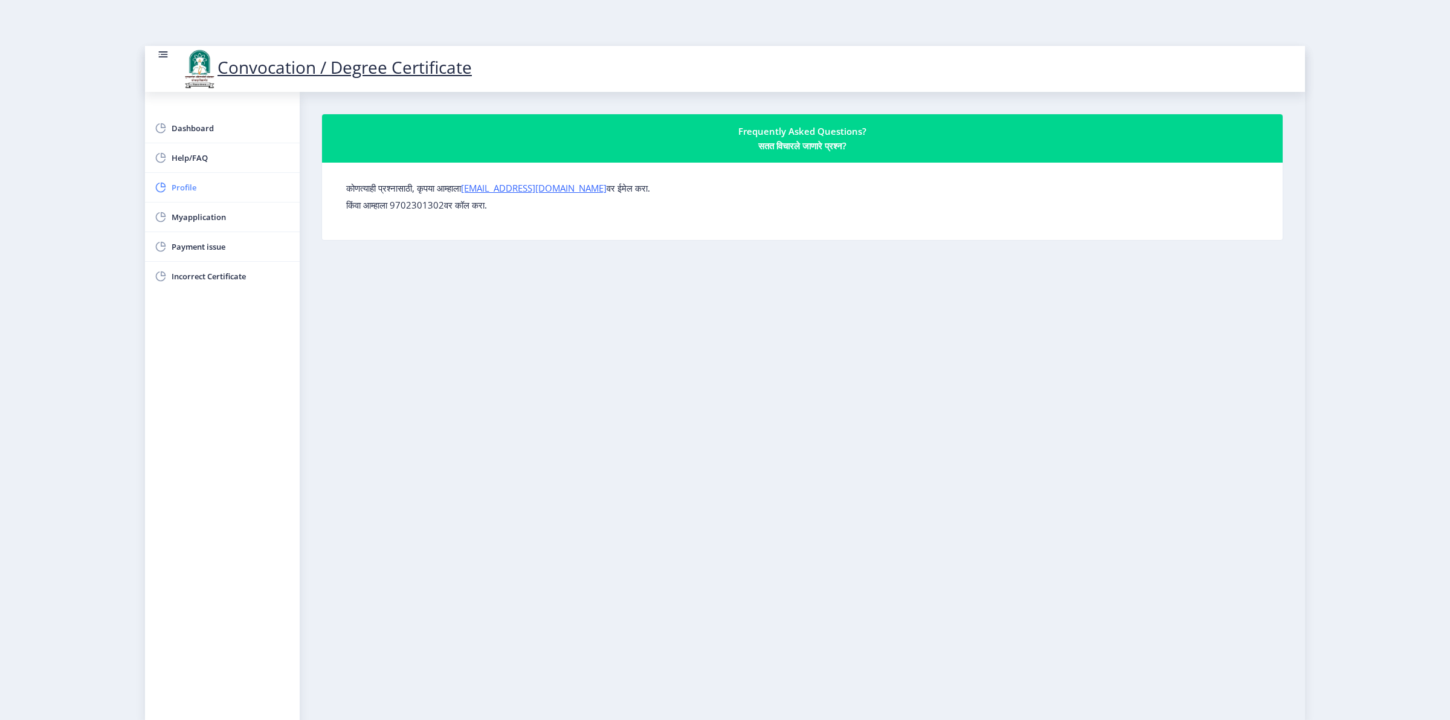
click at [184, 189] on span "Profile" at bounding box center [231, 187] width 118 height 15
select select
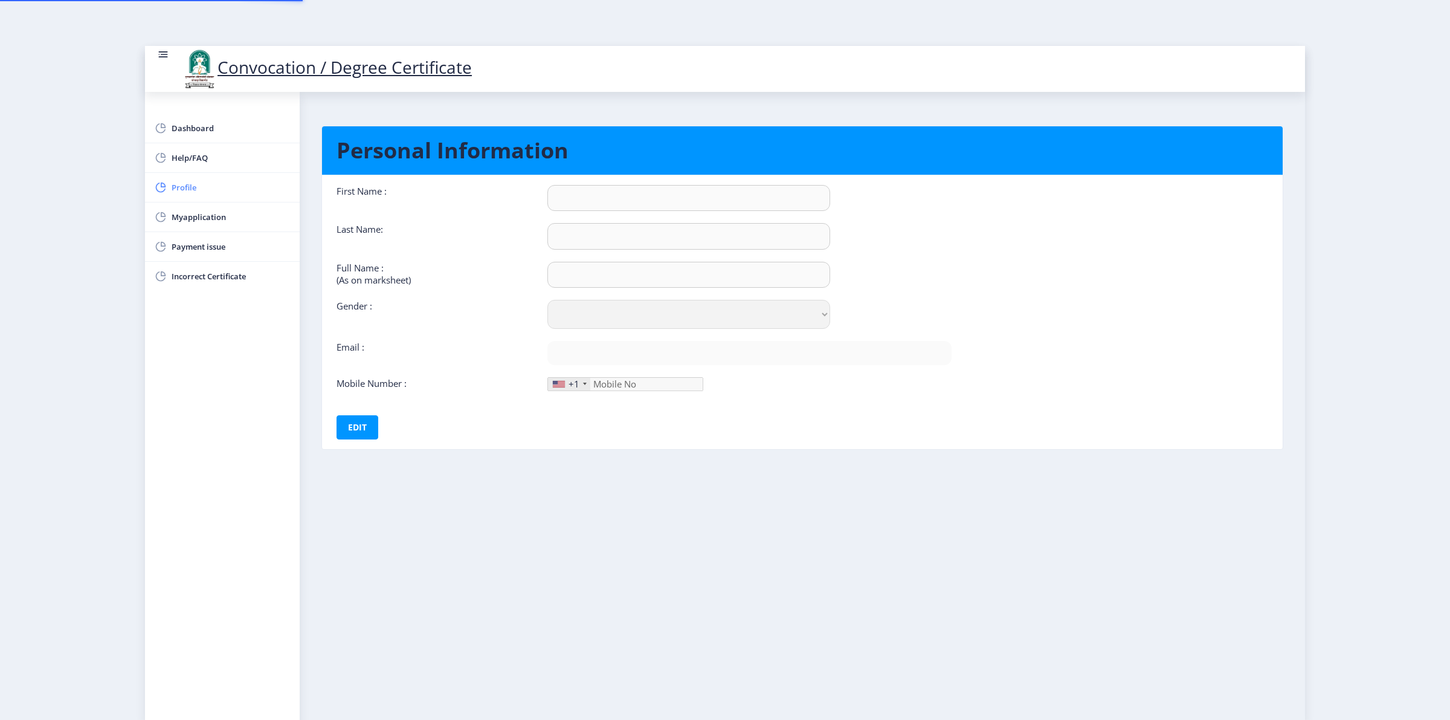
type input "[PERSON_NAME]"
type input "[PERSON_NAME] [PERSON_NAME]"
select select "[DEMOGRAPHIC_DATA]"
type input "[EMAIL_ADDRESS][DOMAIN_NAME]"
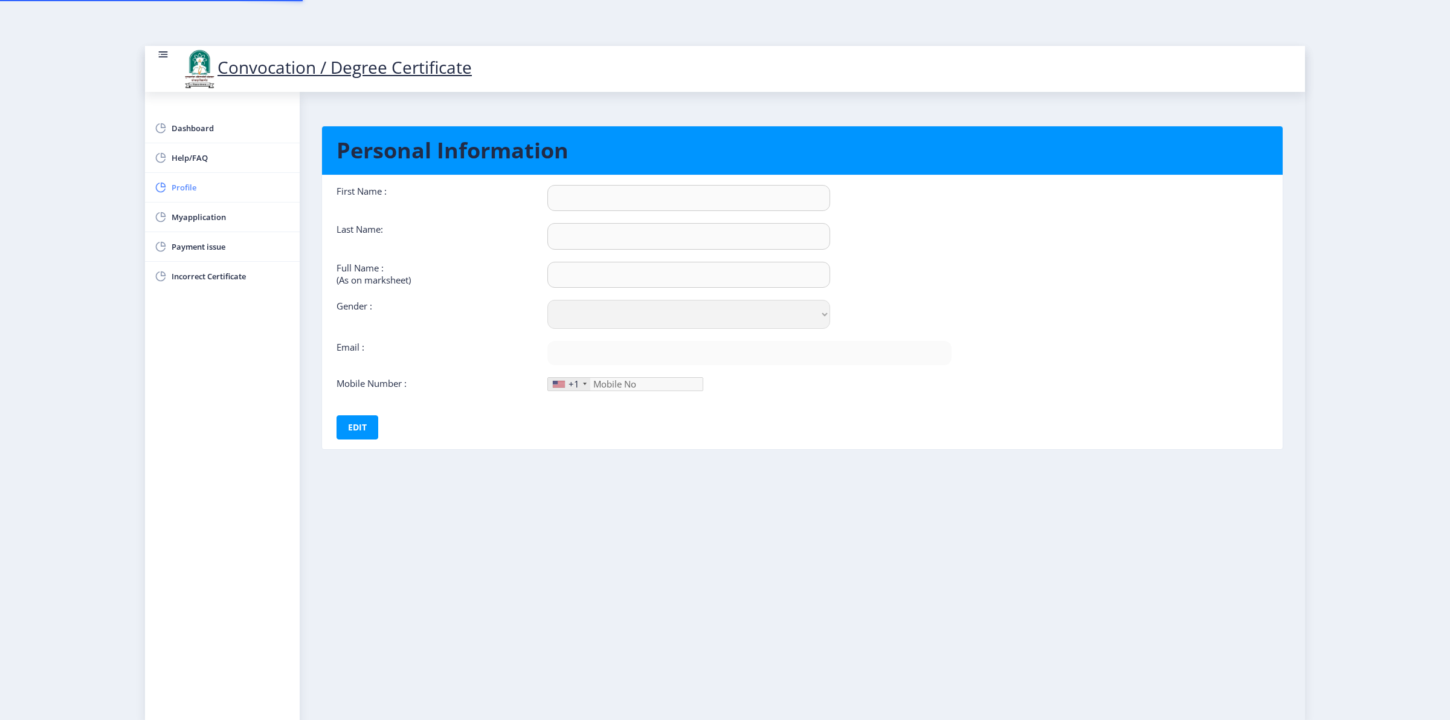
type input "9022715641"
click at [182, 213] on span "Myapplication" at bounding box center [231, 217] width 118 height 15
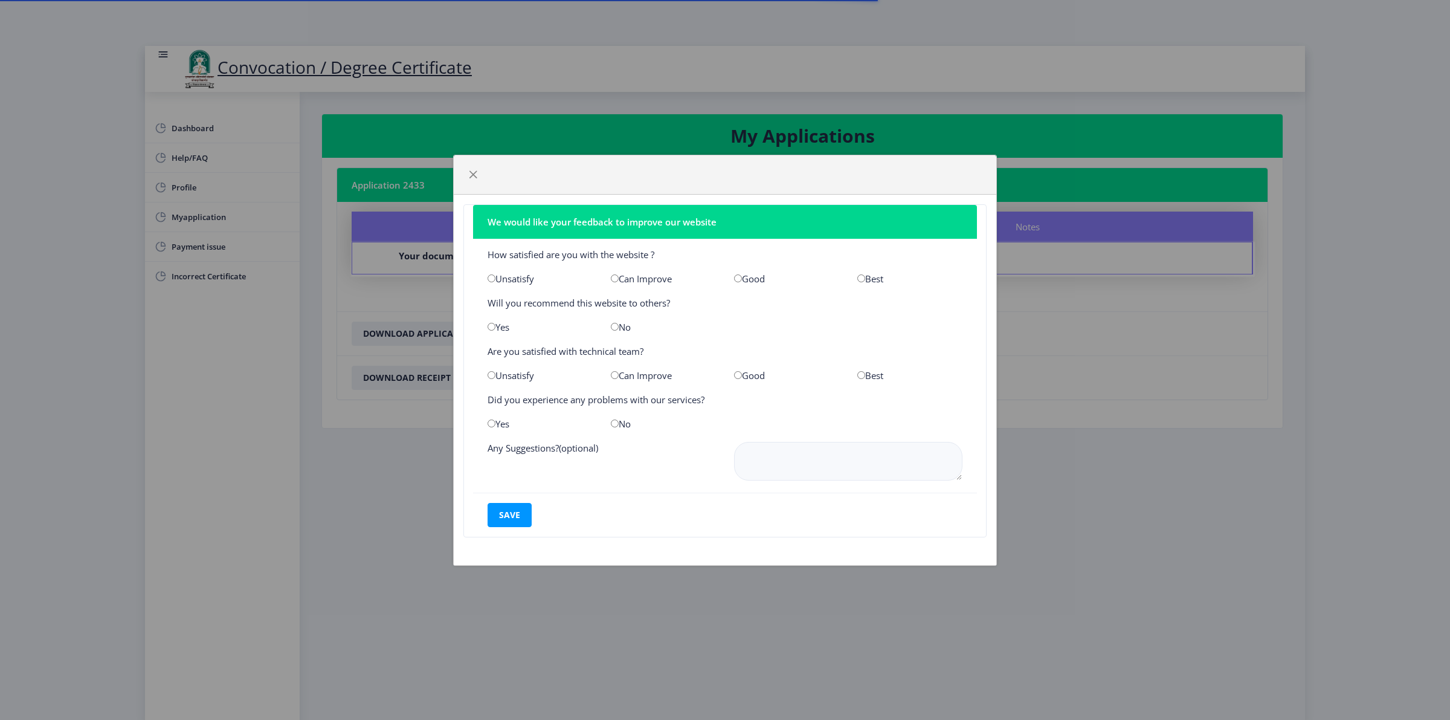
click at [864, 277] on input "radio" at bounding box center [861, 278] width 8 height 8
radio input "true"
click at [611, 325] on input "radio" at bounding box center [615, 327] width 8 height 8
radio input "true"
click at [862, 372] on input "radio" at bounding box center [861, 375] width 8 height 8
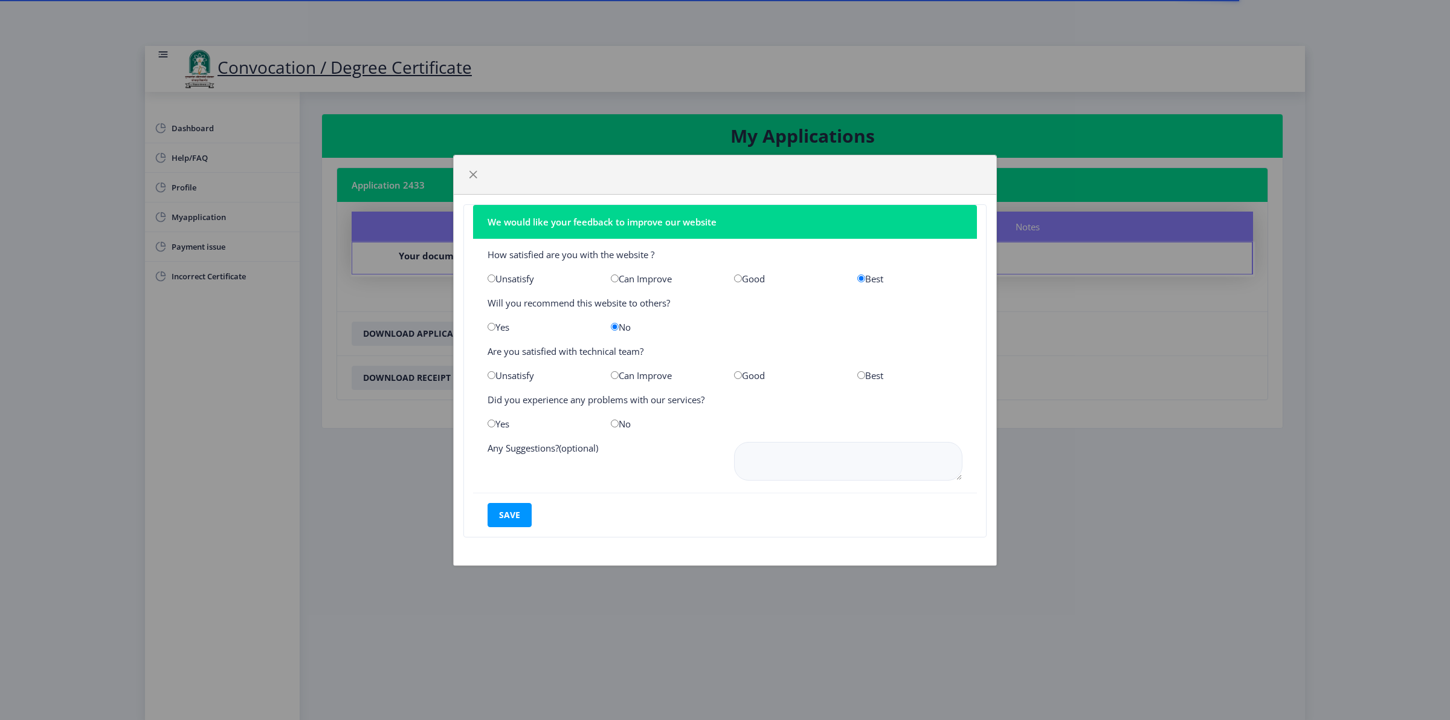
radio input "true"
click at [617, 422] on input "radio" at bounding box center [615, 423] width 8 height 8
radio input "true"
click at [524, 512] on button "save" at bounding box center [510, 515] width 44 height 24
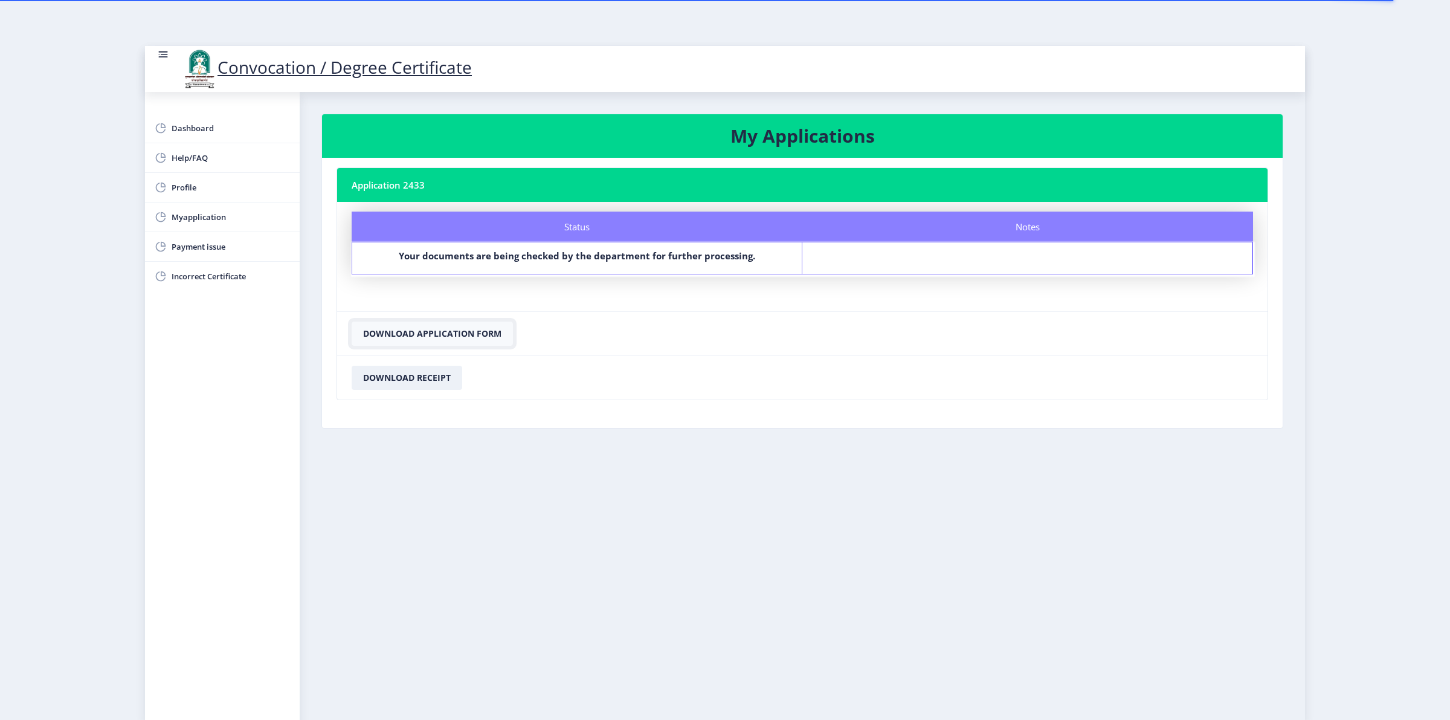
click at [488, 335] on button "Download Application Form" at bounding box center [432, 333] width 161 height 24
